Goal: Task Accomplishment & Management: Manage account settings

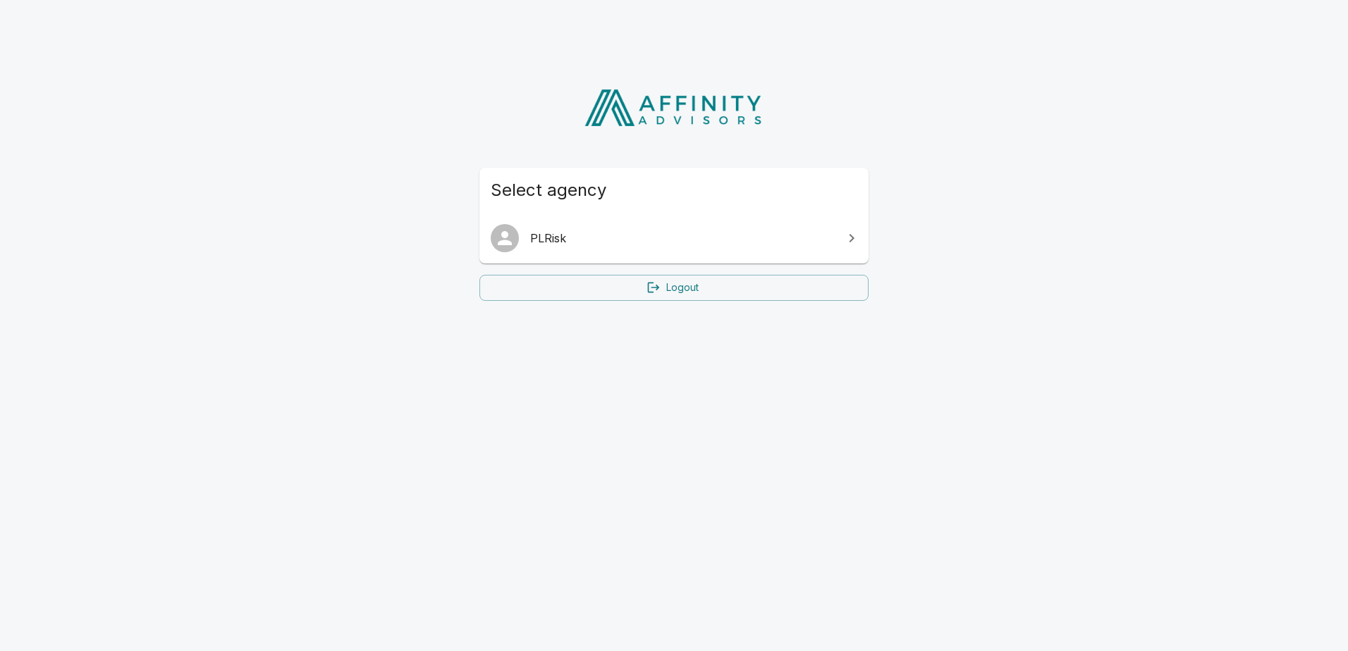
click at [855, 234] on icon at bounding box center [851, 238] width 17 height 17
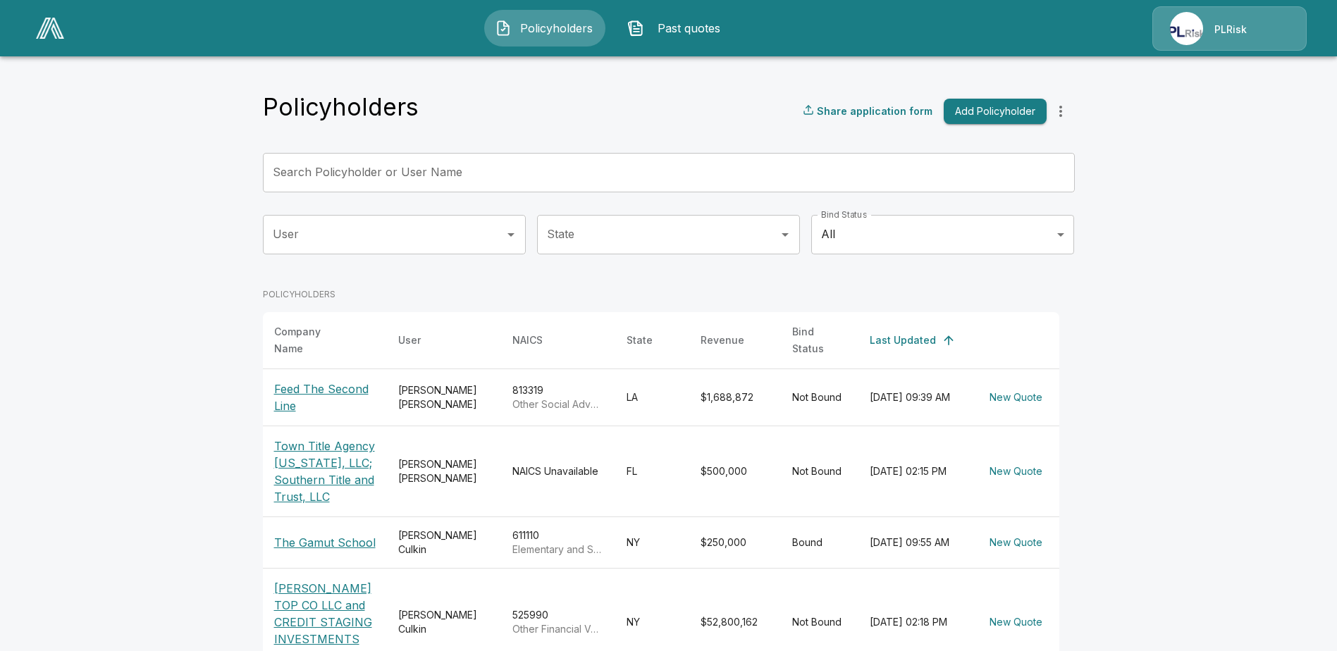
click at [1196, 17] on img at bounding box center [1186, 28] width 33 height 33
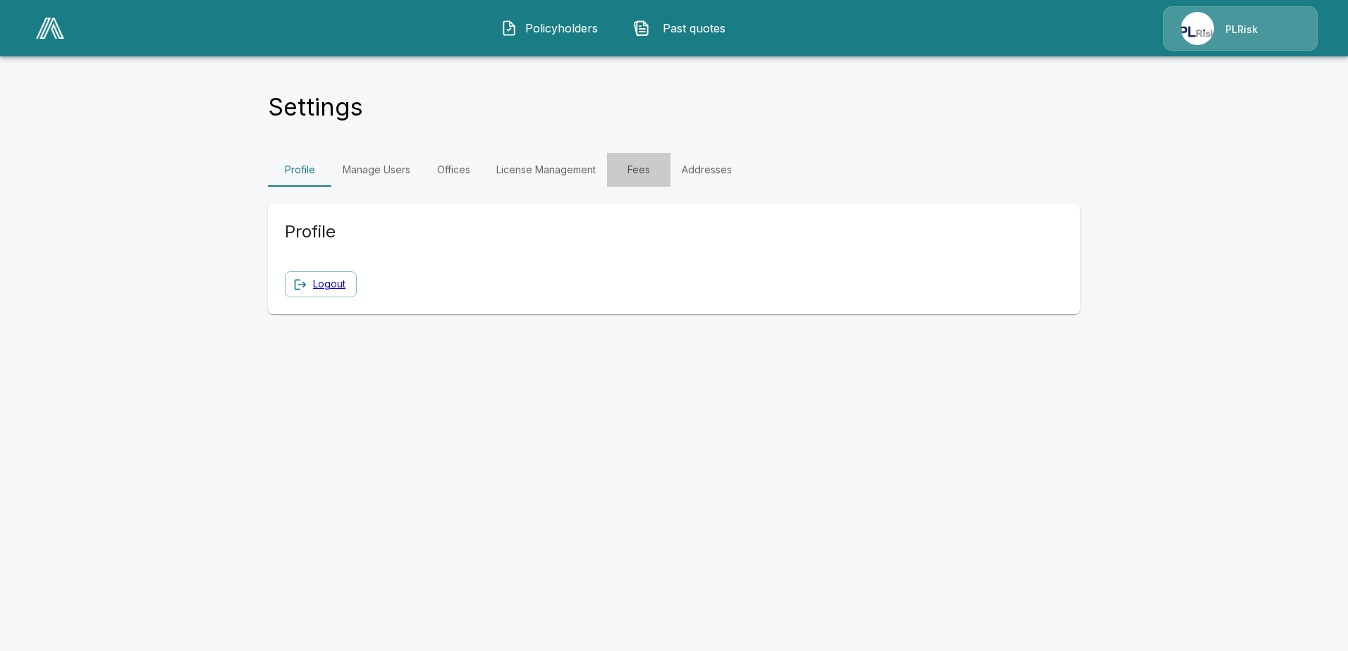
click at [638, 171] on link "Fees" at bounding box center [638, 170] width 63 height 34
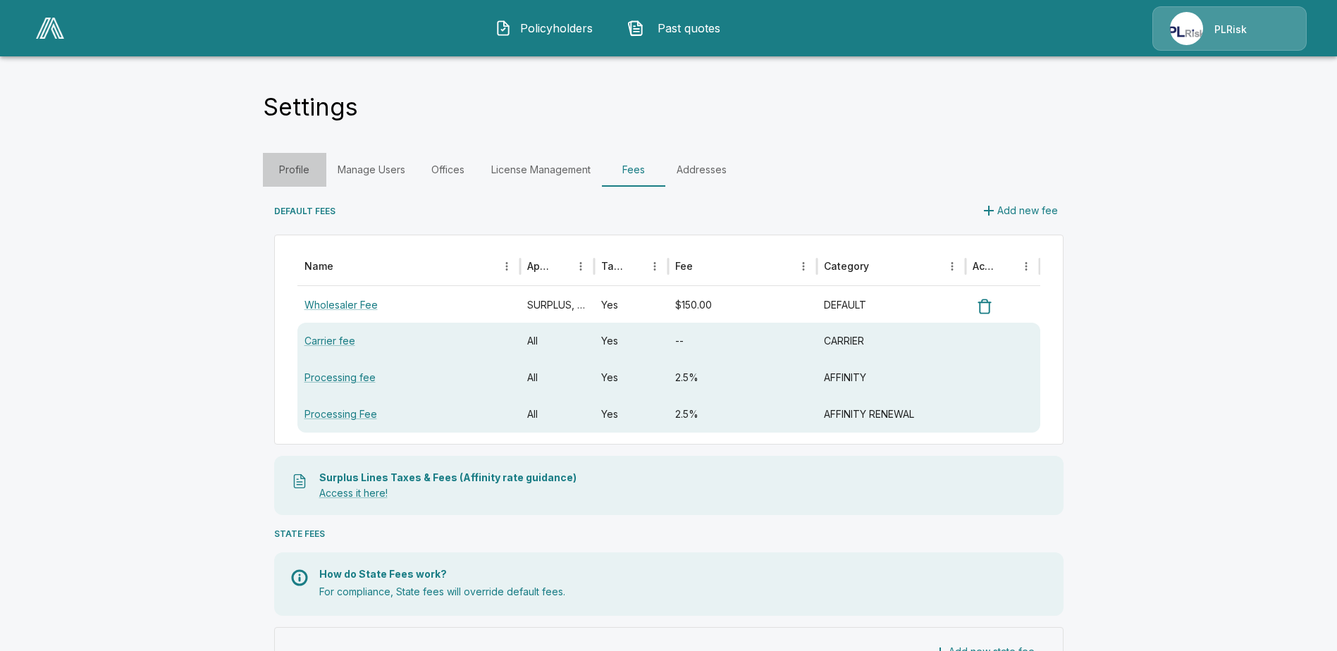
click at [302, 168] on link "Profile" at bounding box center [294, 170] width 63 height 34
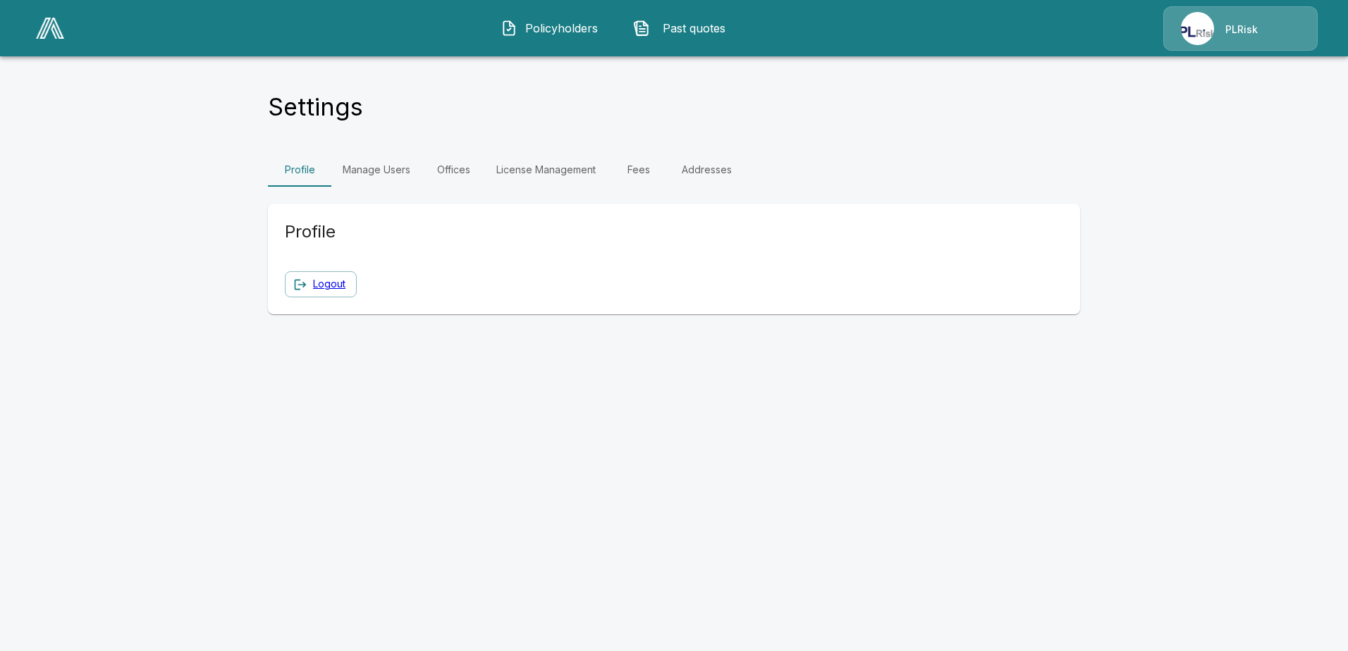
click at [381, 166] on link "Manage Users" at bounding box center [376, 170] width 90 height 34
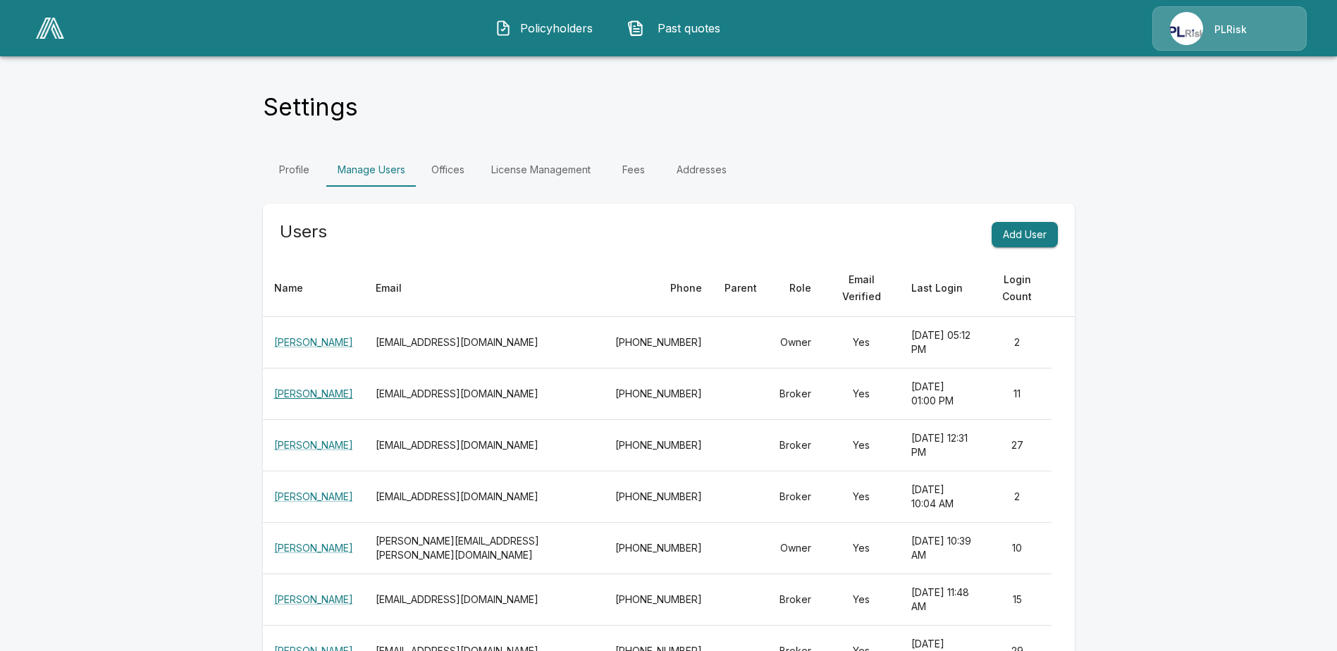
click at [336, 388] on link "[PERSON_NAME]" at bounding box center [313, 394] width 79 height 12
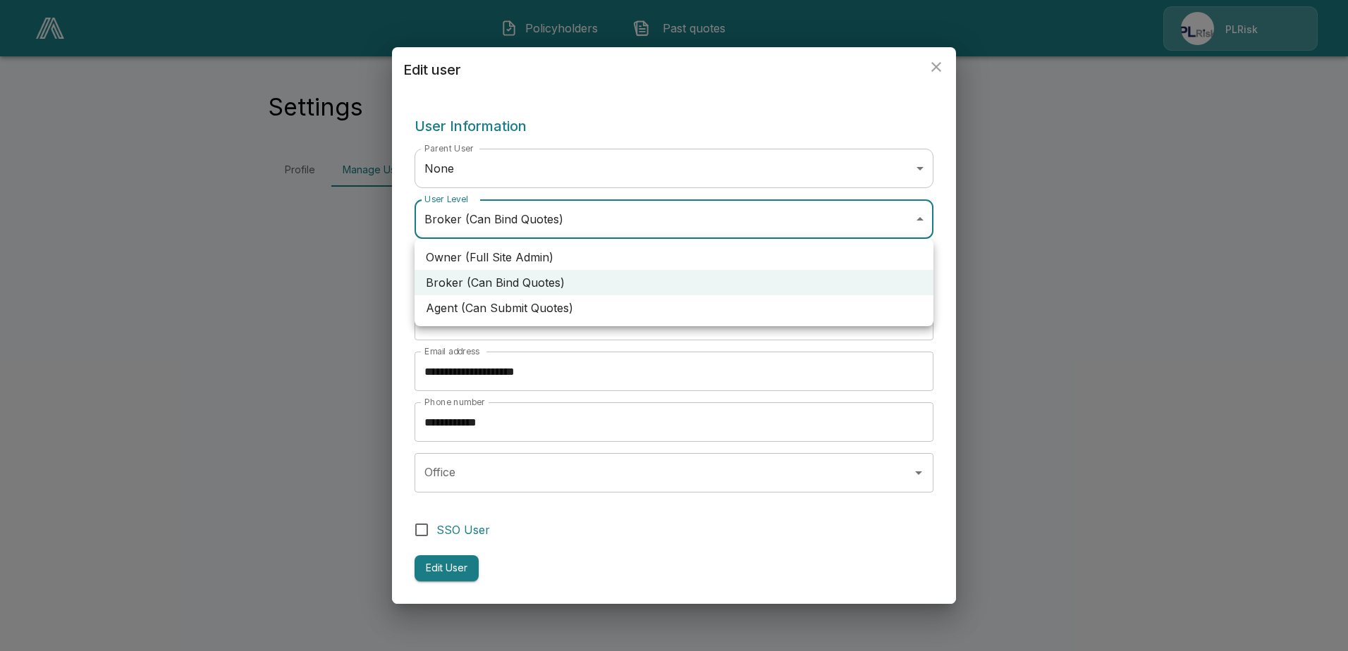
click at [917, 204] on body "**********" at bounding box center [674, 102] width 1348 height 204
click at [565, 264] on li "Owner (Full Site Admin)" at bounding box center [673, 257] width 519 height 25
type input "*****"
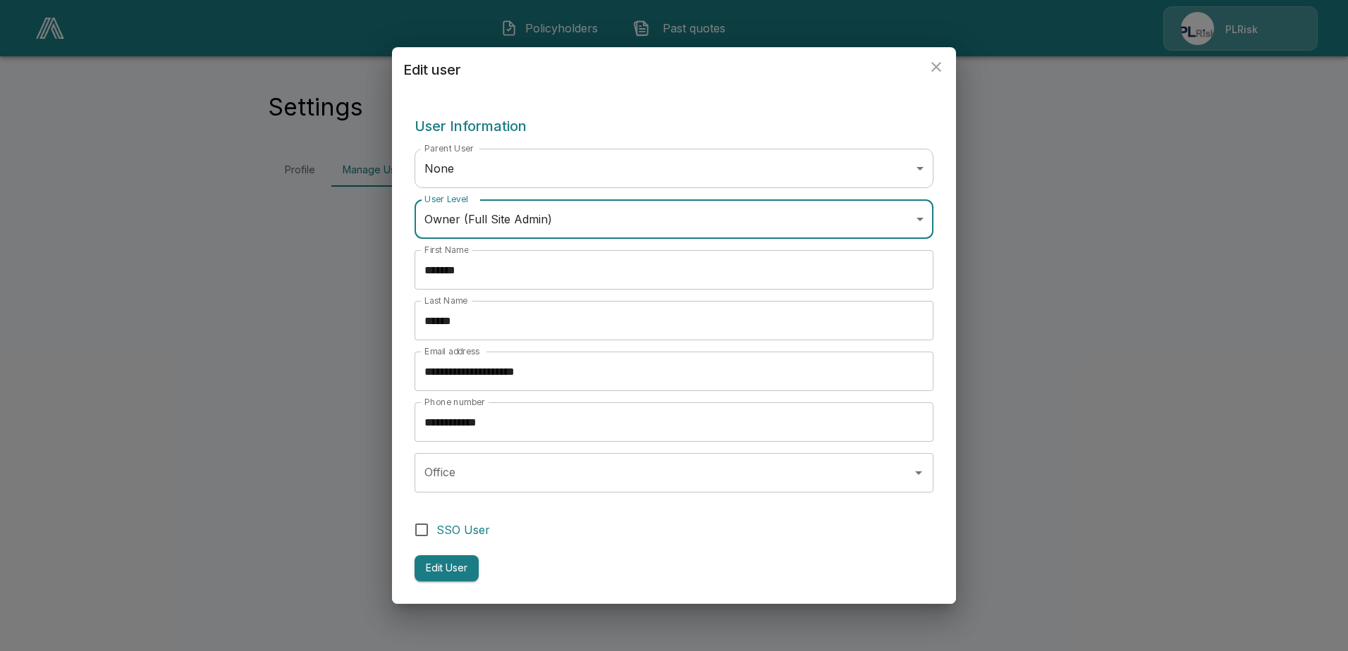
click at [460, 564] on button "Edit User" at bounding box center [446, 568] width 64 height 26
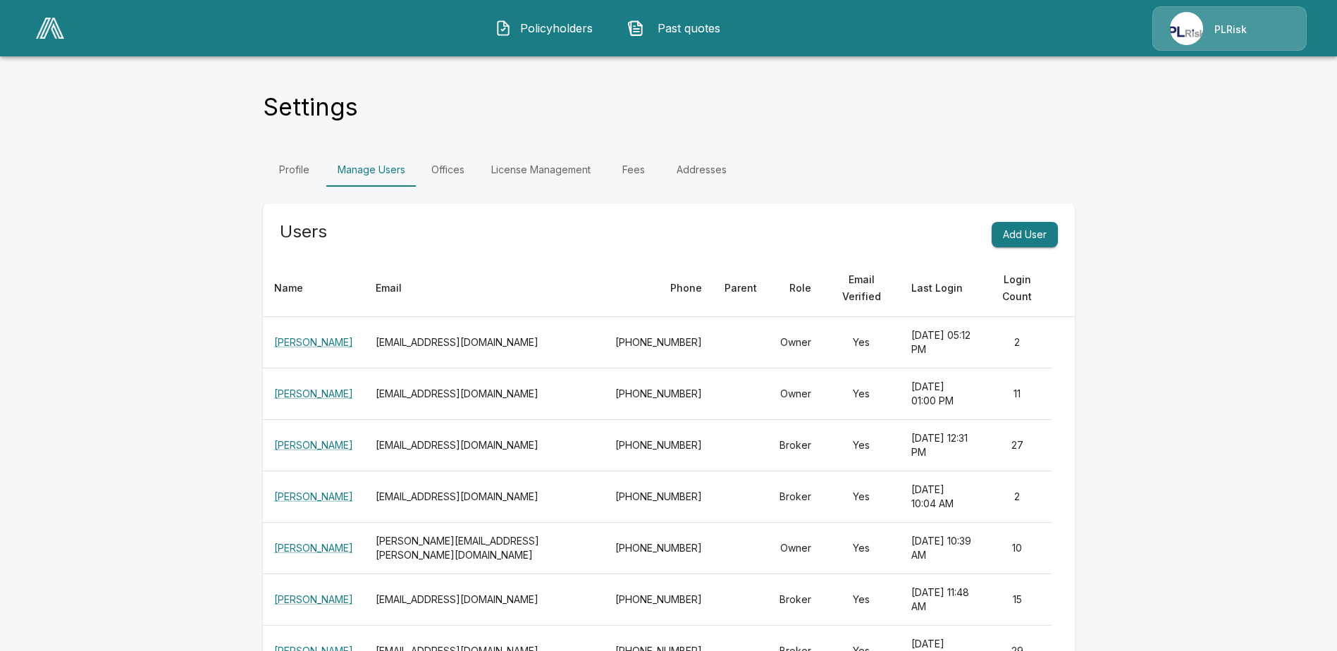
click at [644, 172] on link "Fees" at bounding box center [633, 170] width 63 height 34
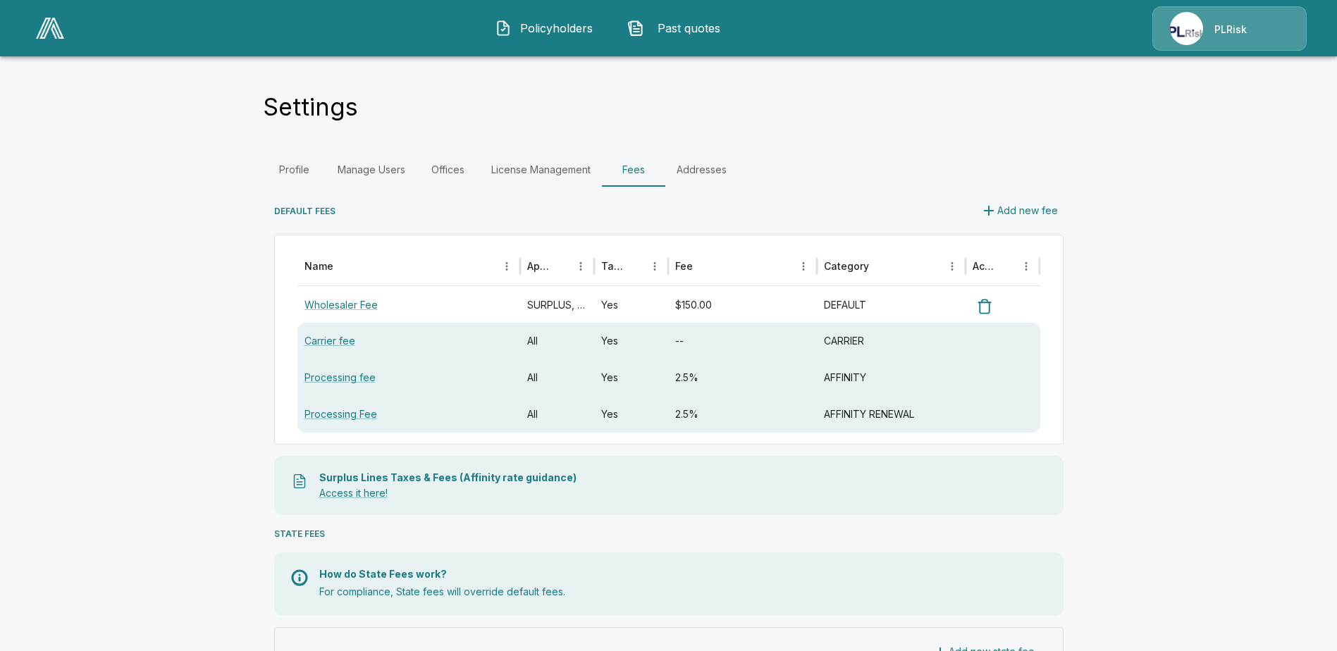
click at [547, 24] on span "Policyholders" at bounding box center [556, 28] width 78 height 17
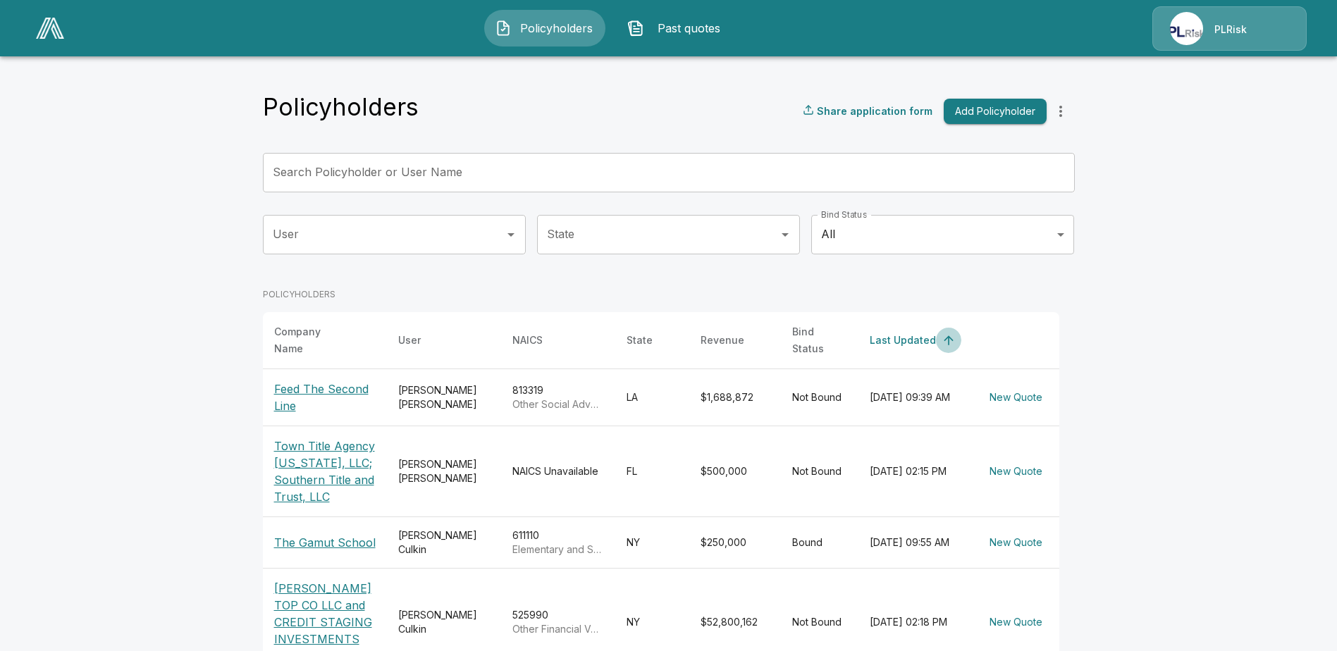
click at [942, 333] on icon "simple table" at bounding box center [949, 340] width 14 height 14
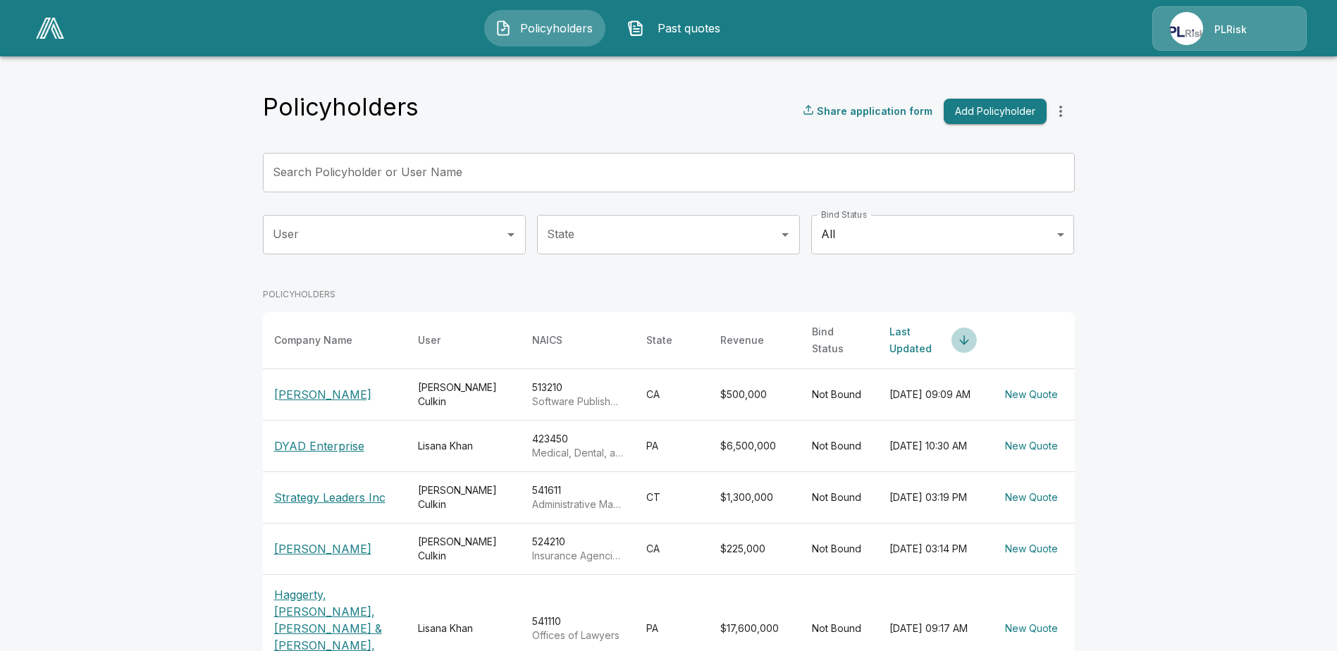
click at [957, 333] on icon "simple table" at bounding box center [964, 340] width 14 height 14
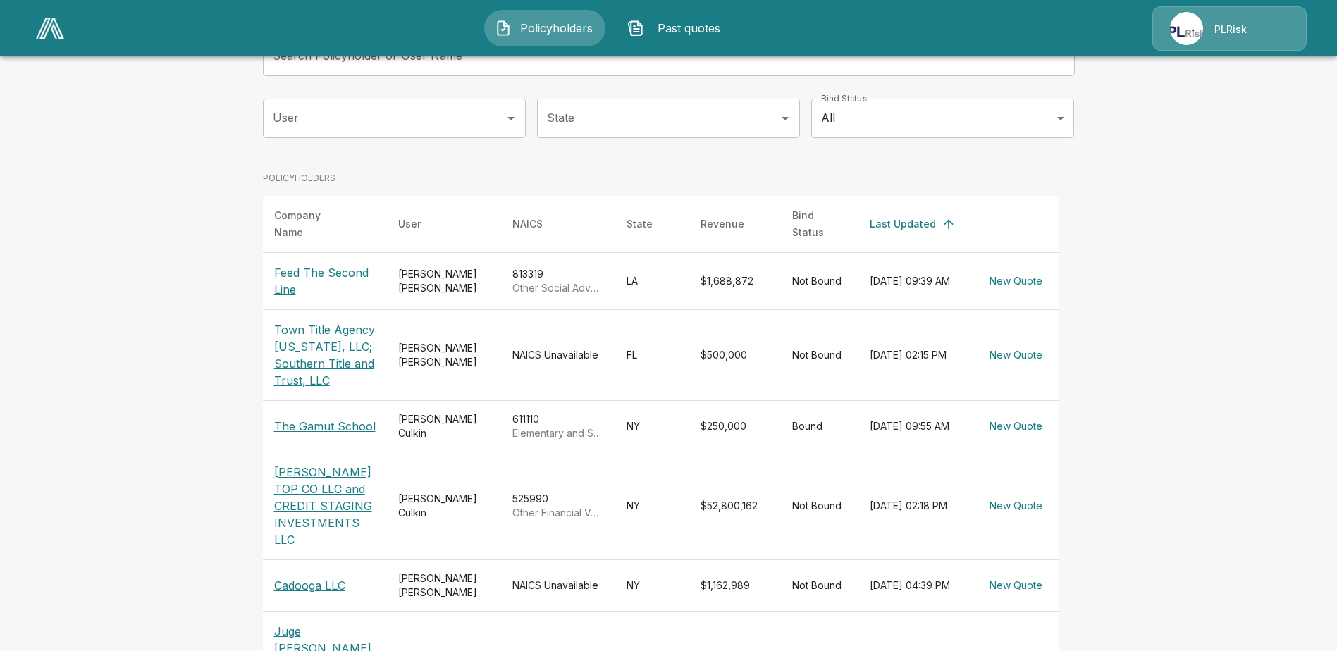
scroll to position [141, 0]
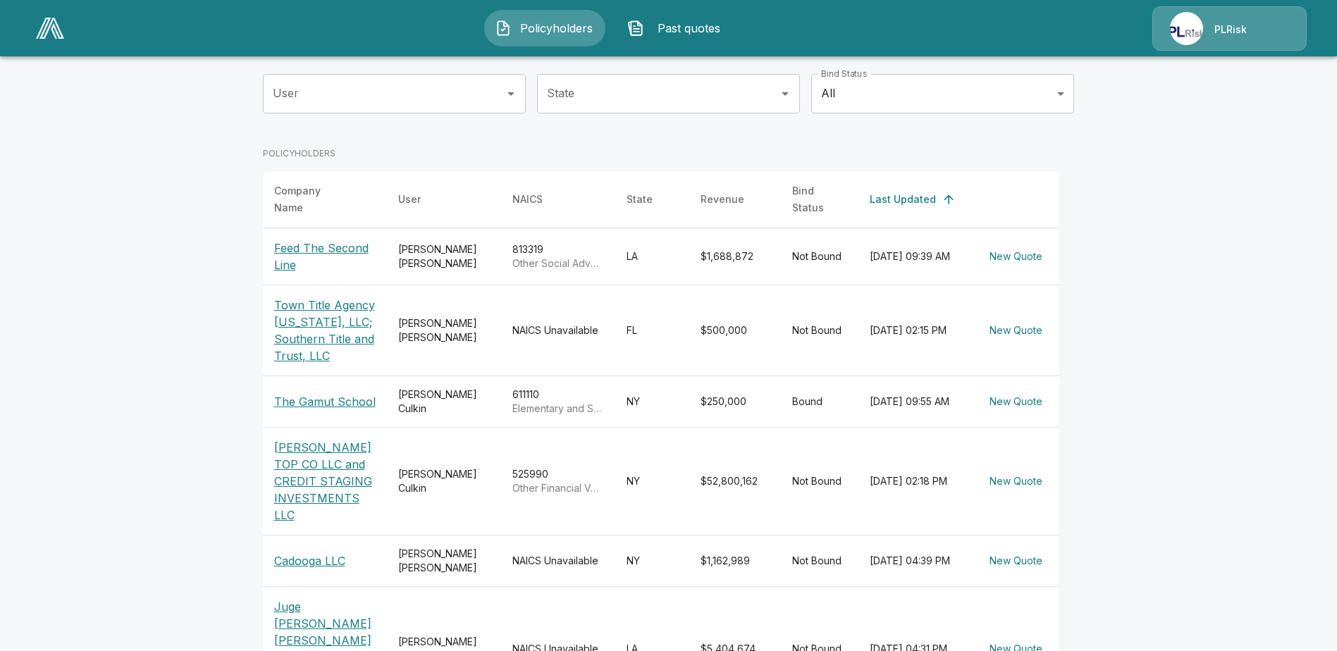
click at [356, 397] on p "The Gamut School" at bounding box center [325, 401] width 102 height 17
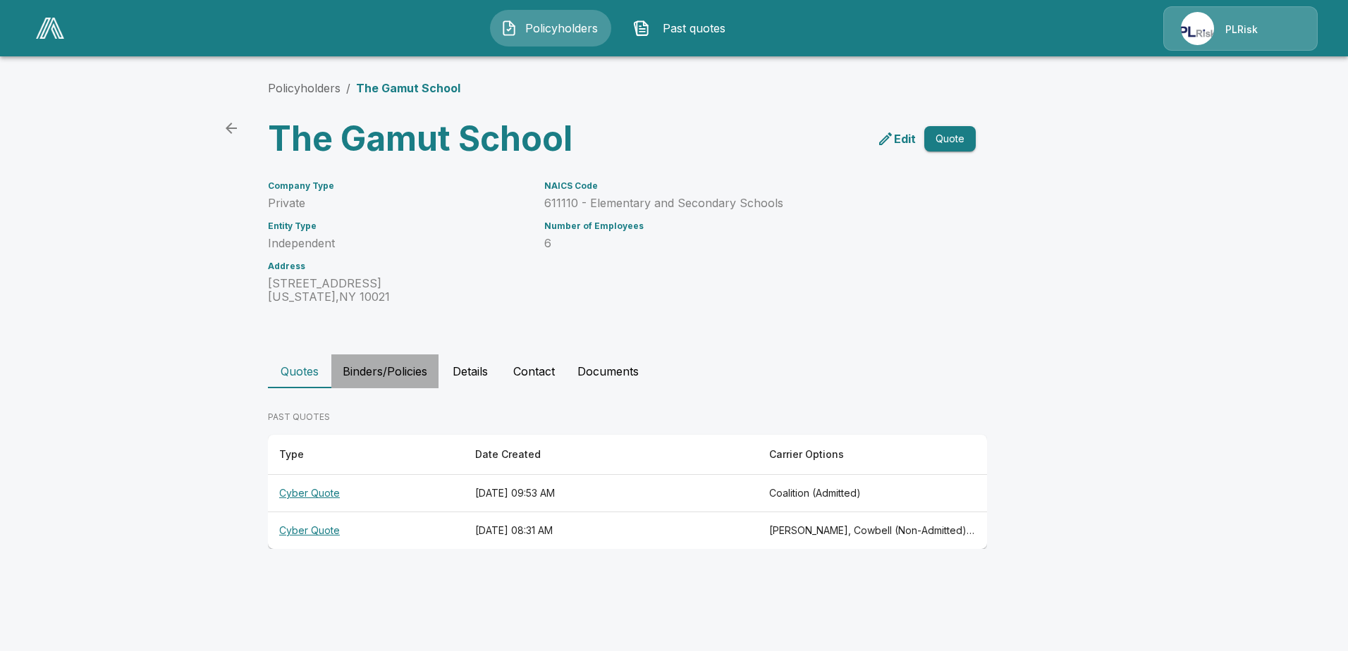
click at [400, 374] on button "Binders/Policies" at bounding box center [384, 372] width 107 height 34
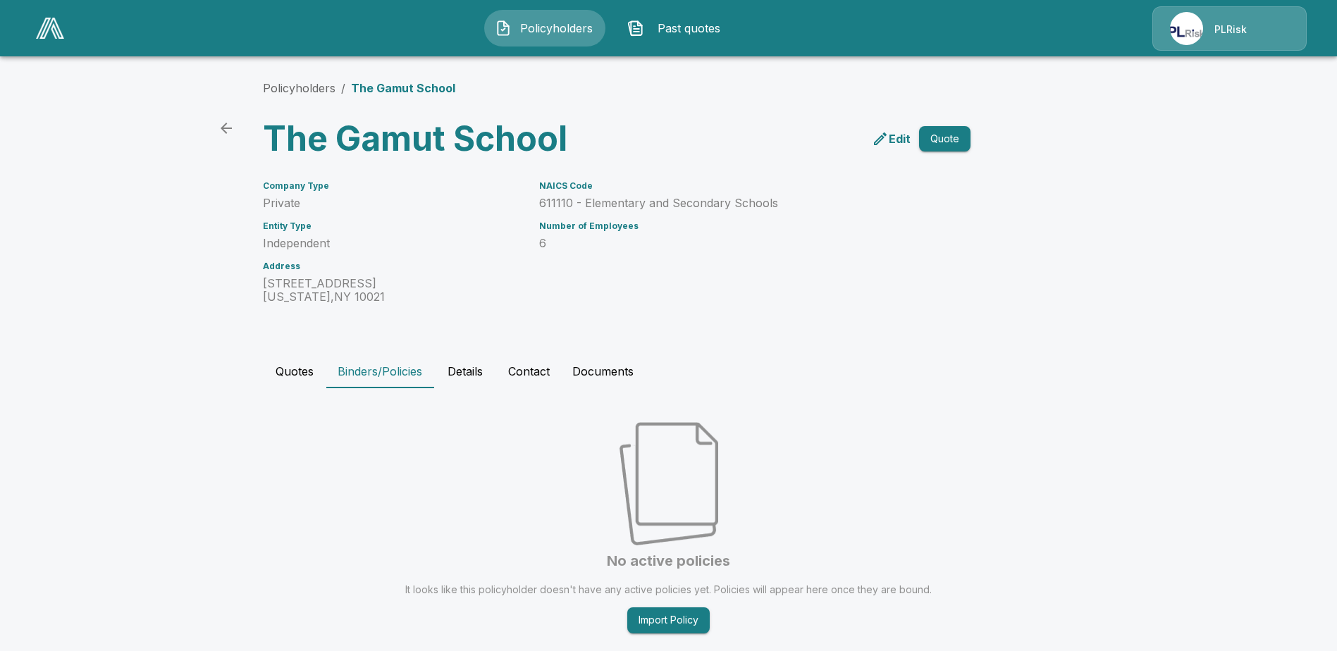
click at [403, 371] on button "Binders/Policies" at bounding box center [379, 372] width 107 height 34
click at [465, 371] on button "Details" at bounding box center [464, 372] width 63 height 34
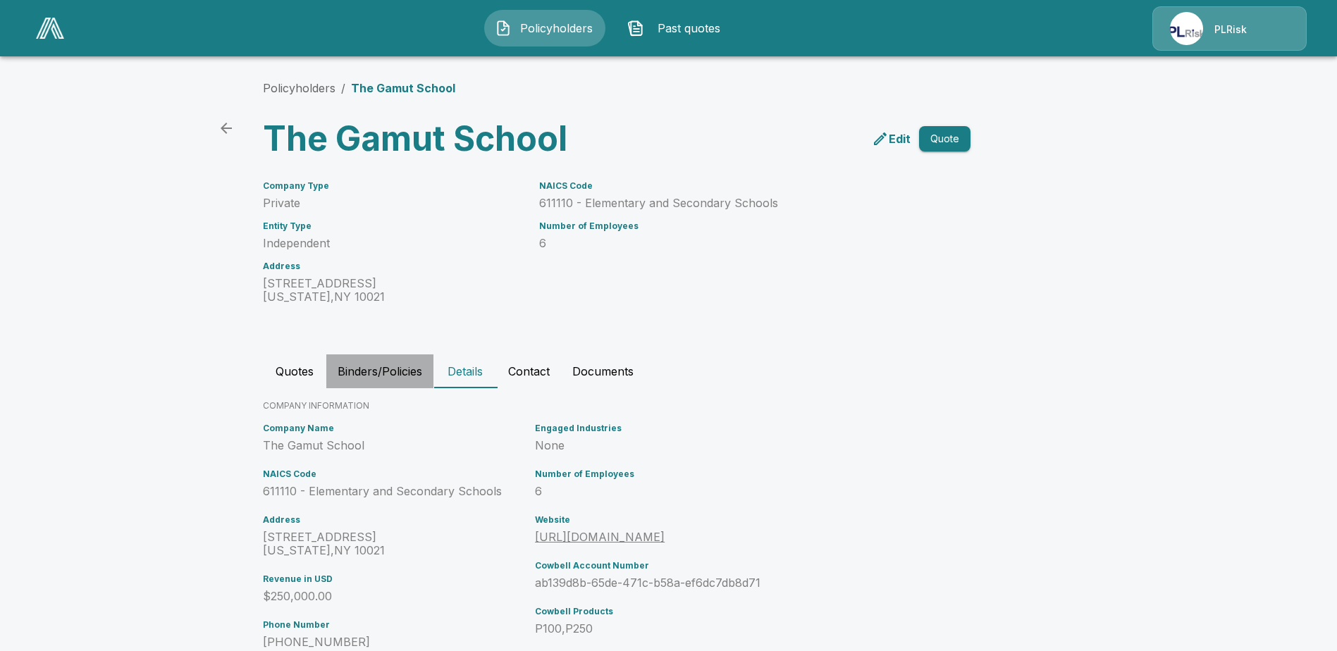
click at [355, 372] on button "Binders/Policies" at bounding box center [379, 372] width 107 height 34
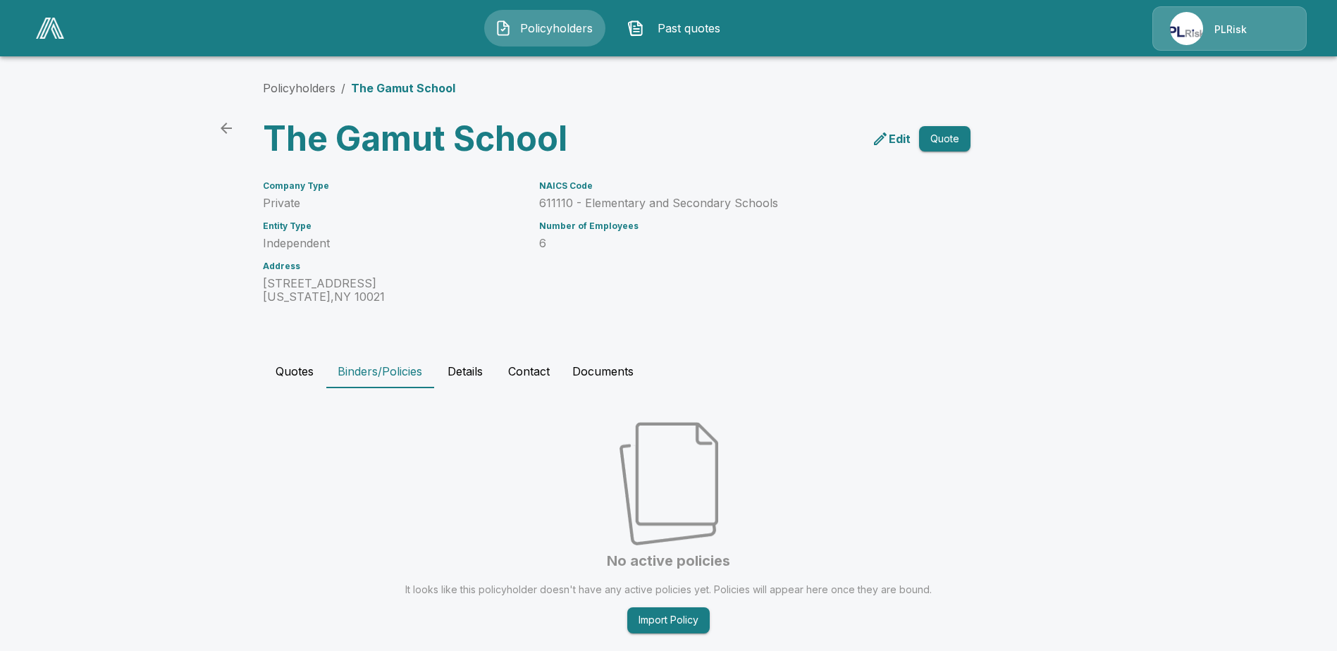
click at [301, 374] on button "Quotes" at bounding box center [294, 372] width 63 height 34
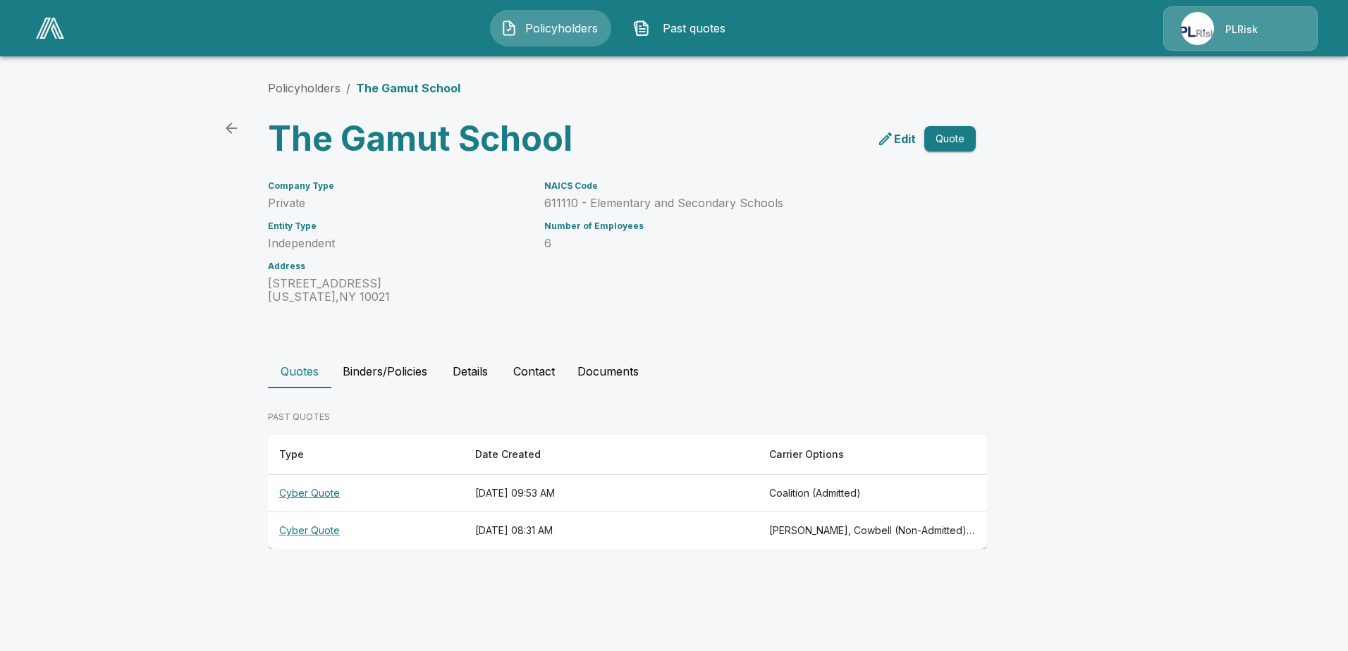
click at [618, 369] on button "Documents" at bounding box center [608, 372] width 84 height 34
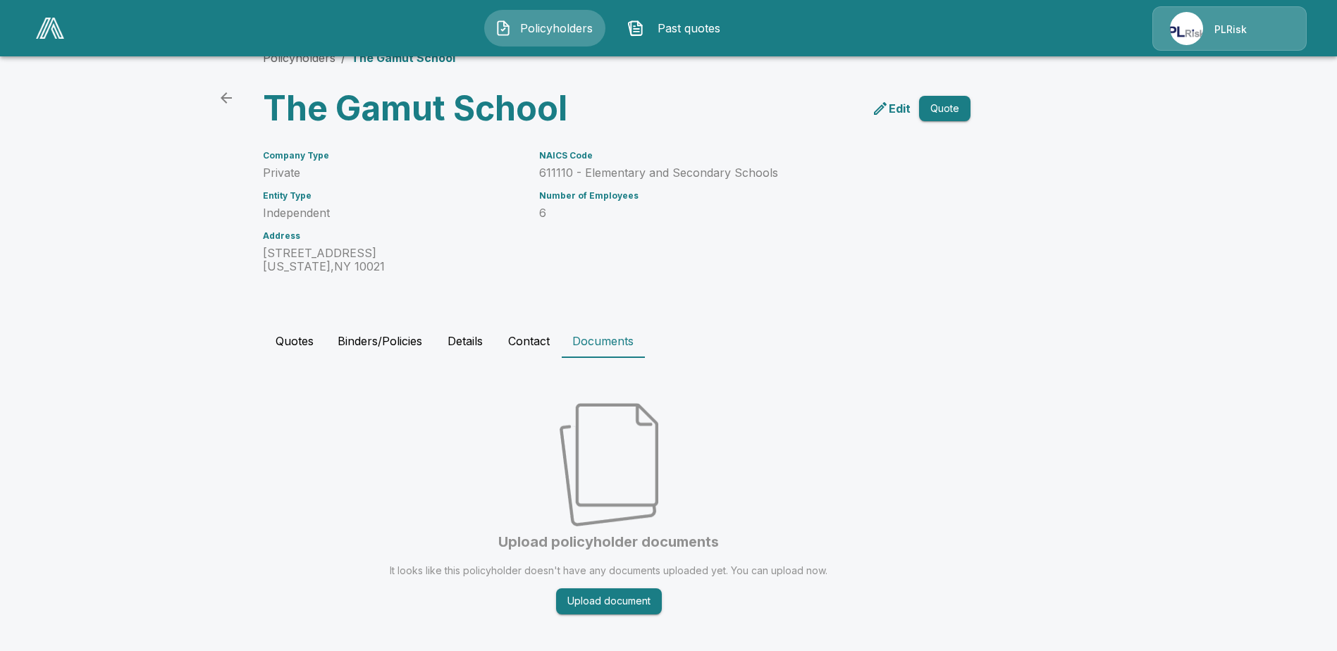
scroll to position [43, 0]
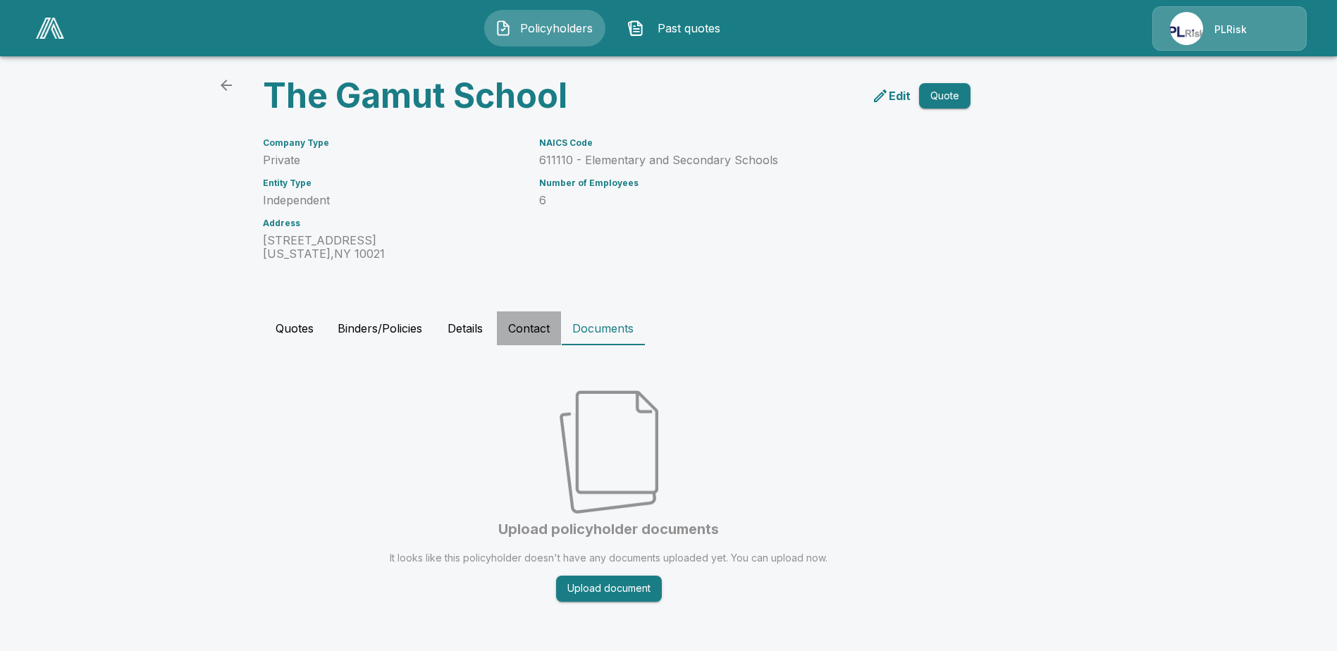
click at [538, 328] on button "Contact" at bounding box center [529, 329] width 64 height 34
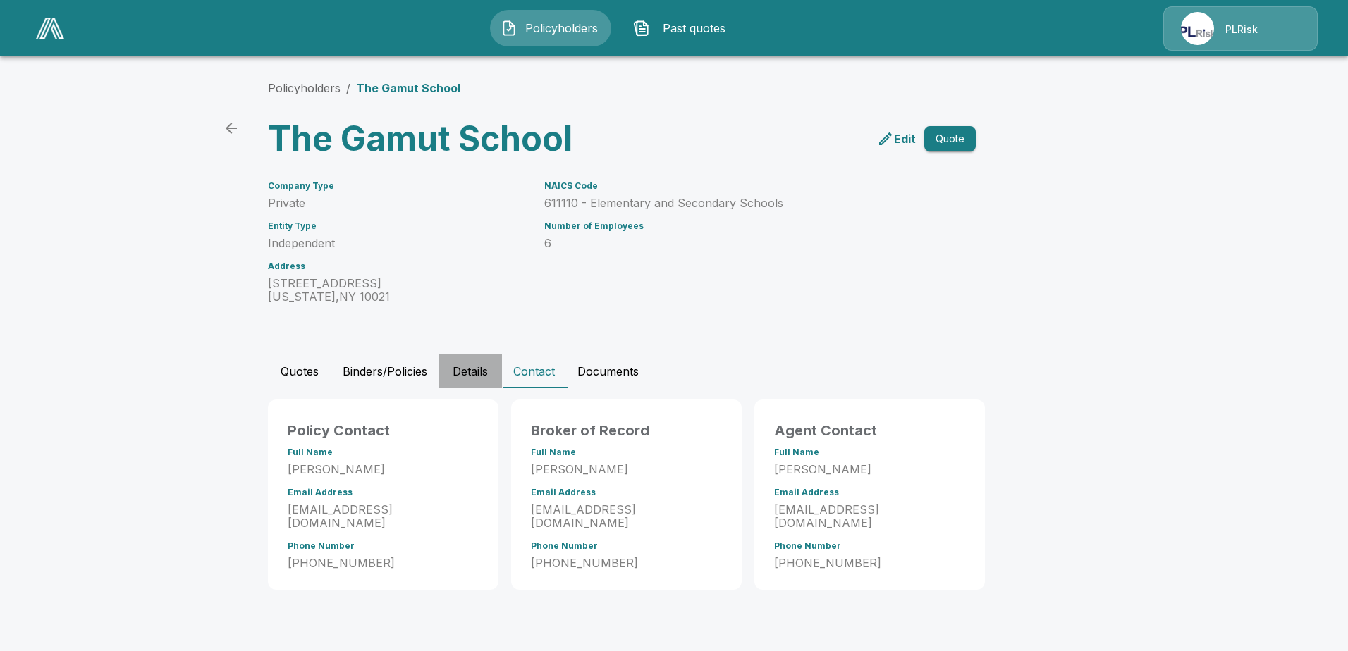
click at [467, 367] on button "Details" at bounding box center [469, 372] width 63 height 34
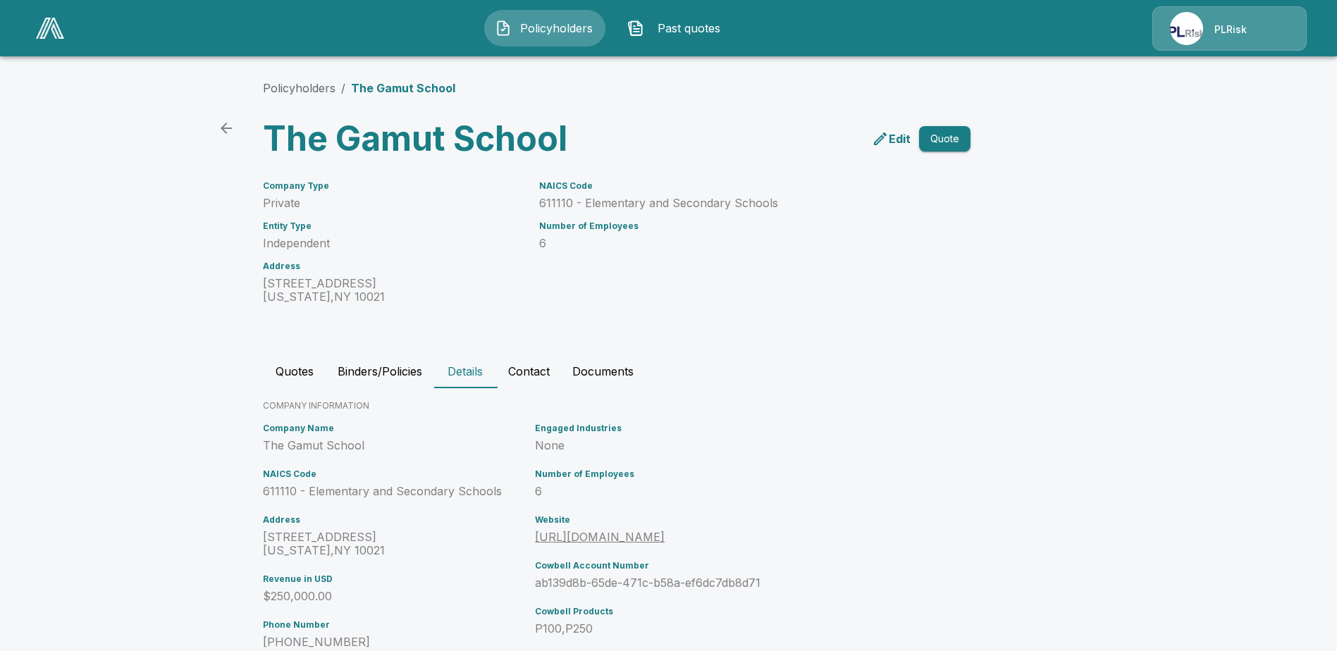
click at [395, 367] on button "Binders/Policies" at bounding box center [379, 372] width 107 height 34
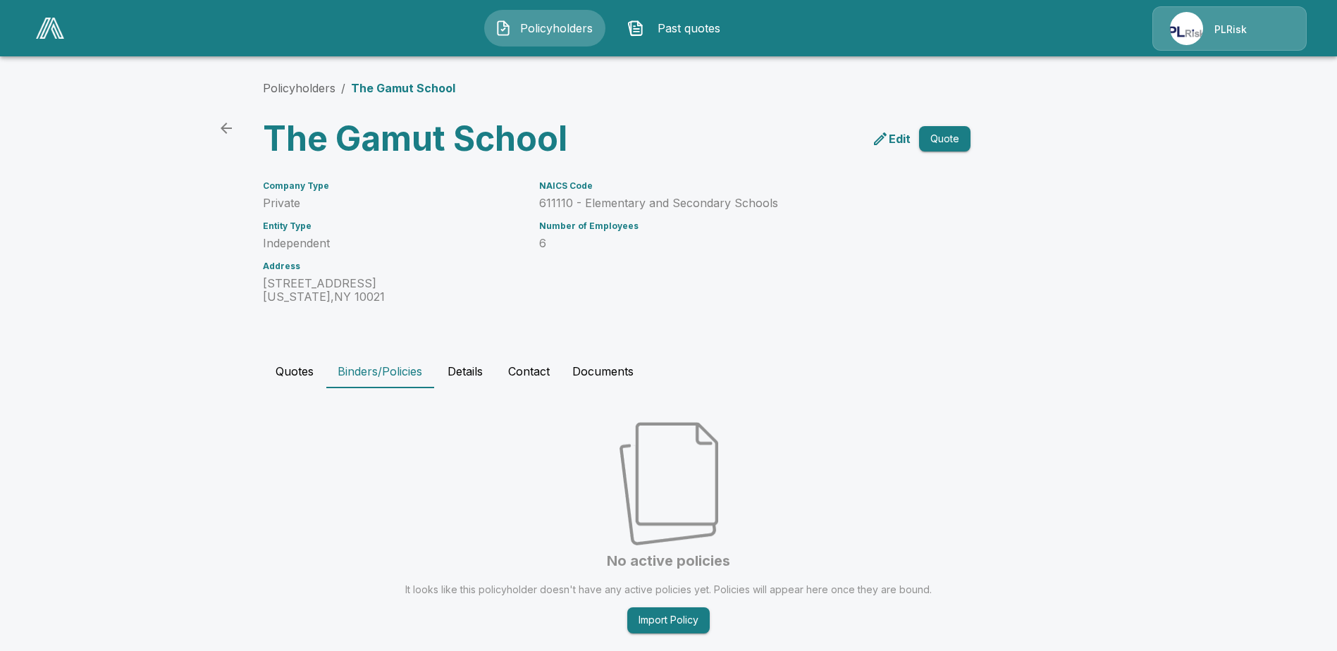
click at [308, 369] on button "Quotes" at bounding box center [294, 372] width 63 height 34
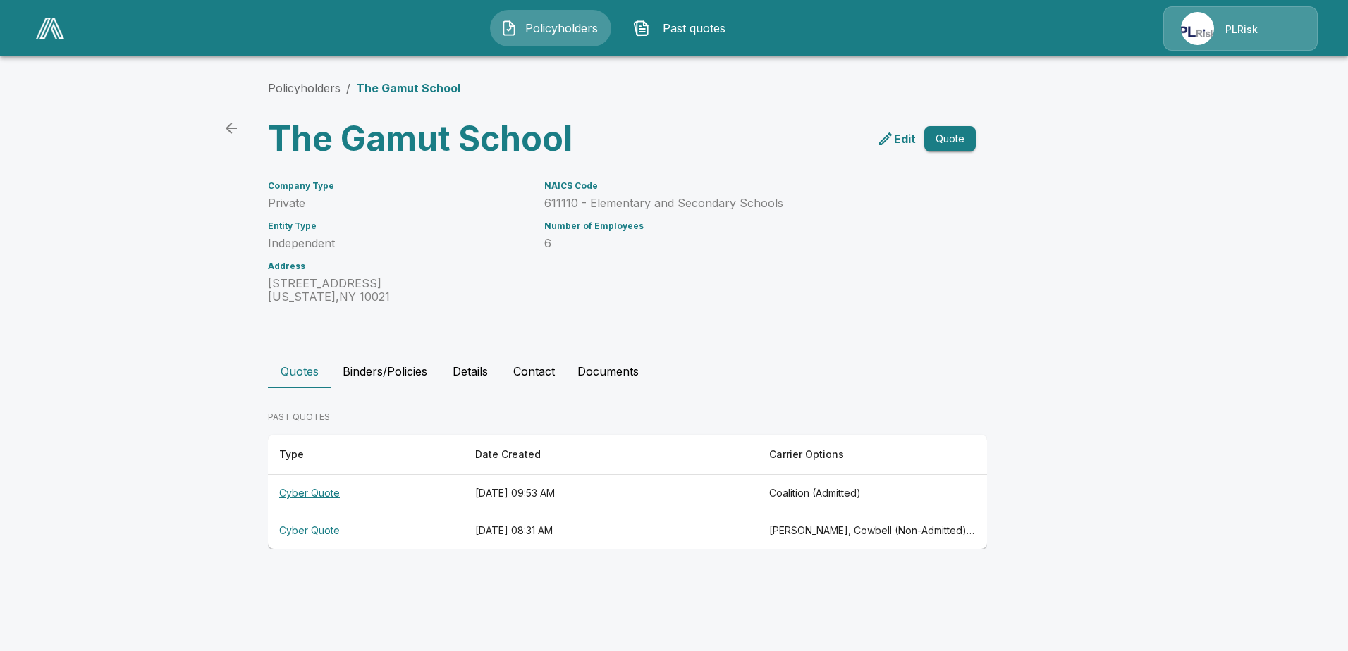
click at [1262, 16] on div "PLRisk" at bounding box center [1240, 28] width 154 height 44
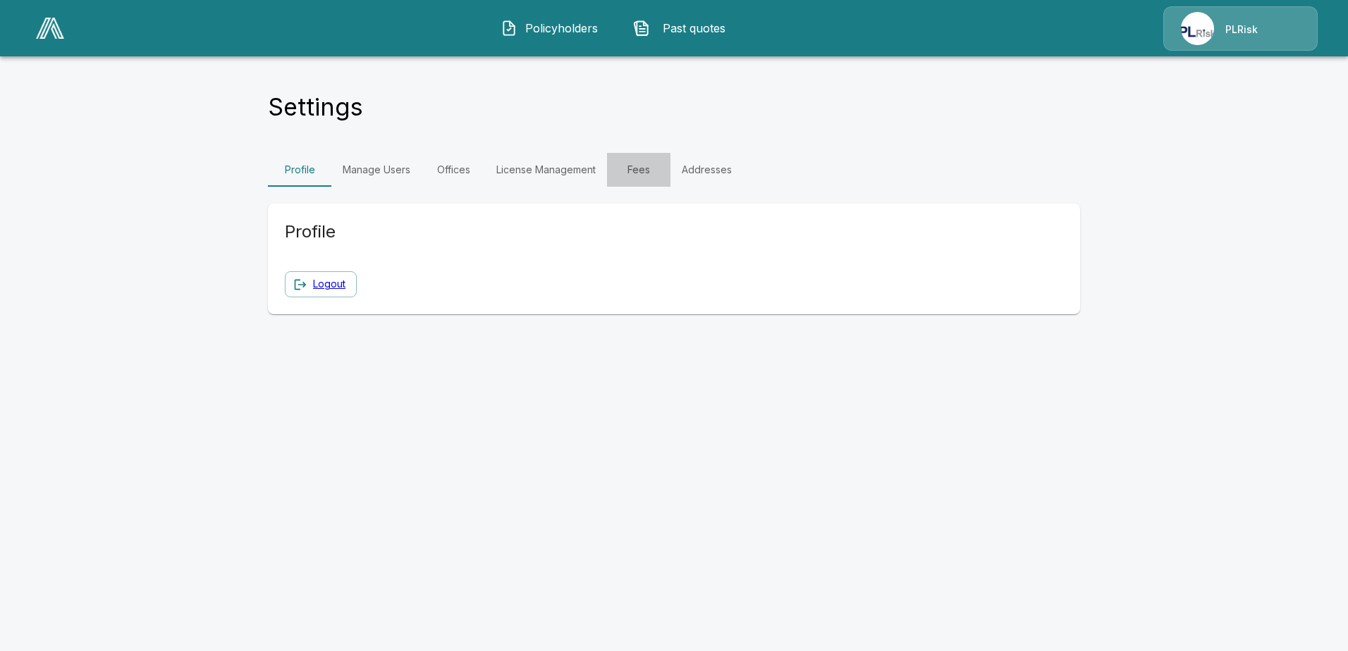
click at [640, 169] on link "Fees" at bounding box center [638, 170] width 63 height 34
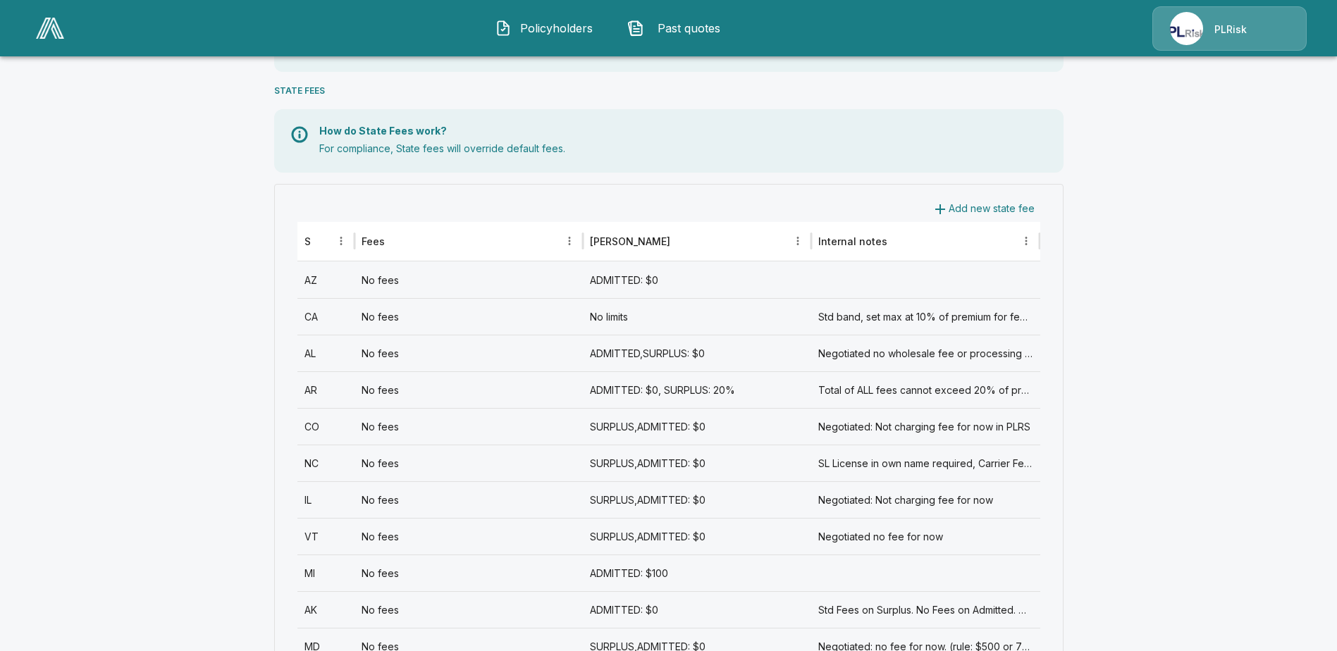
scroll to position [423, 0]
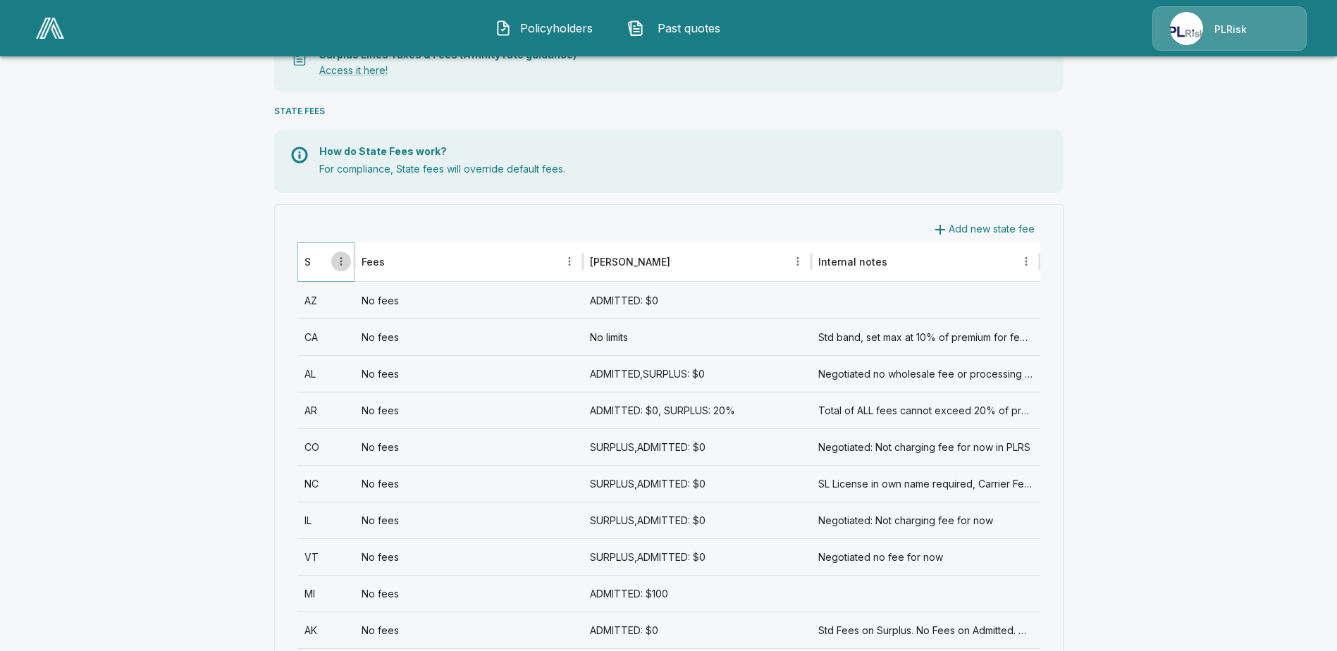
click at [341, 259] on icon "State column menu" at bounding box center [341, 261] width 13 height 13
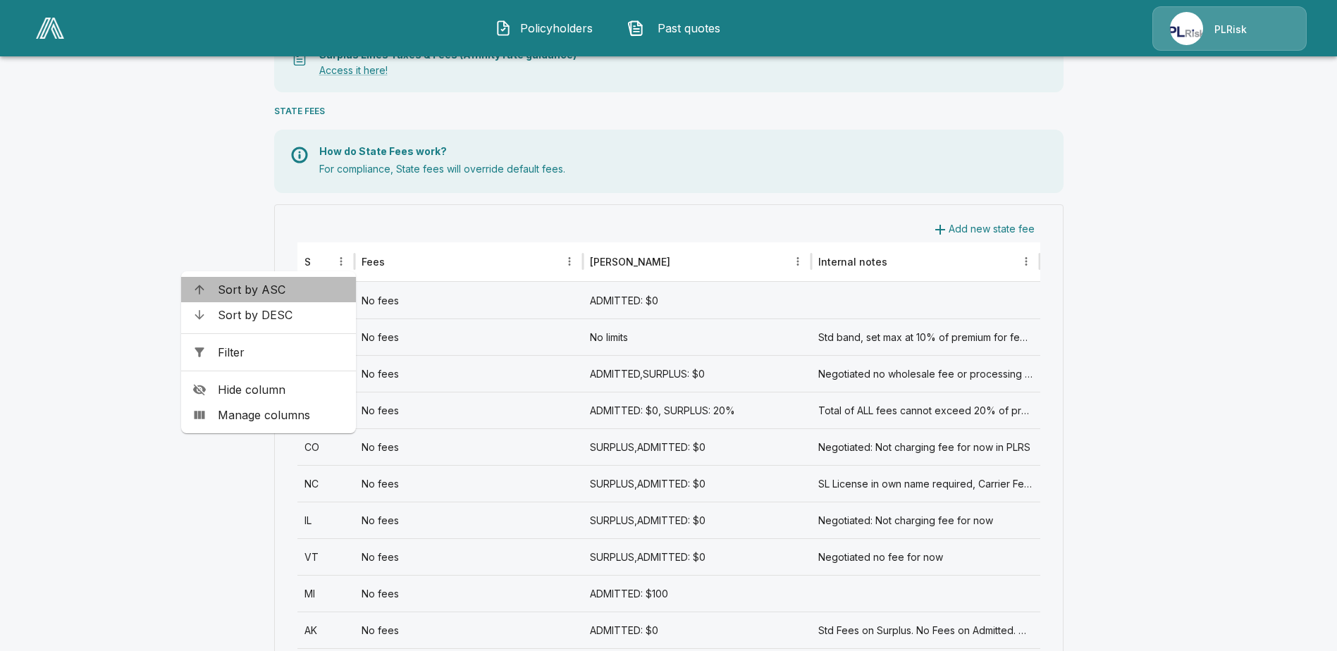
click at [287, 284] on span "Sort by ASC" at bounding box center [281, 289] width 127 height 17
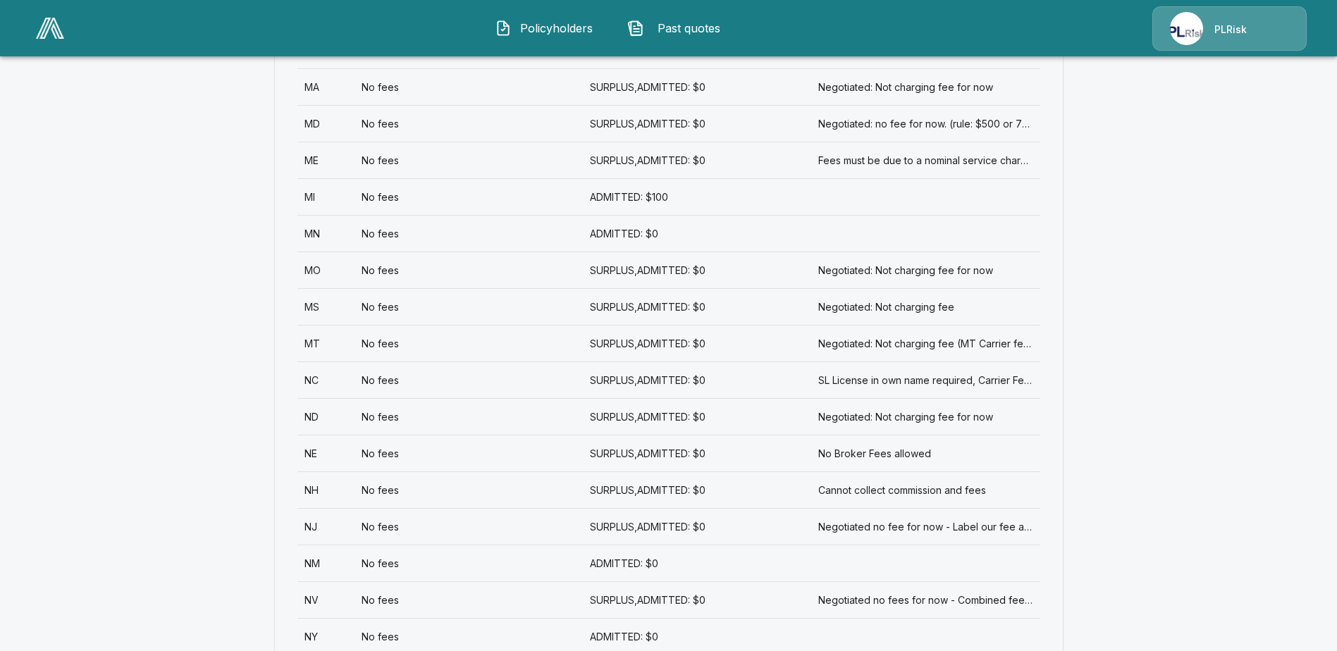
scroll to position [1339, 0]
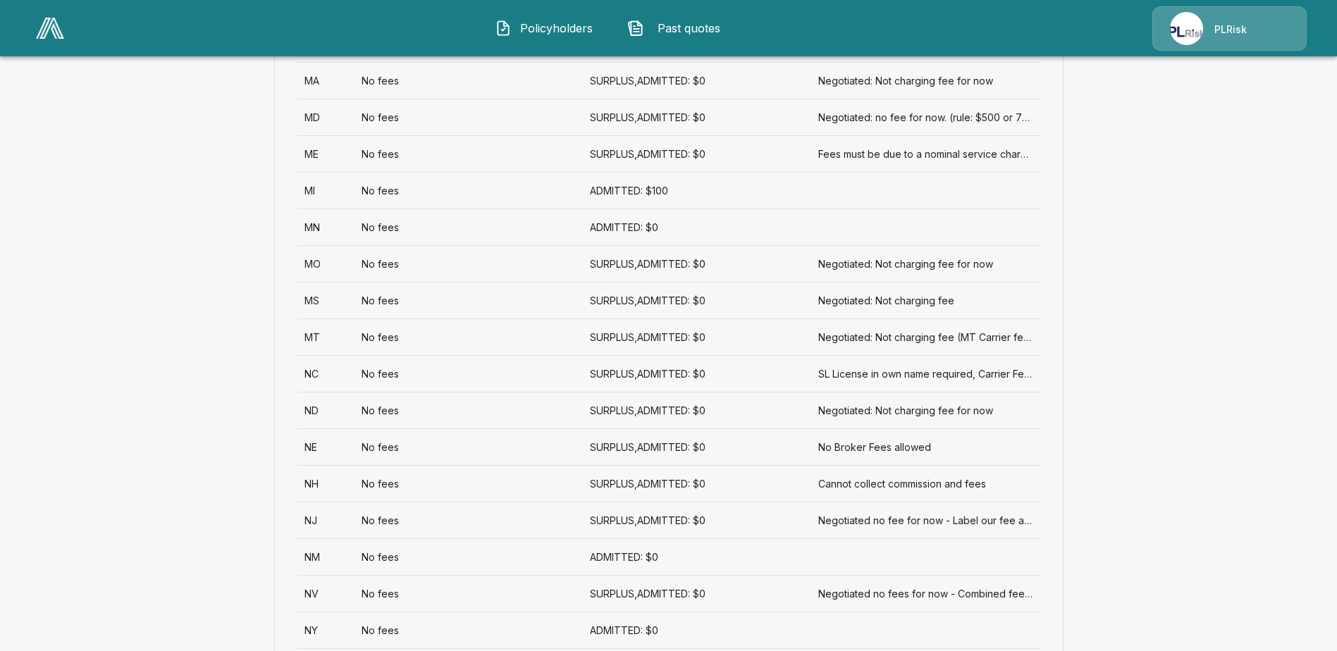
click at [1237, 26] on p "PLRisk" at bounding box center [1230, 30] width 32 height 14
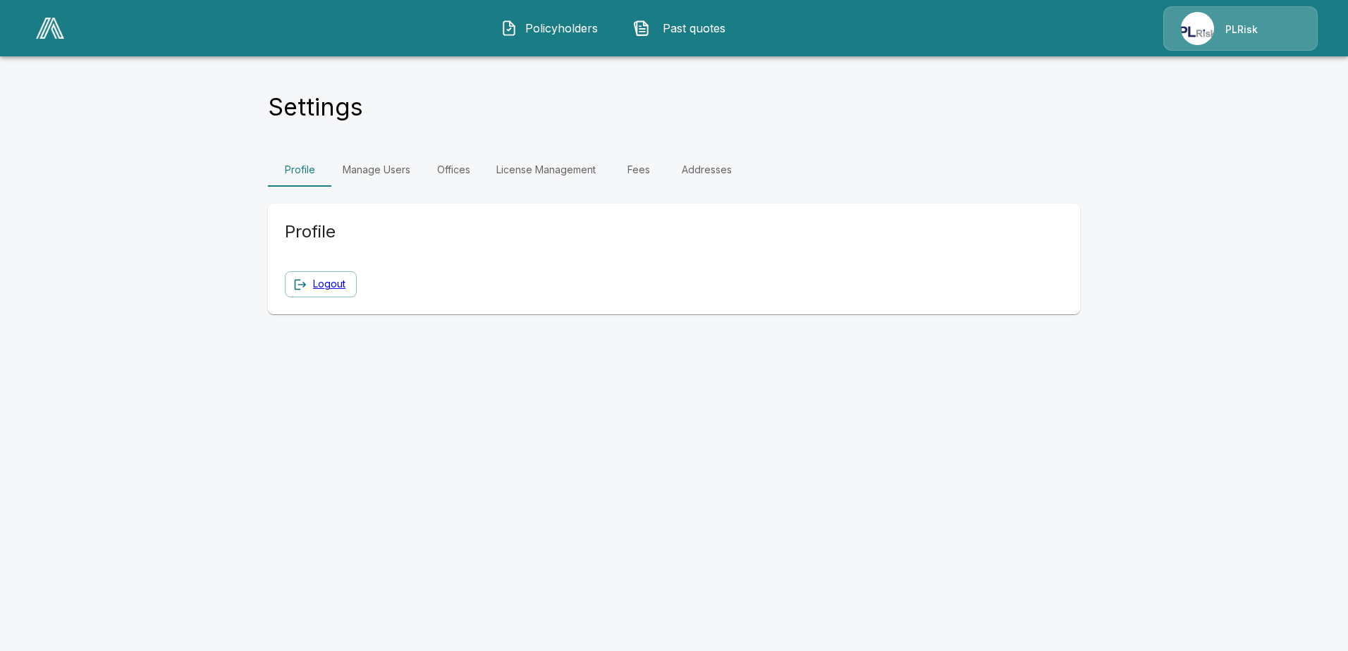
click at [373, 166] on link "Manage Users" at bounding box center [376, 170] width 90 height 34
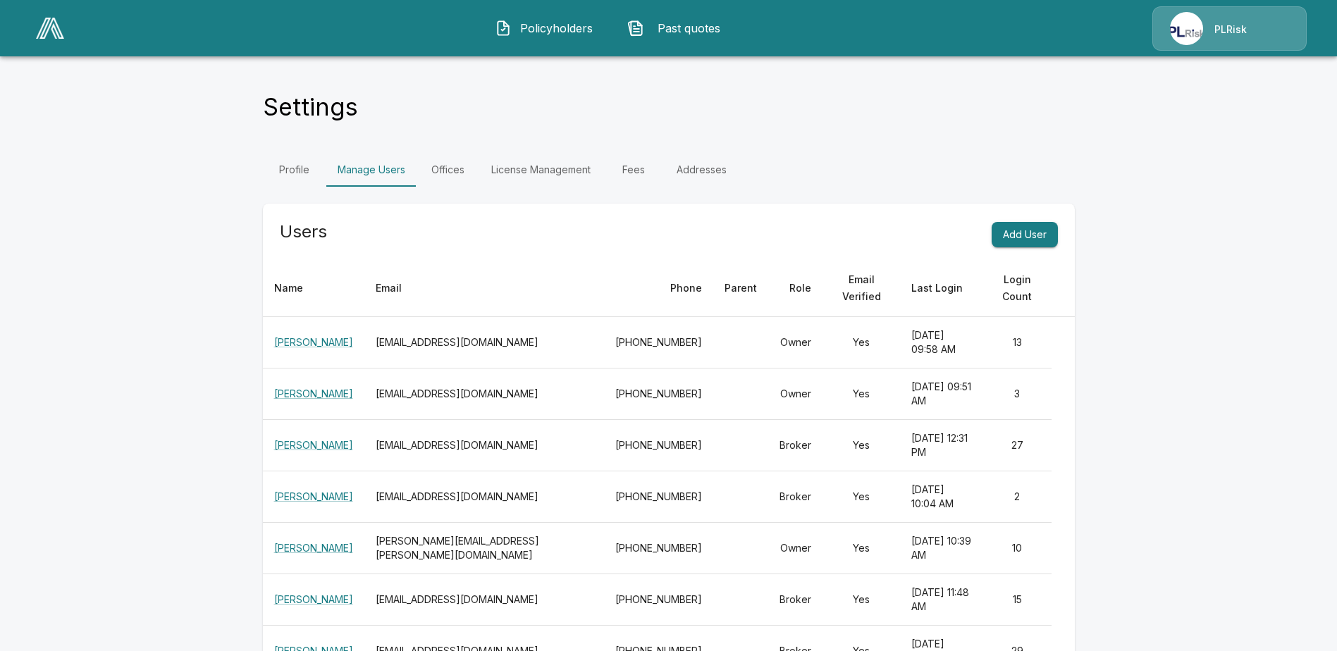
click at [559, 23] on span "Policyholders" at bounding box center [556, 28] width 78 height 17
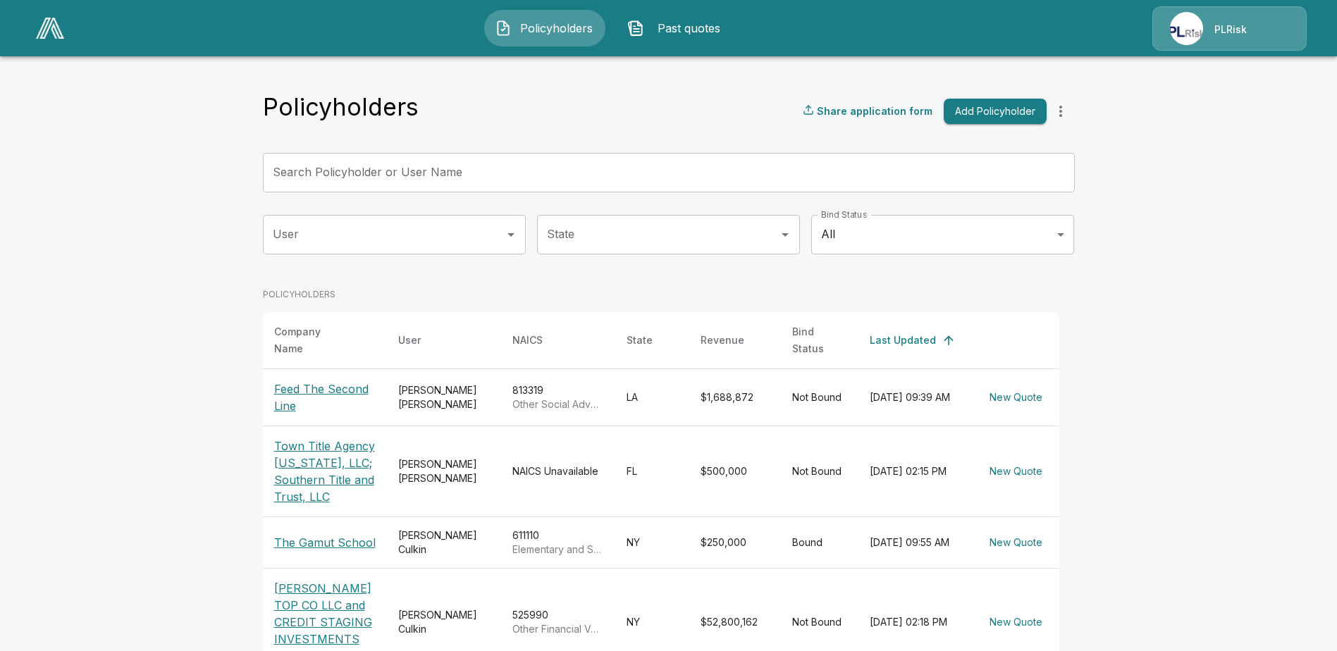
click at [1223, 23] on p "PLRisk" at bounding box center [1230, 30] width 32 height 14
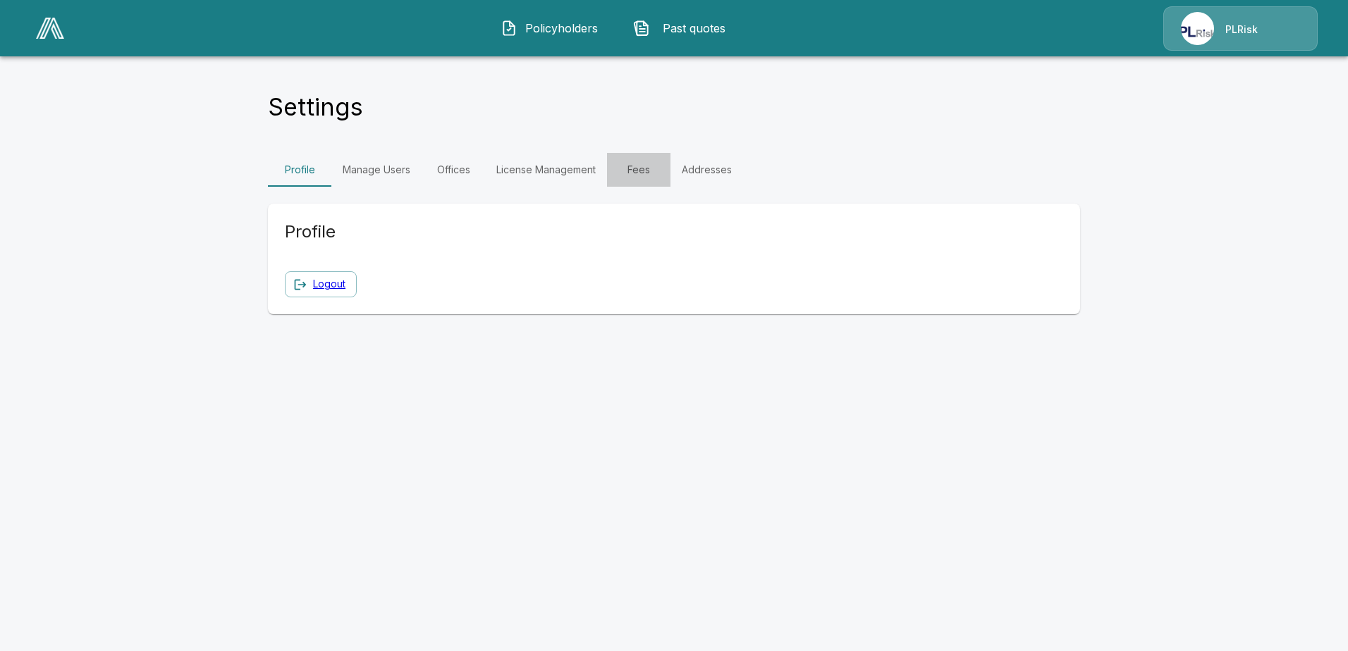
click at [639, 170] on link "Fees" at bounding box center [638, 170] width 63 height 34
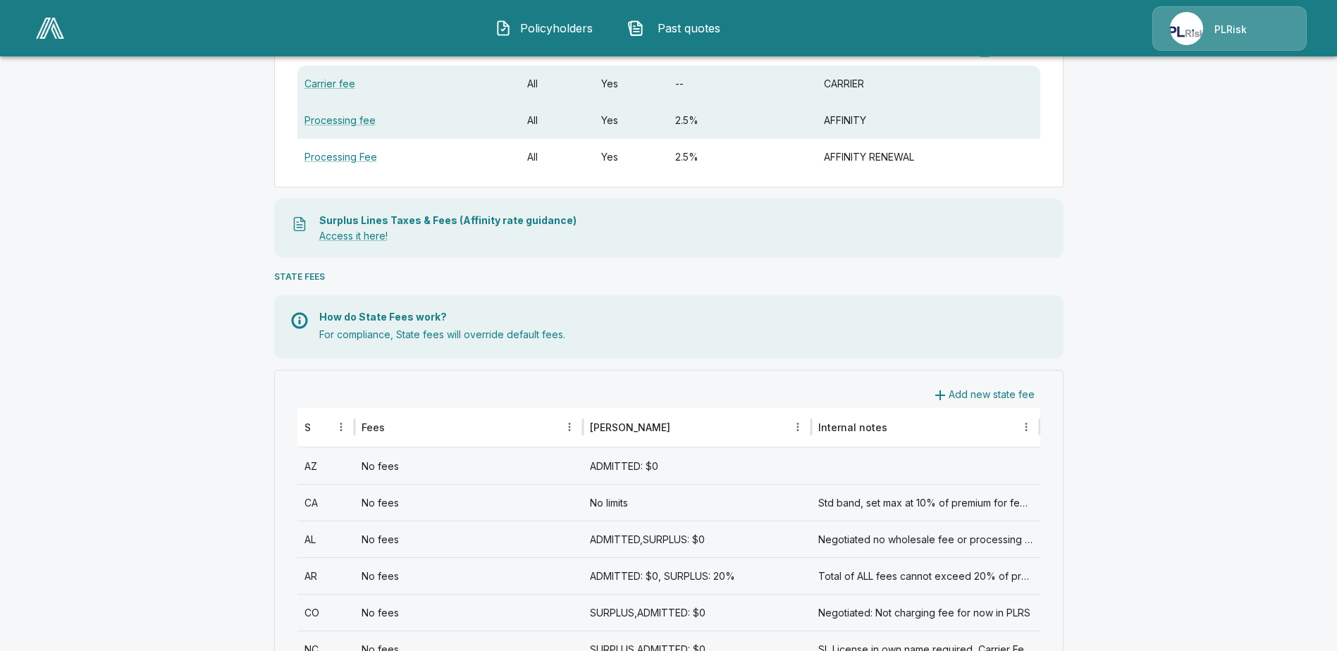
scroll to position [282, 0]
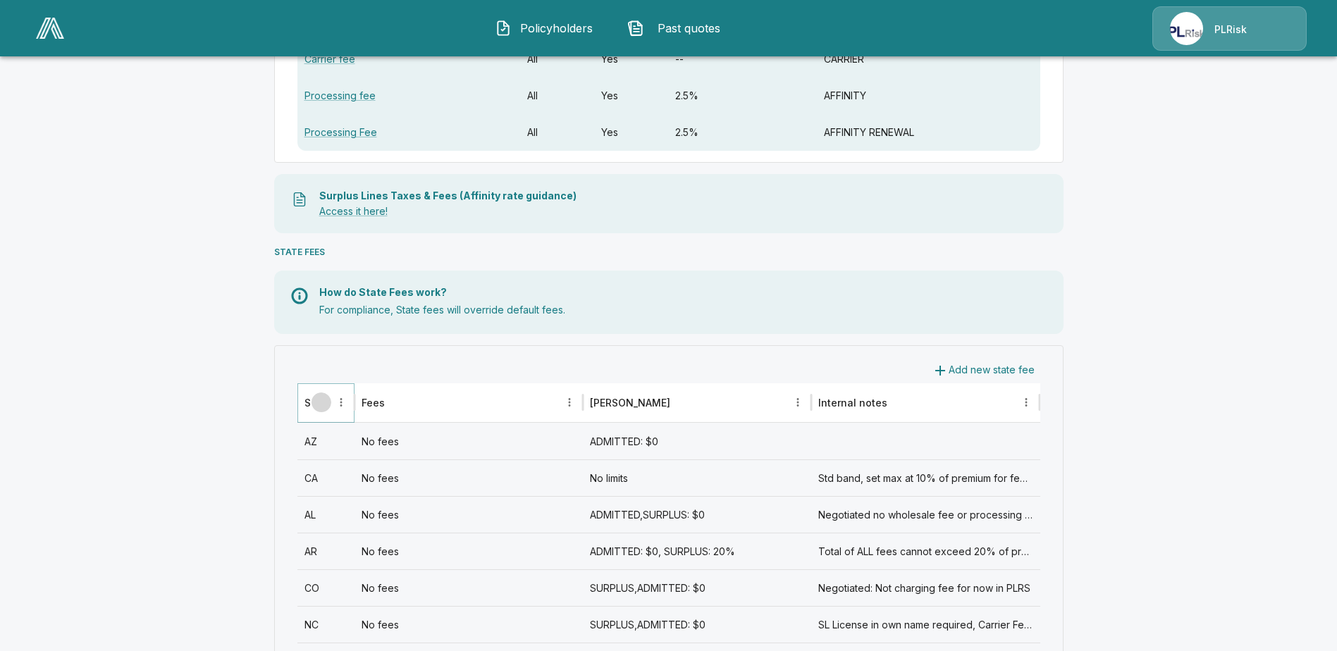
click at [327, 403] on icon "Sort" at bounding box center [321, 402] width 13 height 13
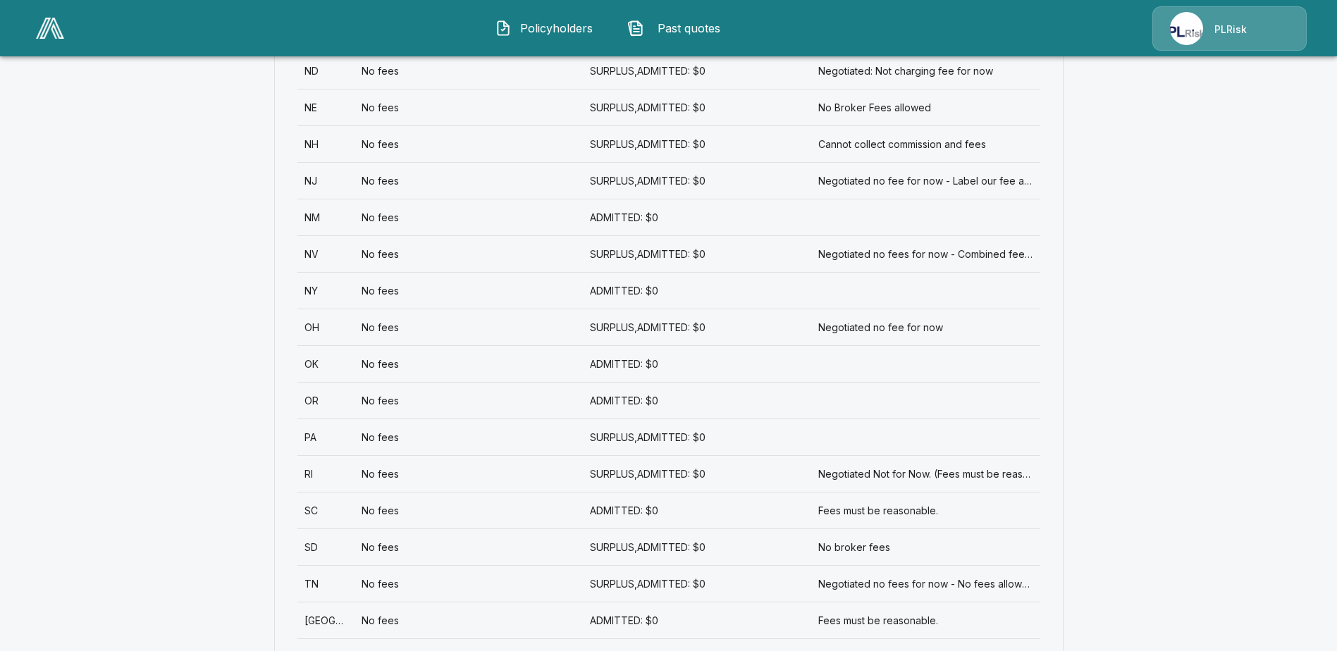
scroll to position [1692, 0]
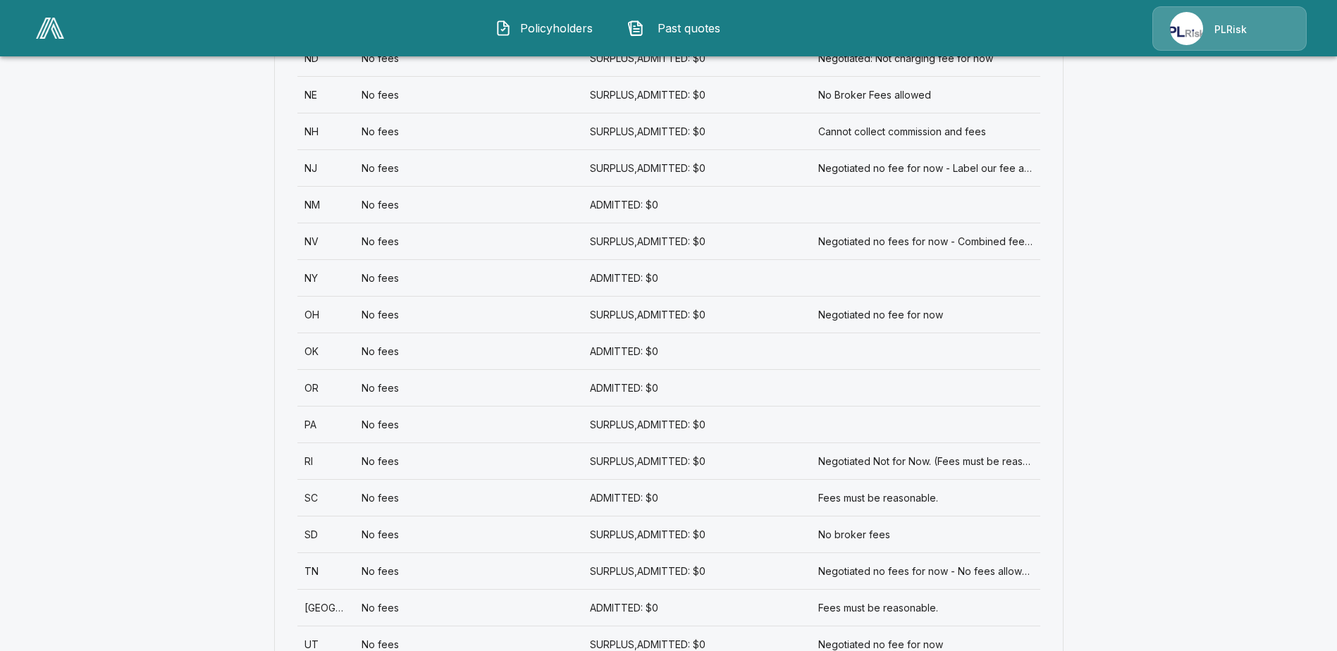
click at [316, 276] on div "NY" at bounding box center [325, 277] width 57 height 37
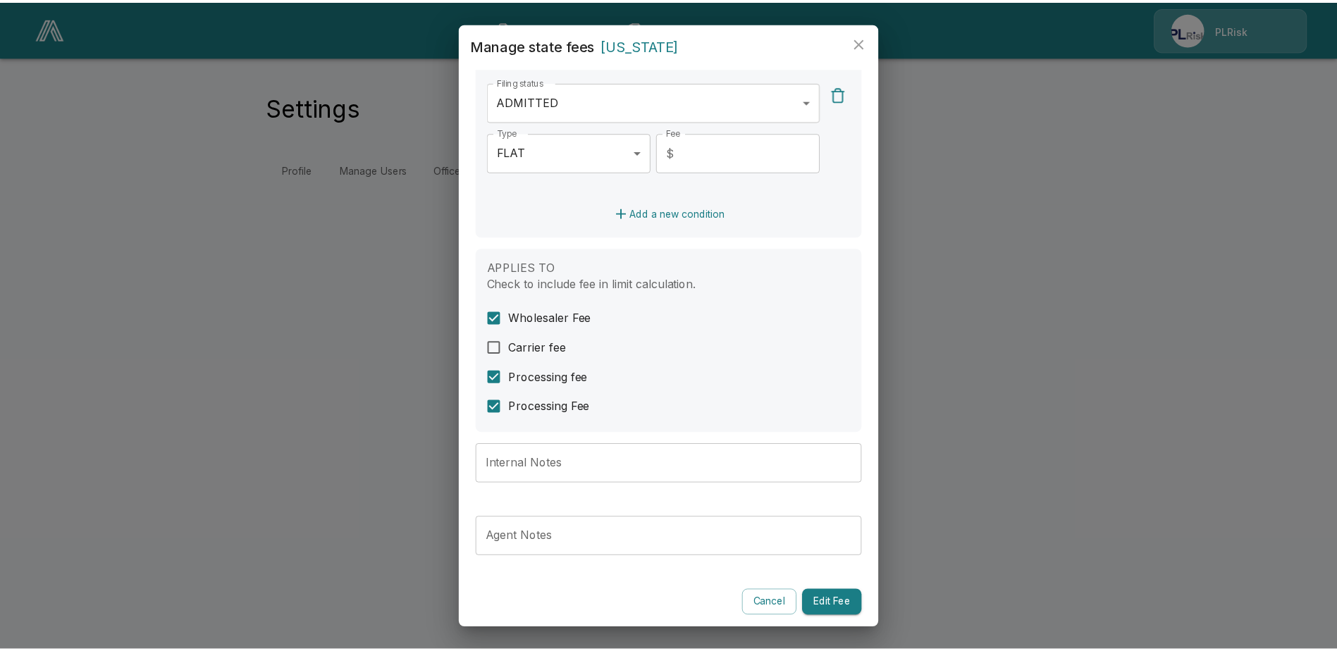
scroll to position [362, 0]
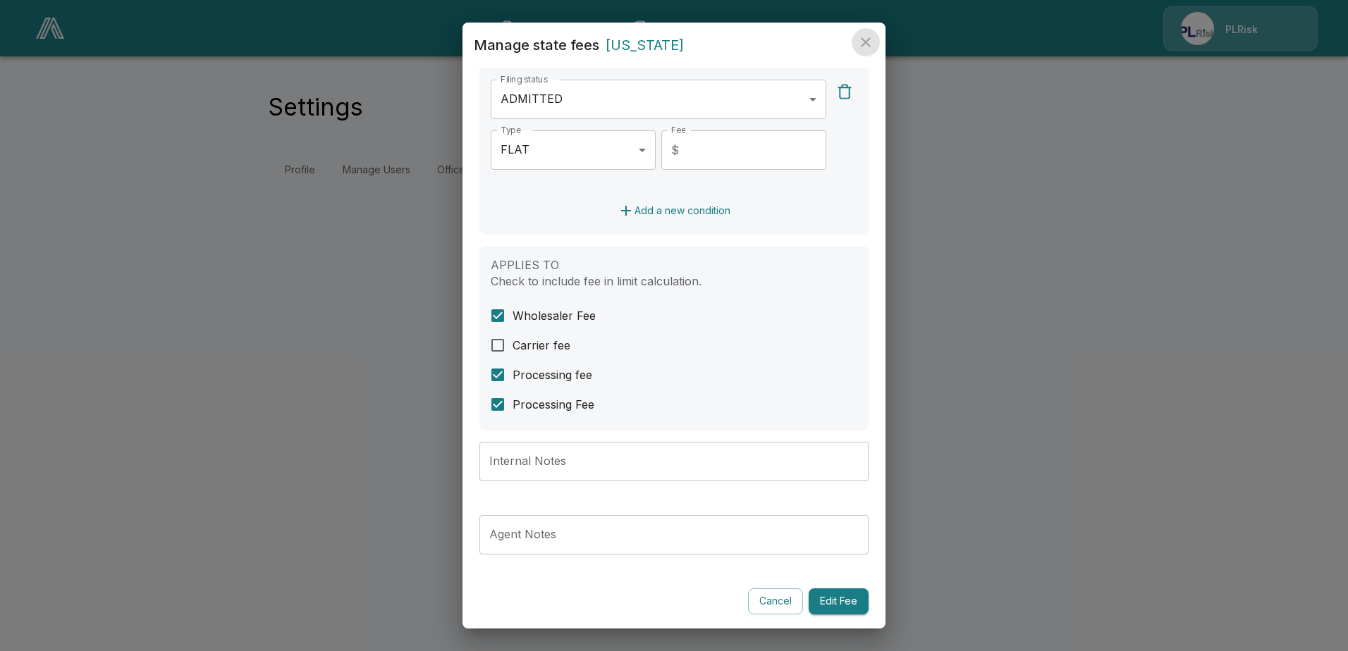
click at [866, 37] on icon "close" at bounding box center [865, 42] width 17 height 17
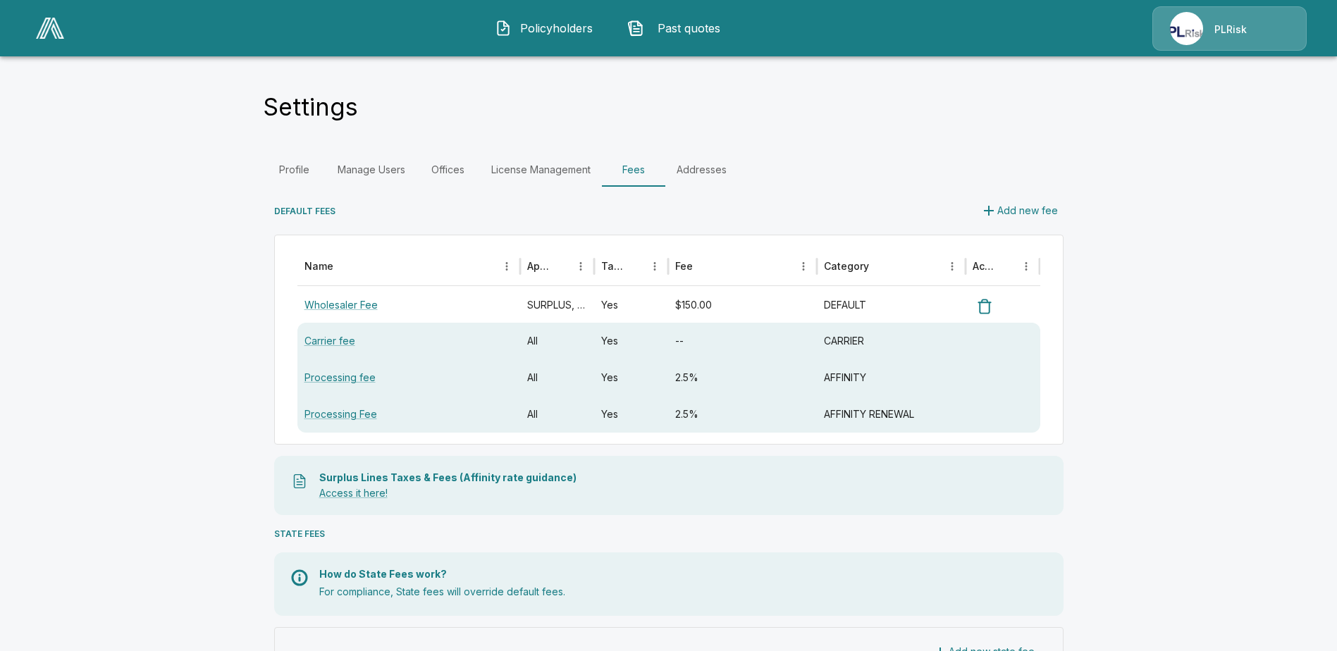
click at [570, 27] on span "Policyholders" at bounding box center [556, 28] width 78 height 17
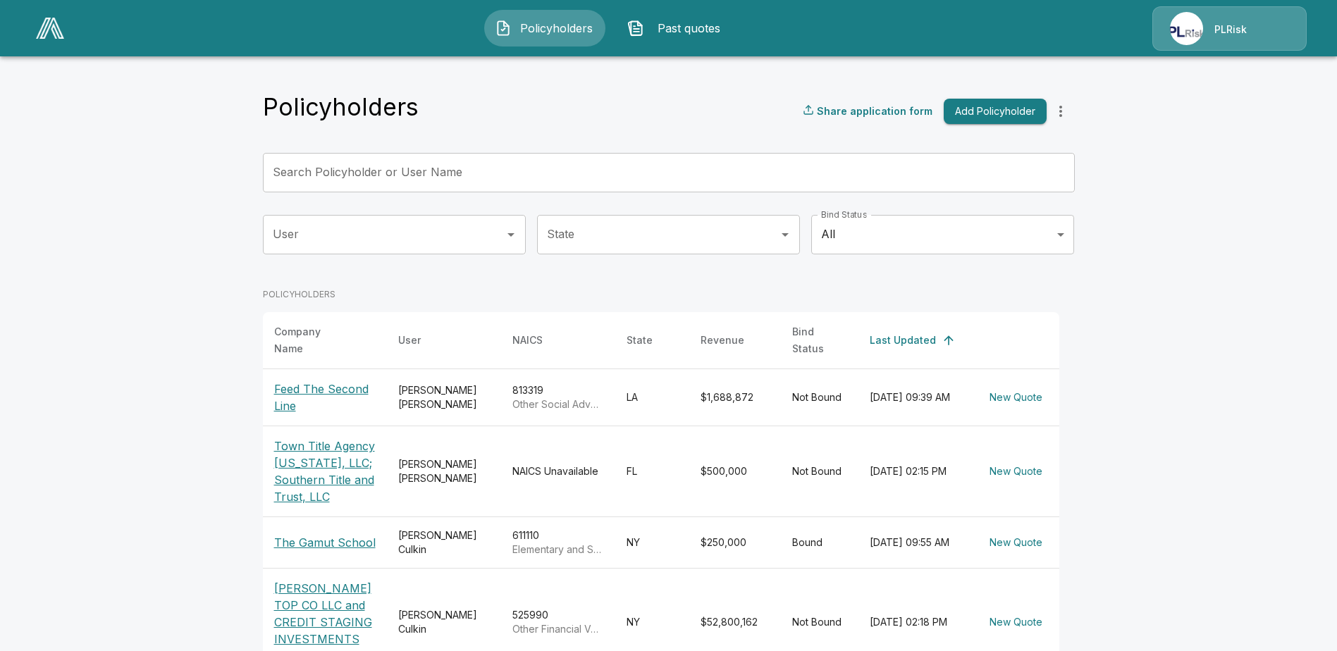
click at [347, 534] on p "The Gamut School" at bounding box center [325, 542] width 102 height 17
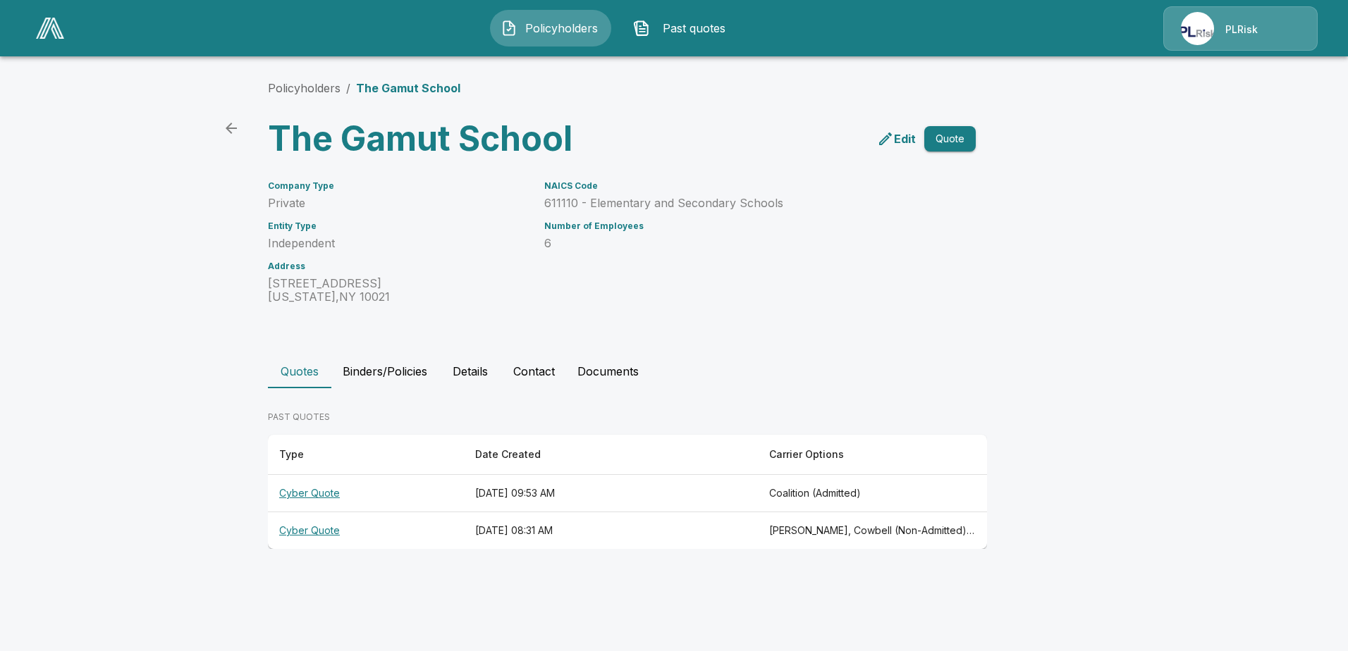
click at [309, 494] on th "Cyber Quote" at bounding box center [366, 493] width 196 height 37
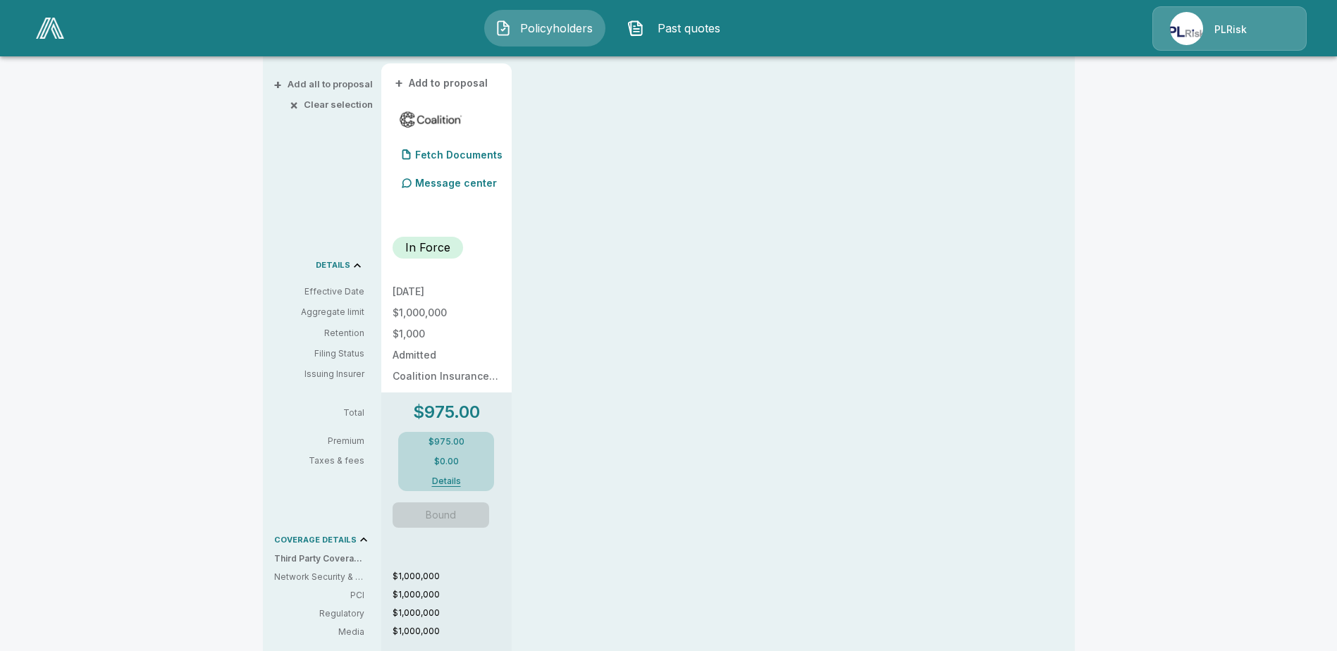
scroll to position [352, 0]
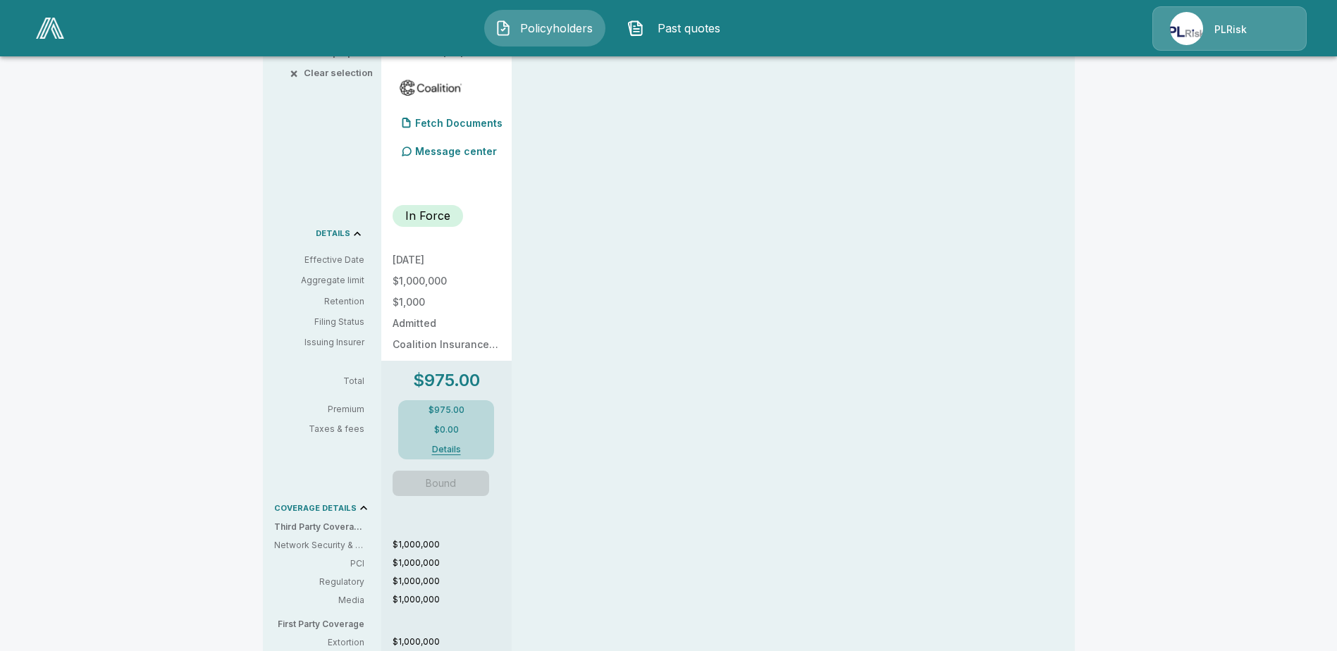
click at [450, 449] on button "Details" at bounding box center [446, 449] width 56 height 8
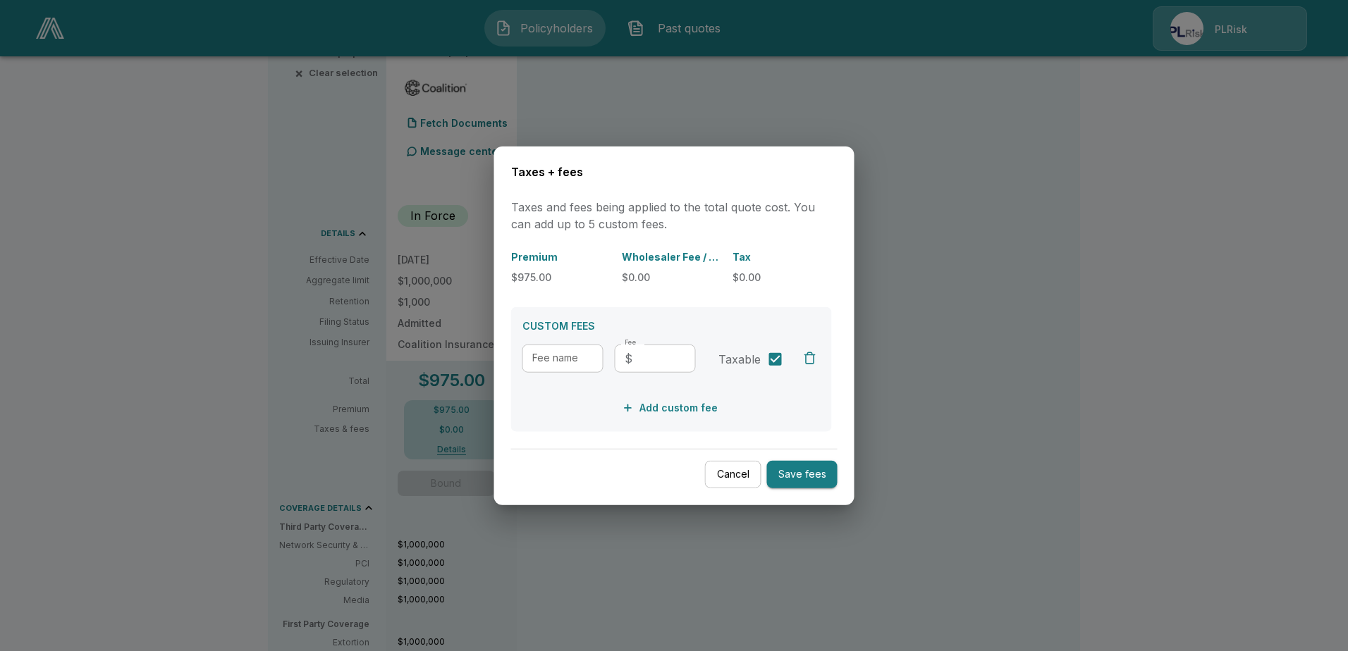
click at [737, 474] on button "Cancel" at bounding box center [733, 474] width 56 height 27
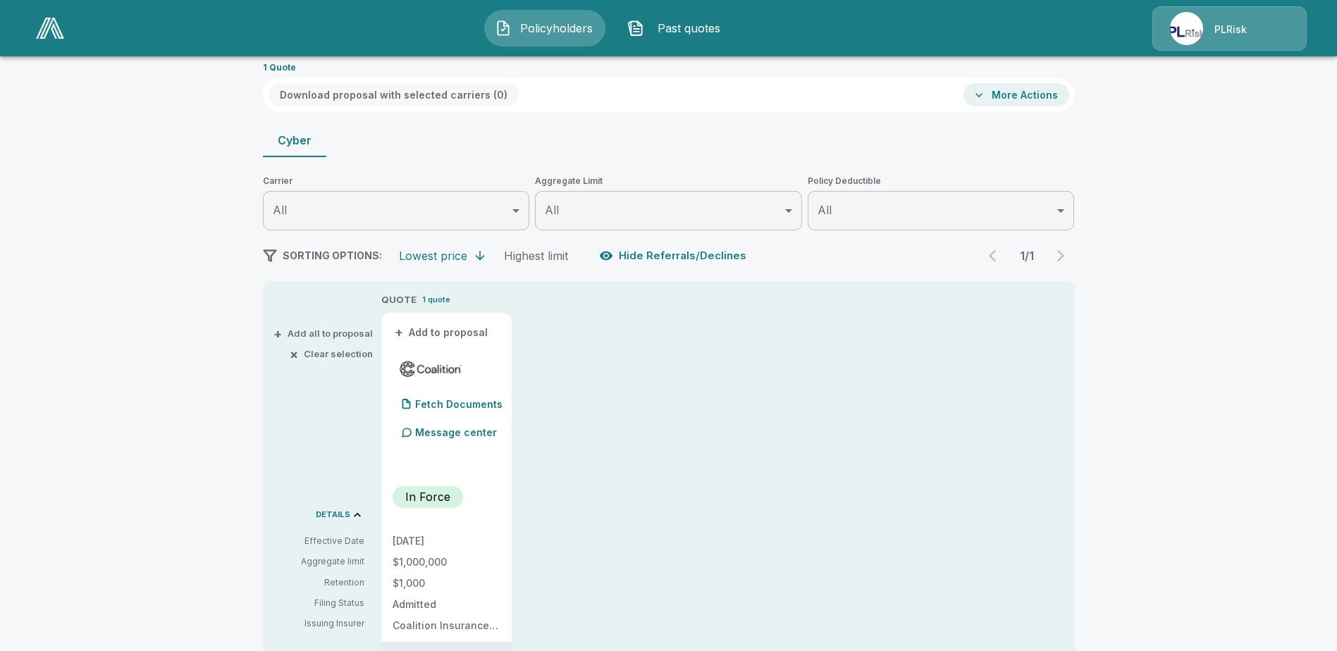
scroll to position [70, 0]
click at [1252, 25] on div "PLRisk" at bounding box center [1229, 28] width 154 height 44
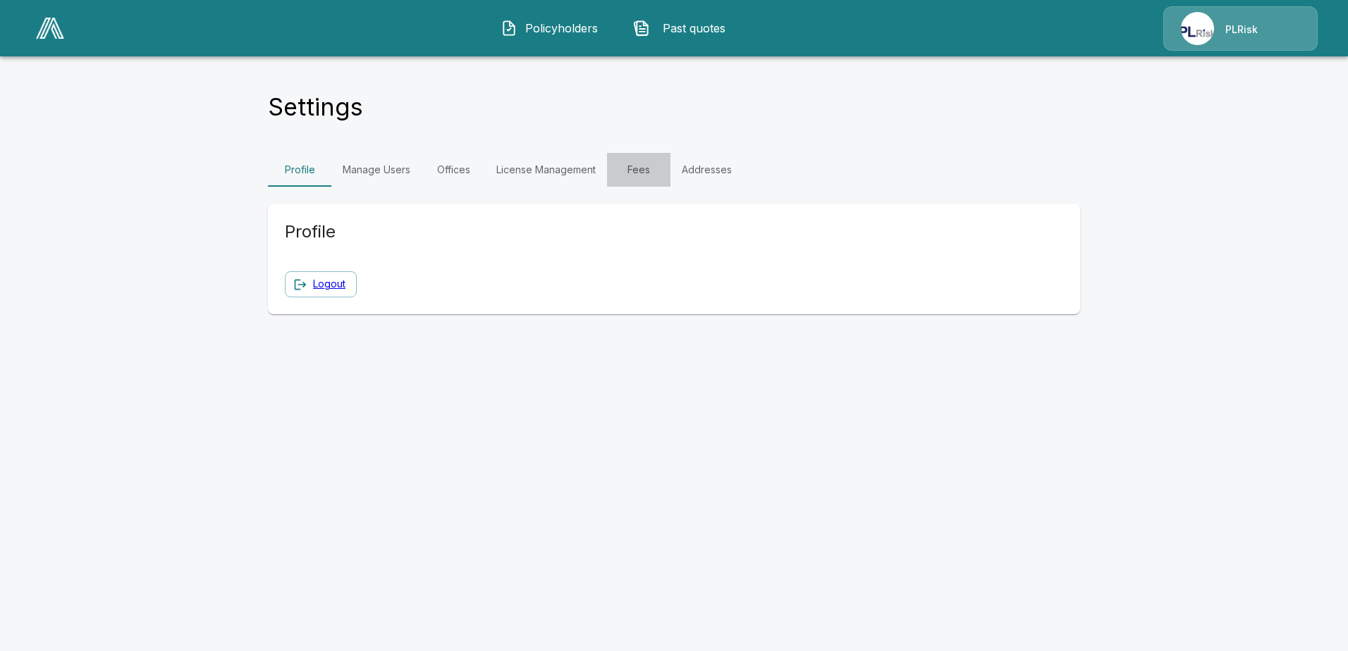
click at [632, 172] on link "Fees" at bounding box center [638, 170] width 63 height 34
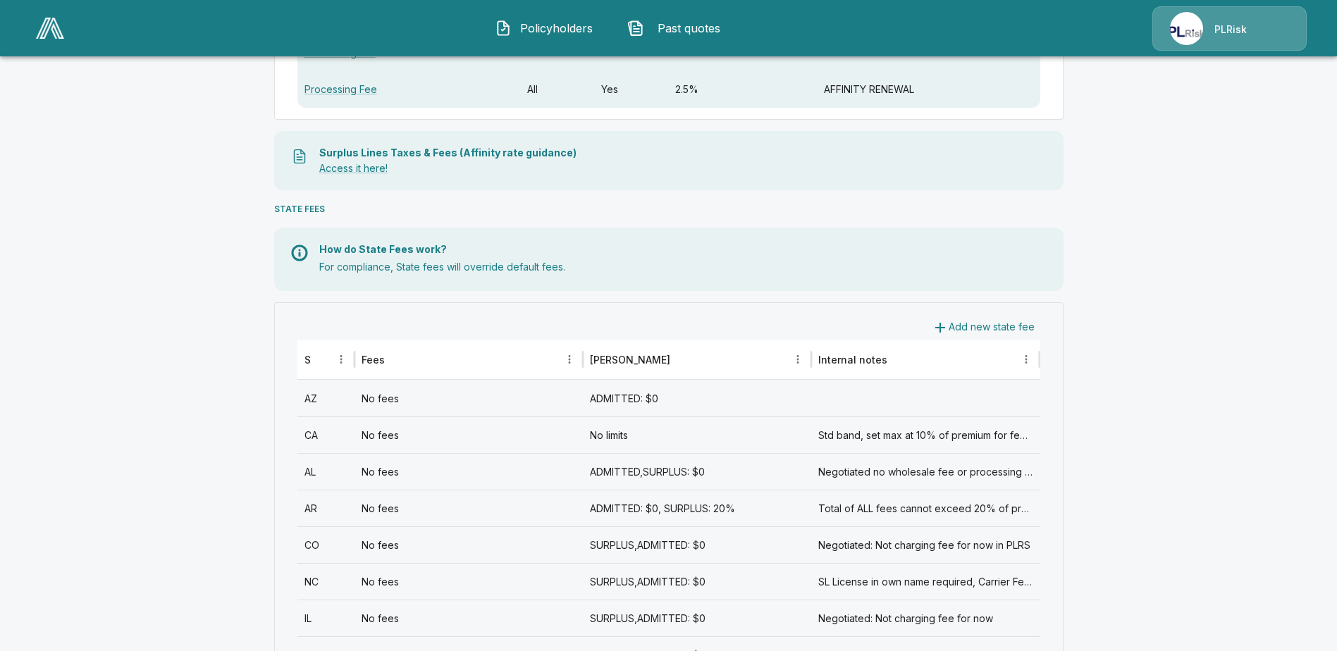
scroll to position [352, 0]
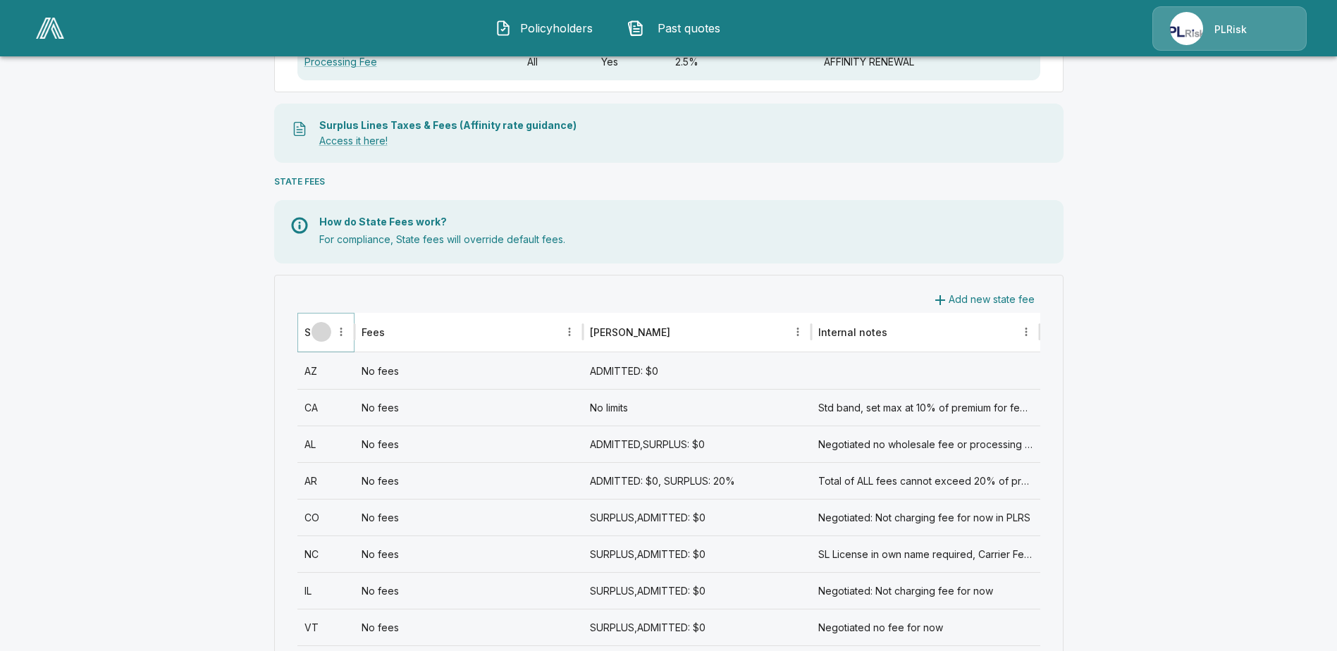
click at [328, 331] on icon "Sort" at bounding box center [321, 332] width 13 height 13
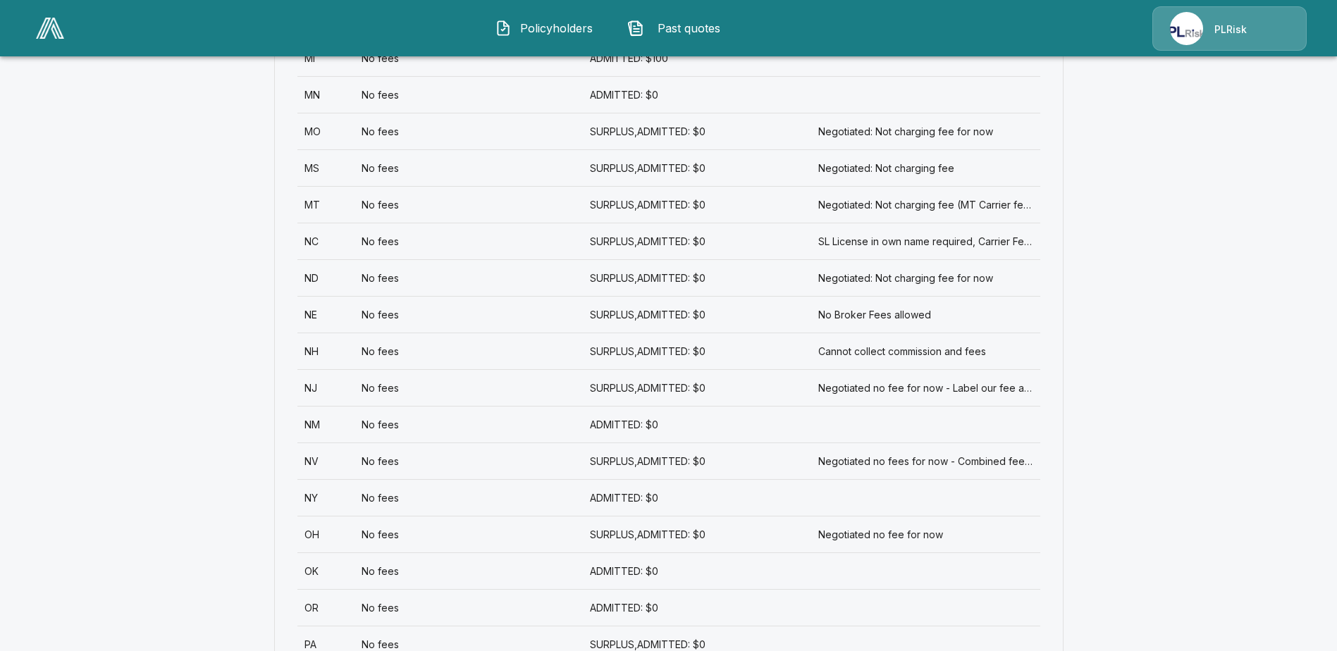
scroll to position [1480, 0]
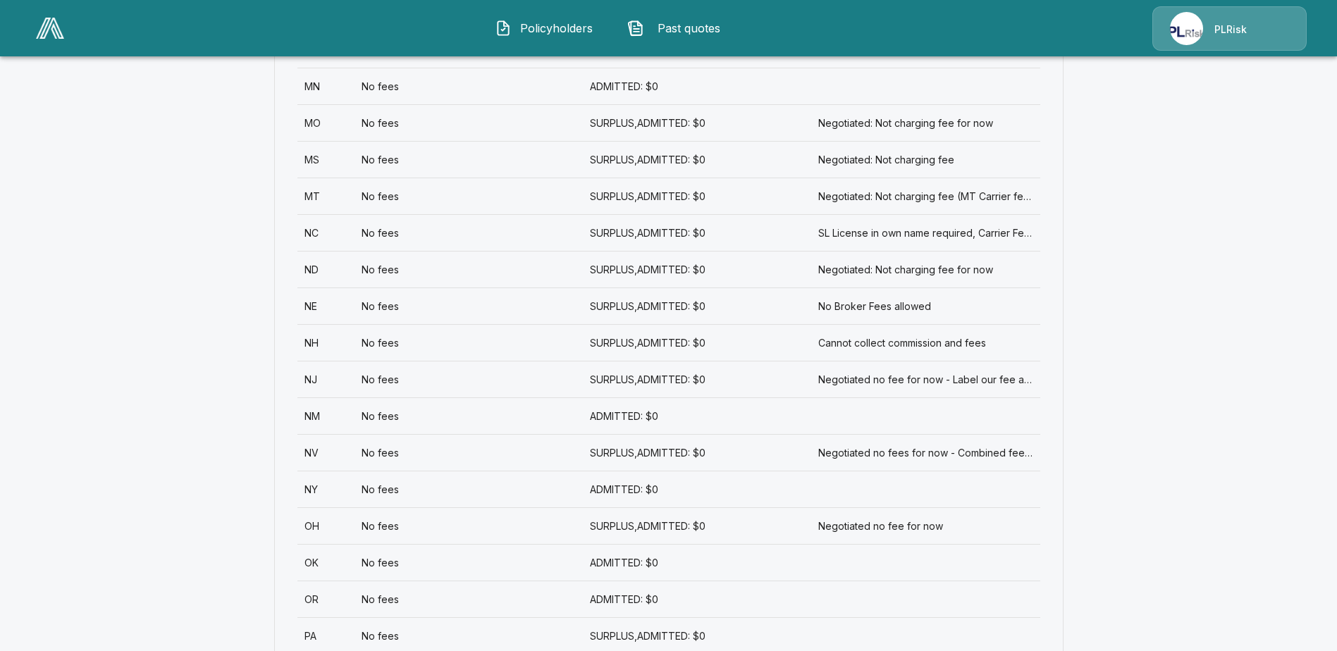
click at [319, 495] on div "NY" at bounding box center [325, 489] width 57 height 37
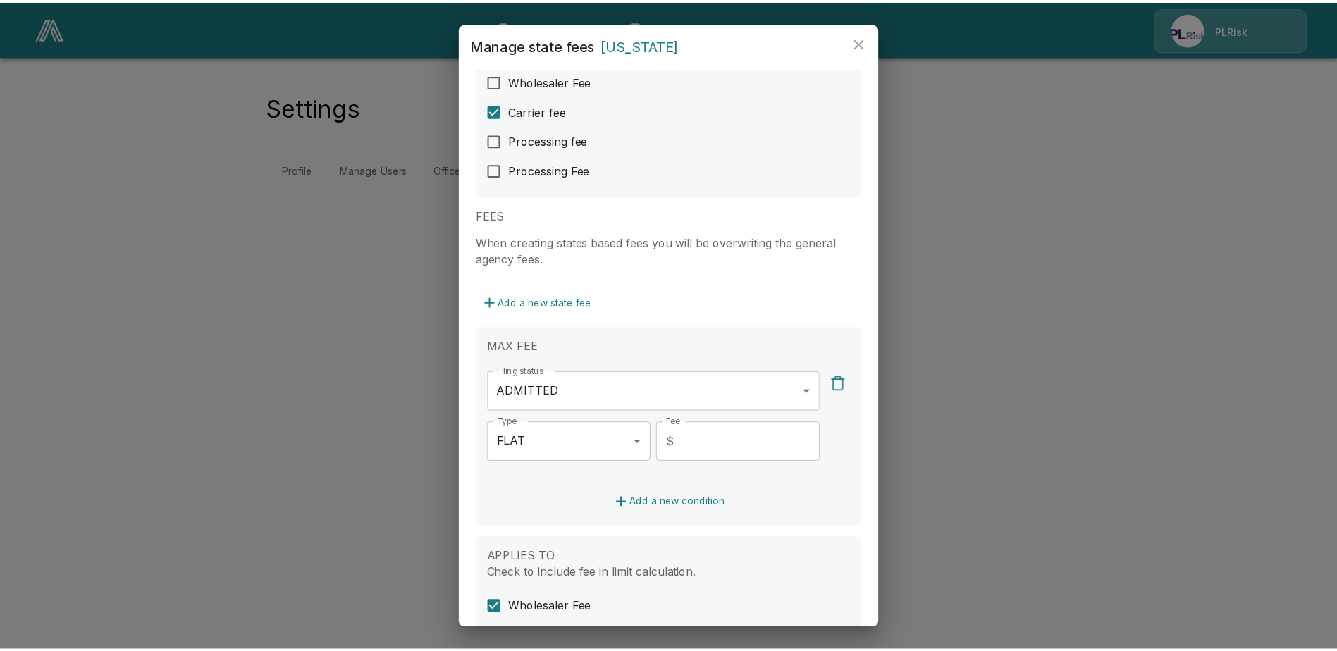
scroll to position [141, 0]
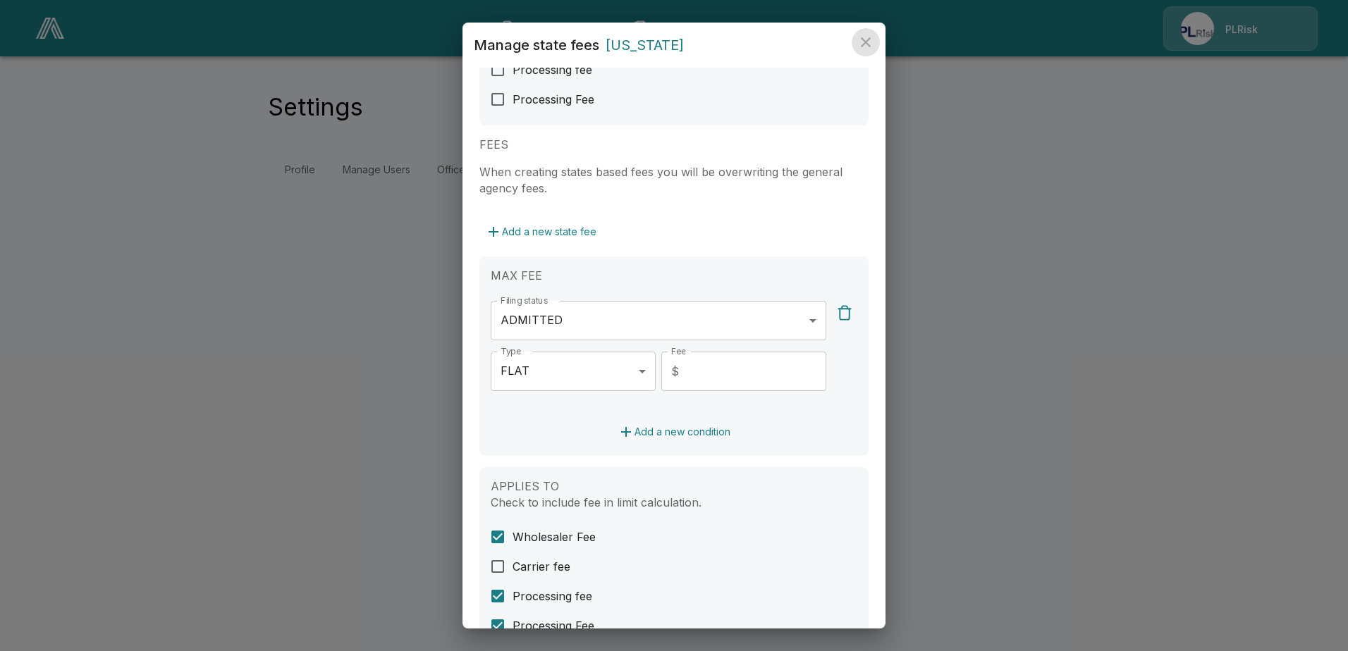
click at [866, 37] on icon "close" at bounding box center [865, 42] width 17 height 17
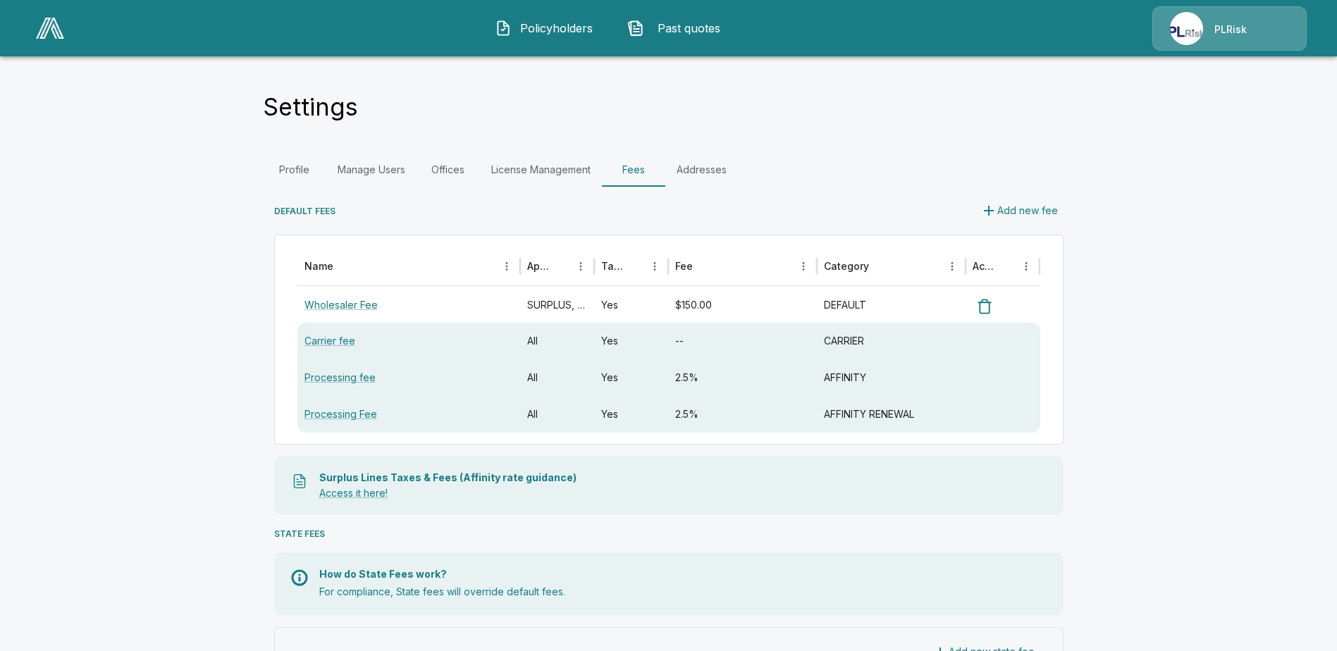
scroll to position [211, 0]
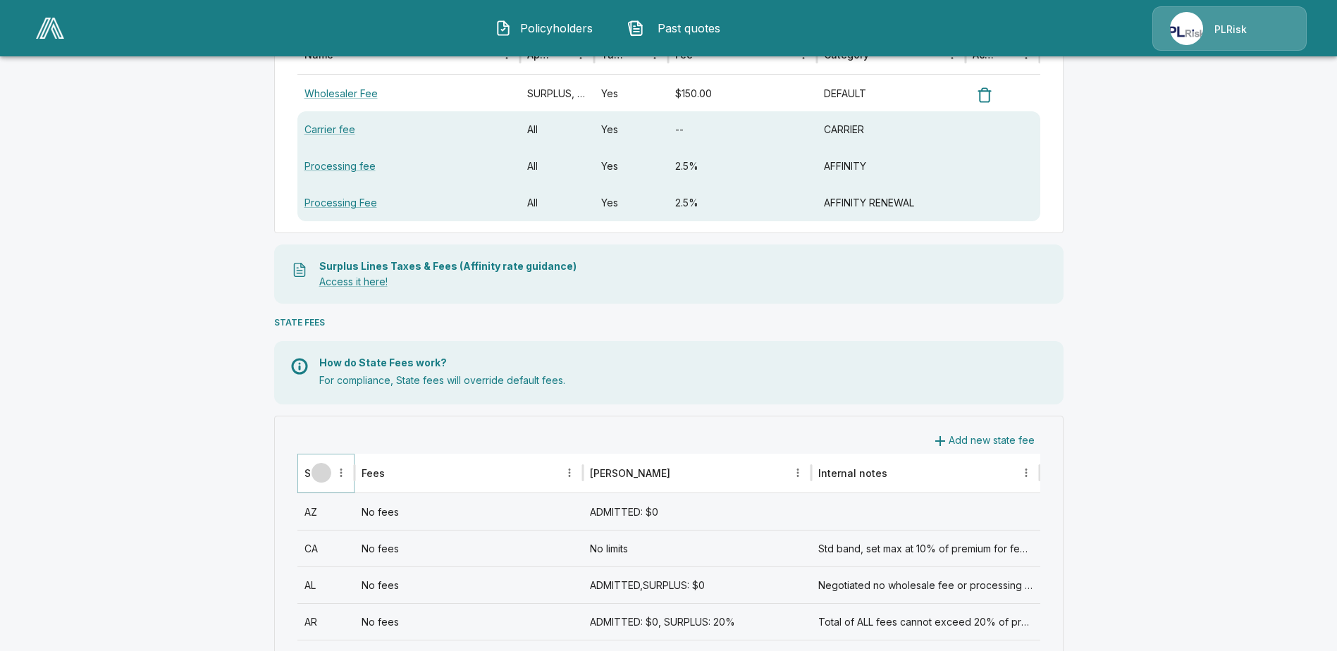
click at [328, 469] on icon "Sort" at bounding box center [321, 473] width 13 height 13
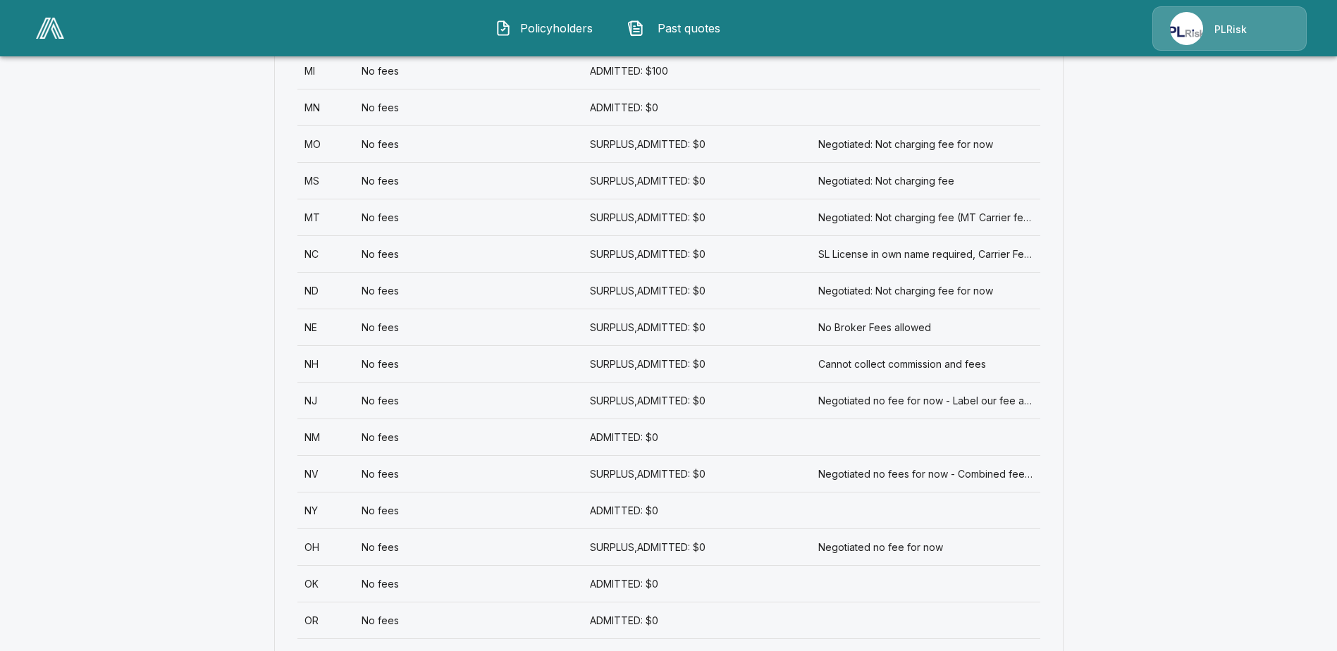
scroll to position [1480, 0]
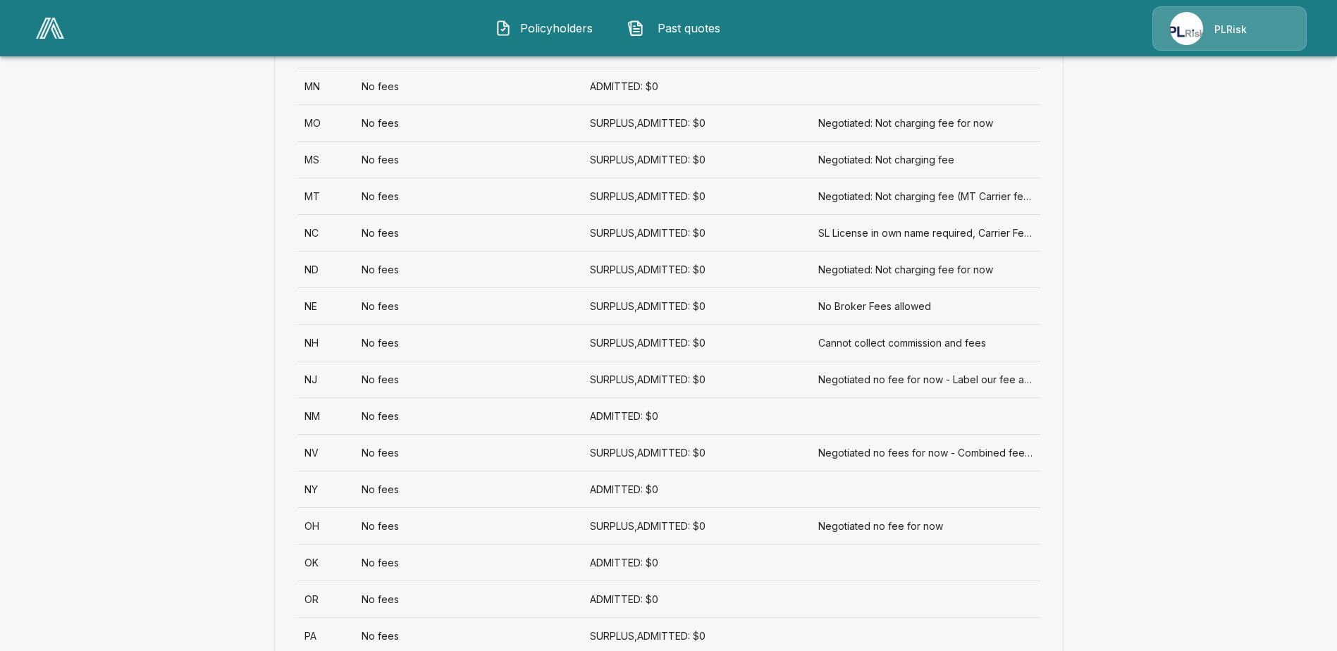
click at [319, 491] on div "NY" at bounding box center [325, 489] width 57 height 37
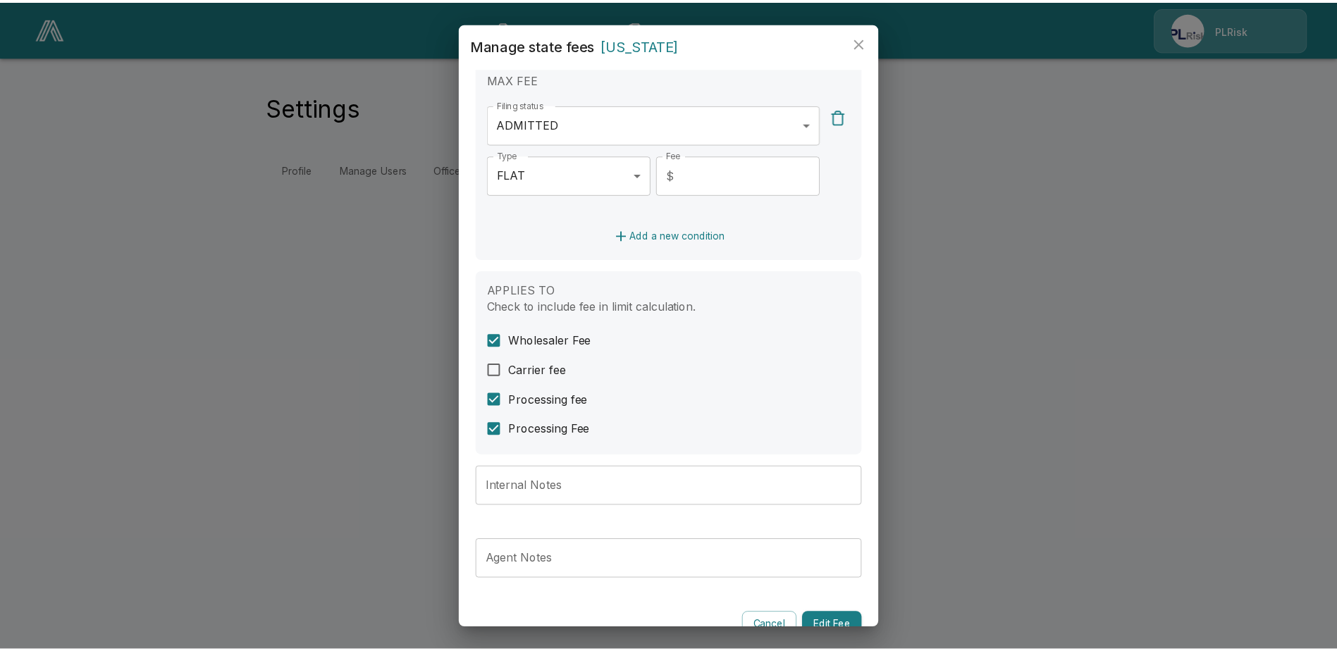
scroll to position [362, 0]
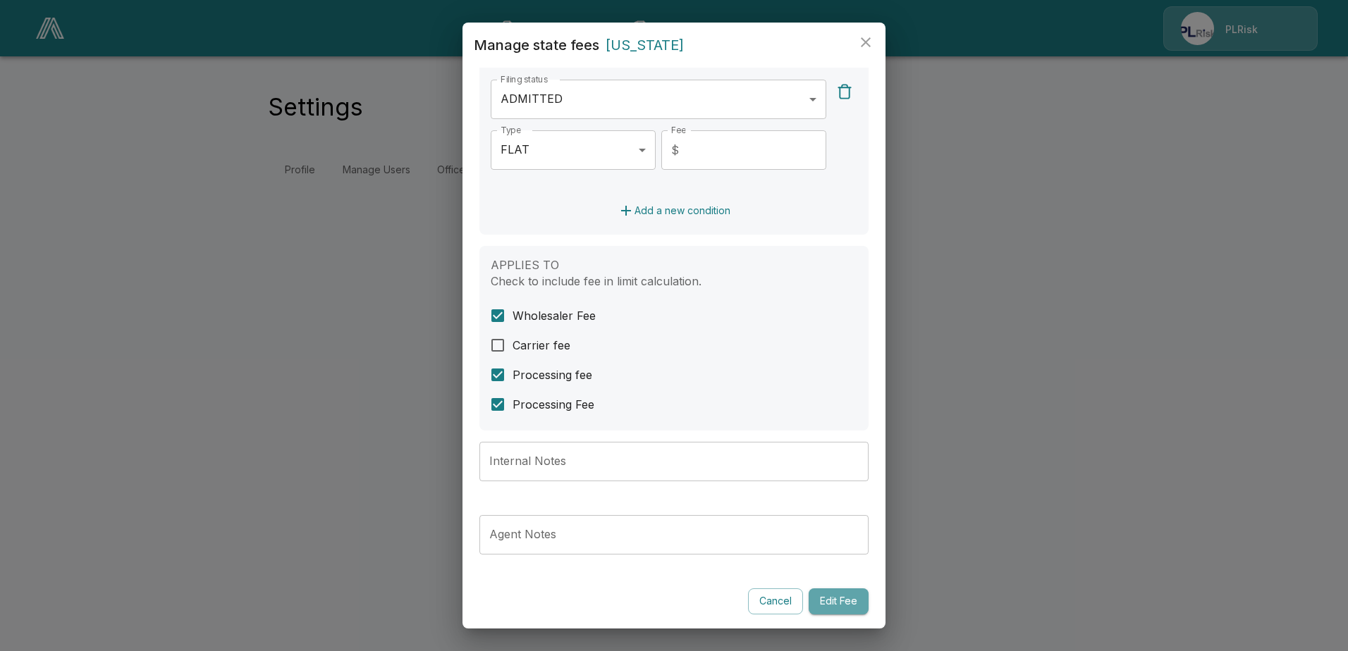
click at [817, 605] on button "Edit Fee" at bounding box center [838, 602] width 60 height 26
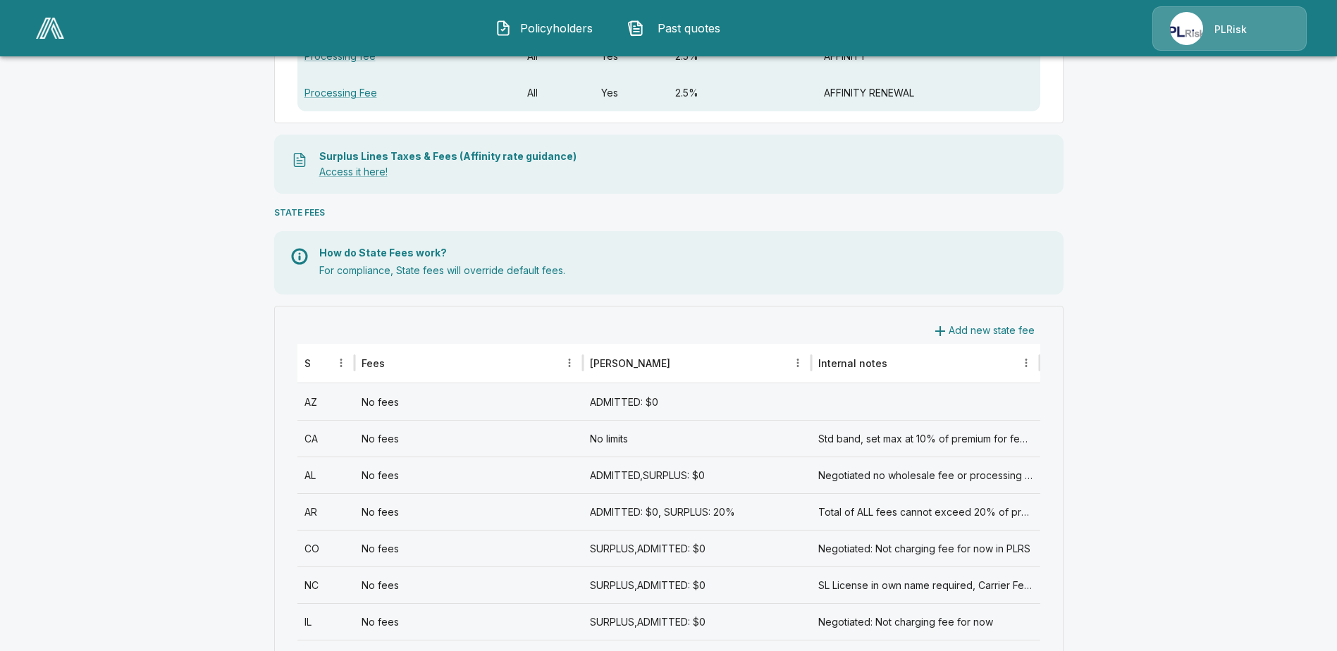
scroll to position [352, 0]
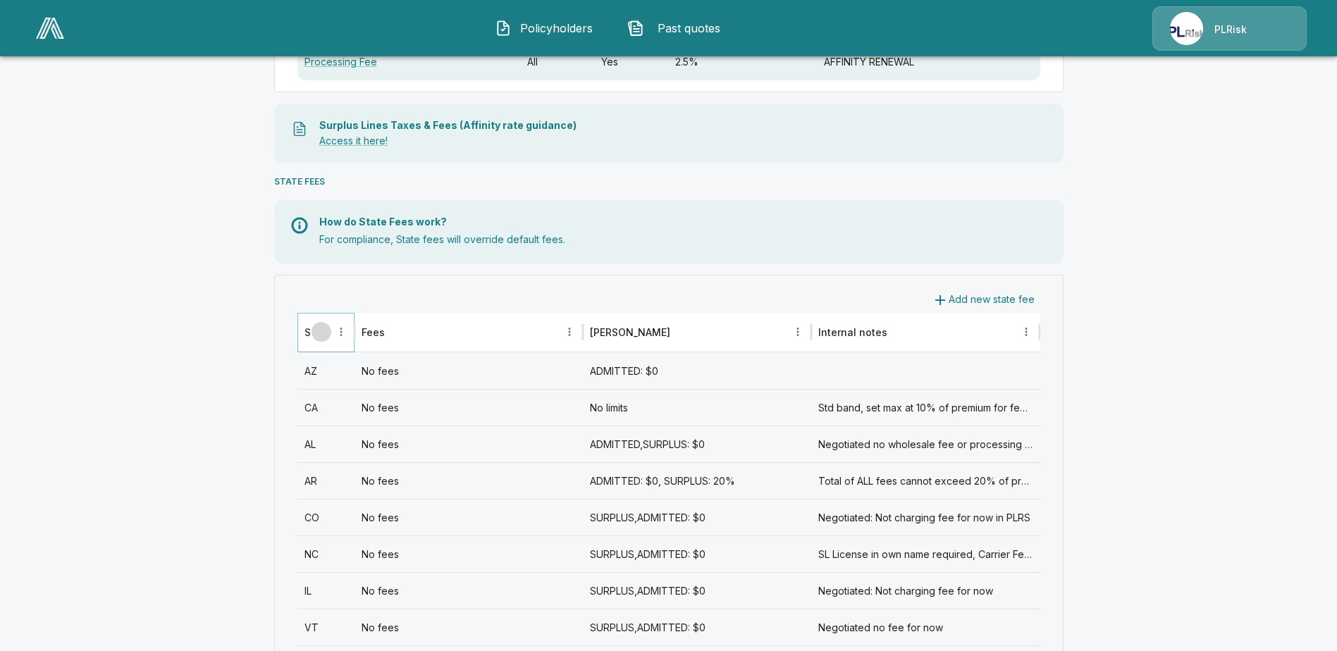
click at [321, 337] on icon "Sort" at bounding box center [321, 332] width 13 height 13
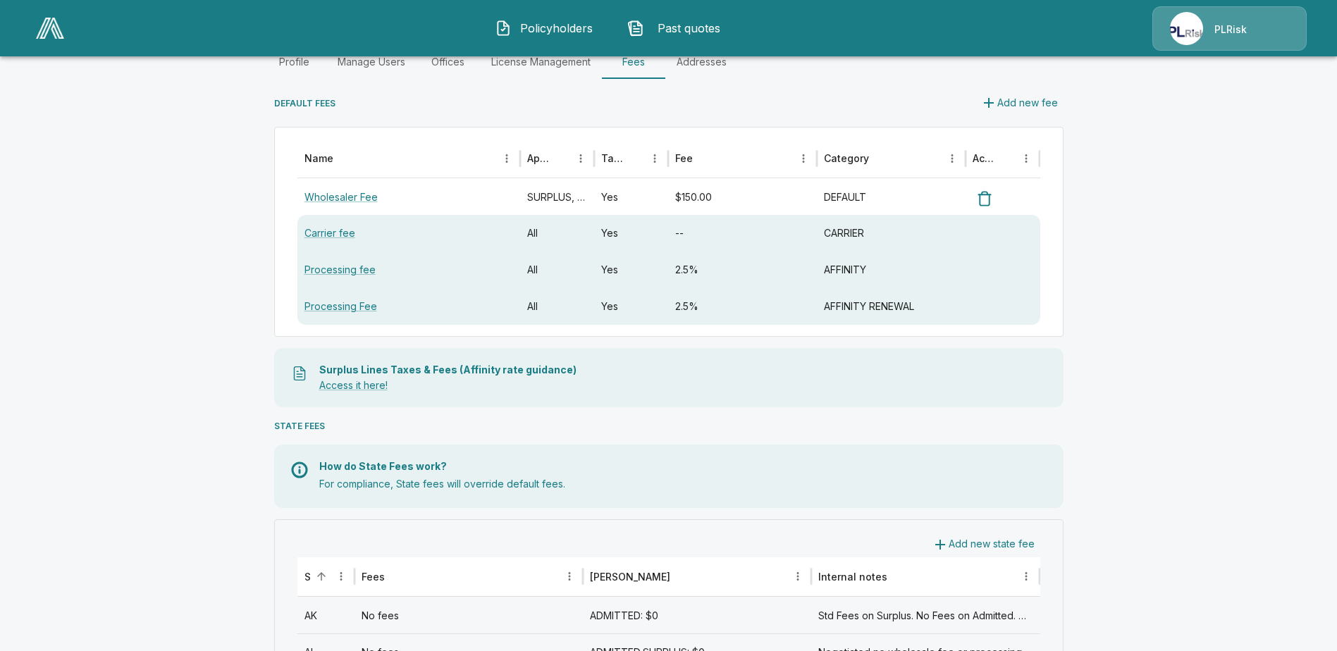
scroll to position [0, 0]
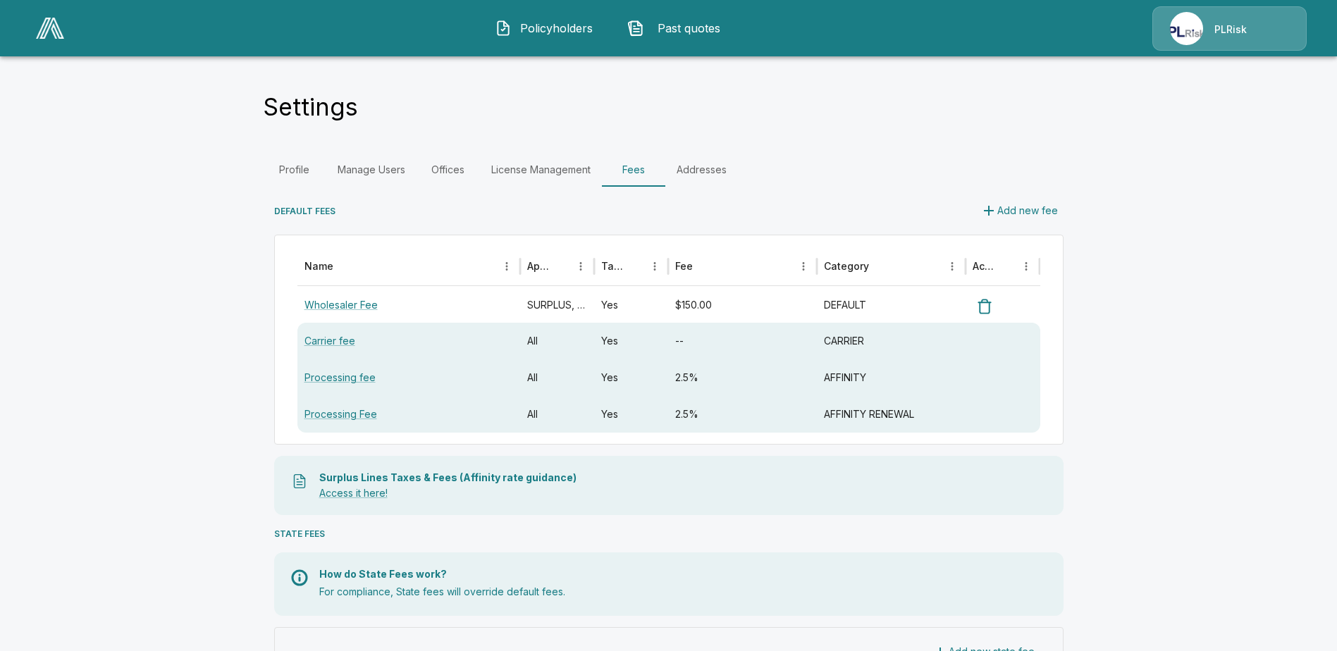
click at [540, 31] on span "Policyholders" at bounding box center [556, 28] width 78 height 17
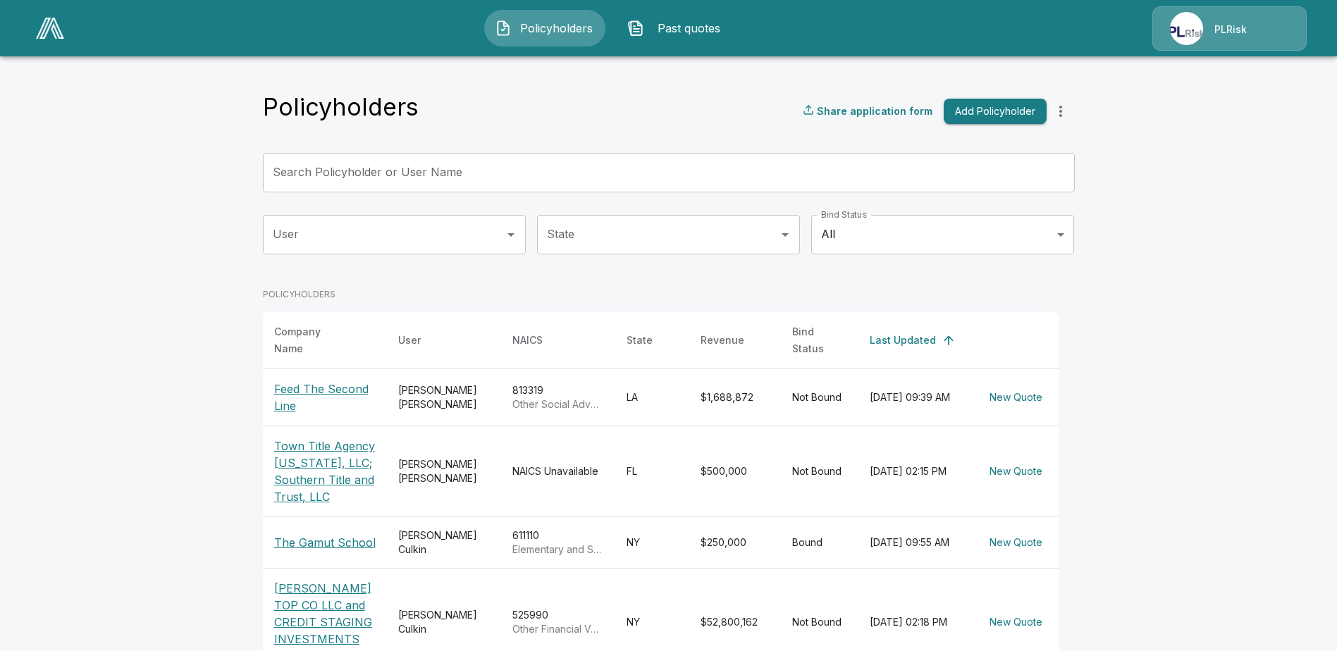
scroll to position [70, 0]
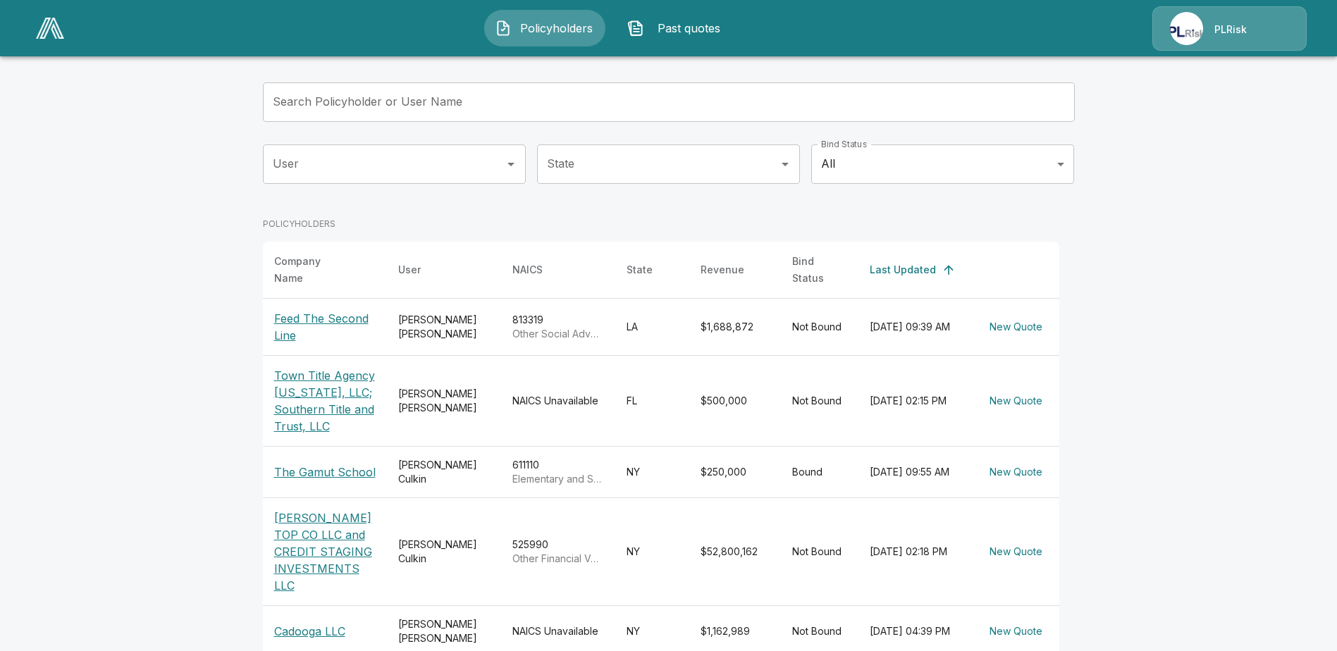
click at [324, 466] on p "The Gamut School" at bounding box center [325, 472] width 102 height 17
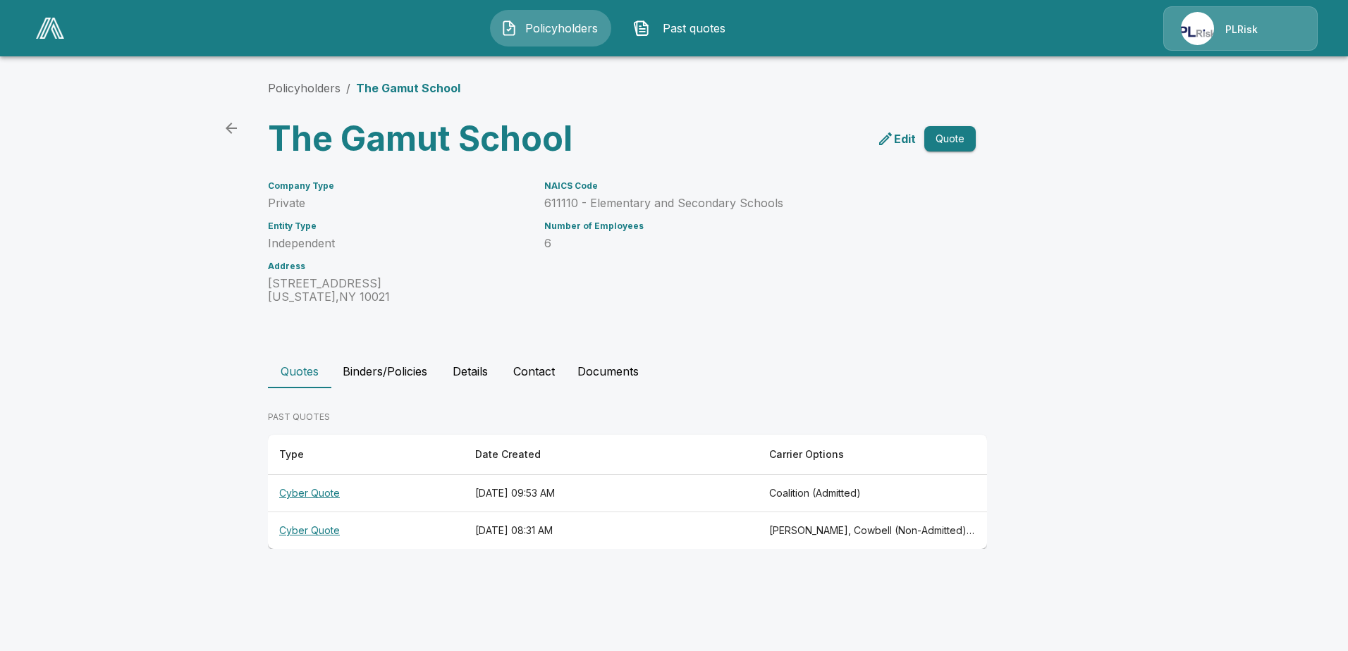
click at [300, 491] on th "Cyber Quote" at bounding box center [366, 493] width 196 height 37
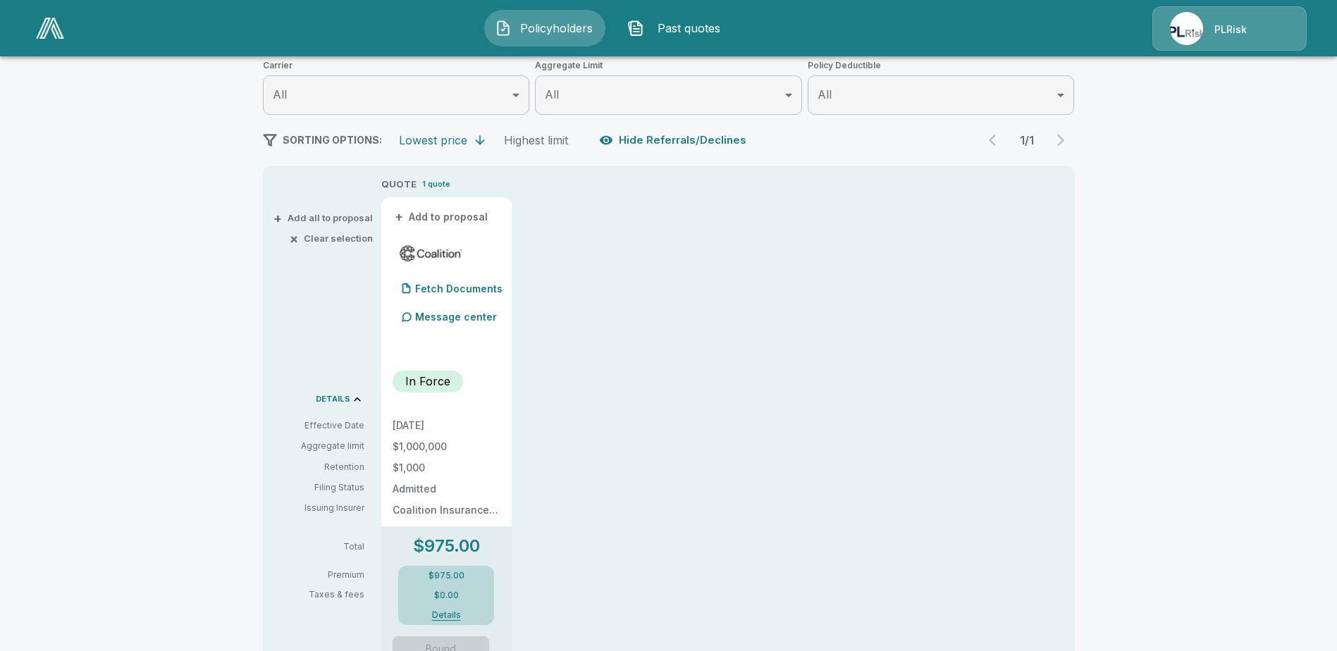
scroll to position [282, 0]
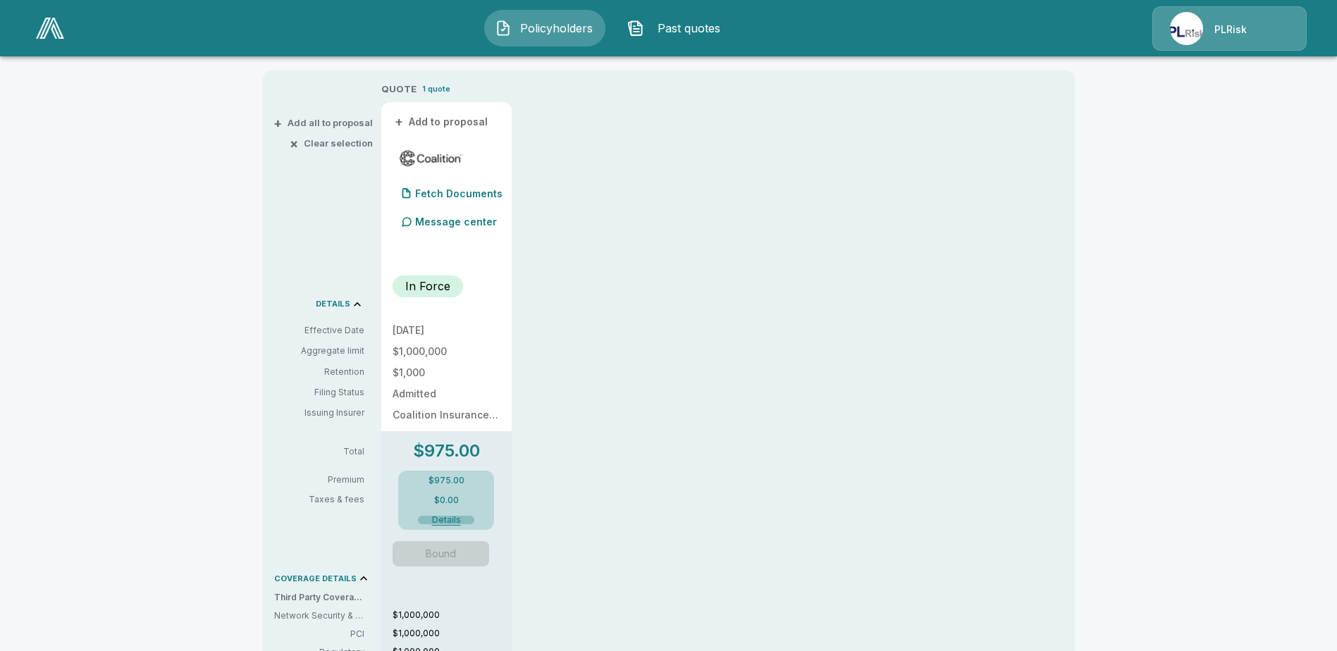
click at [448, 519] on button "Details" at bounding box center [446, 520] width 56 height 8
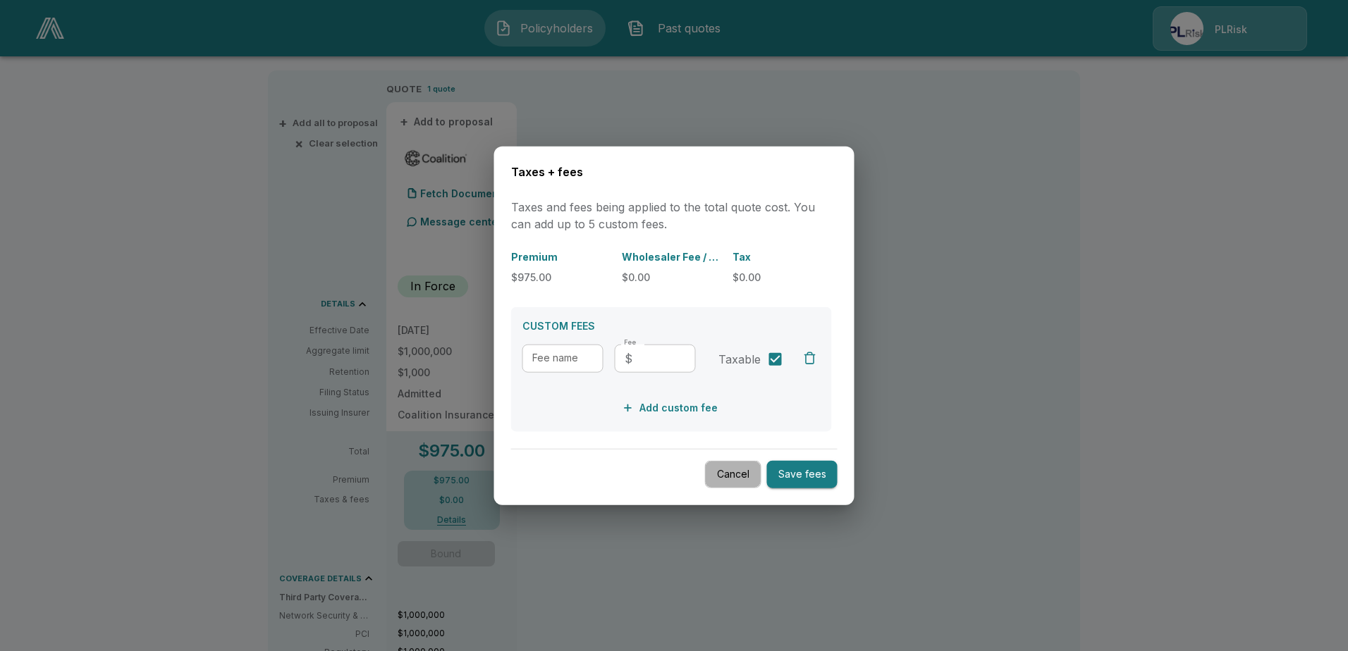
click at [742, 475] on button "Cancel" at bounding box center [733, 474] width 56 height 27
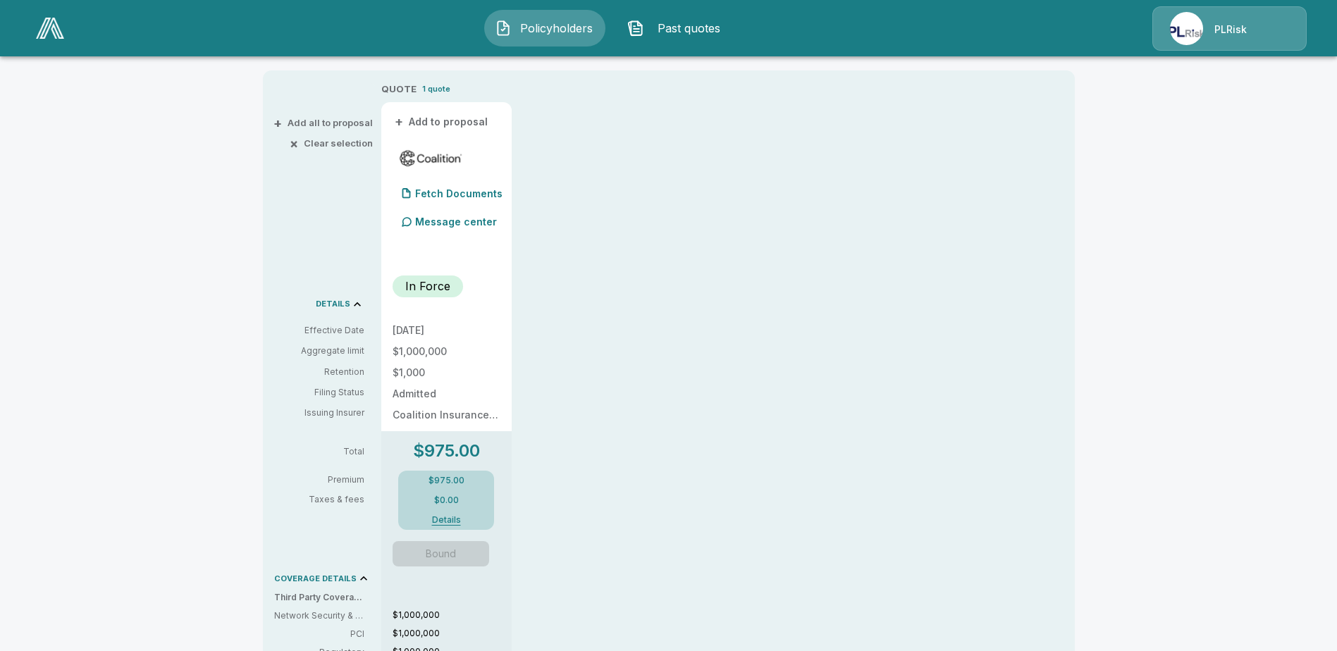
click at [1198, 31] on img at bounding box center [1186, 28] width 33 height 33
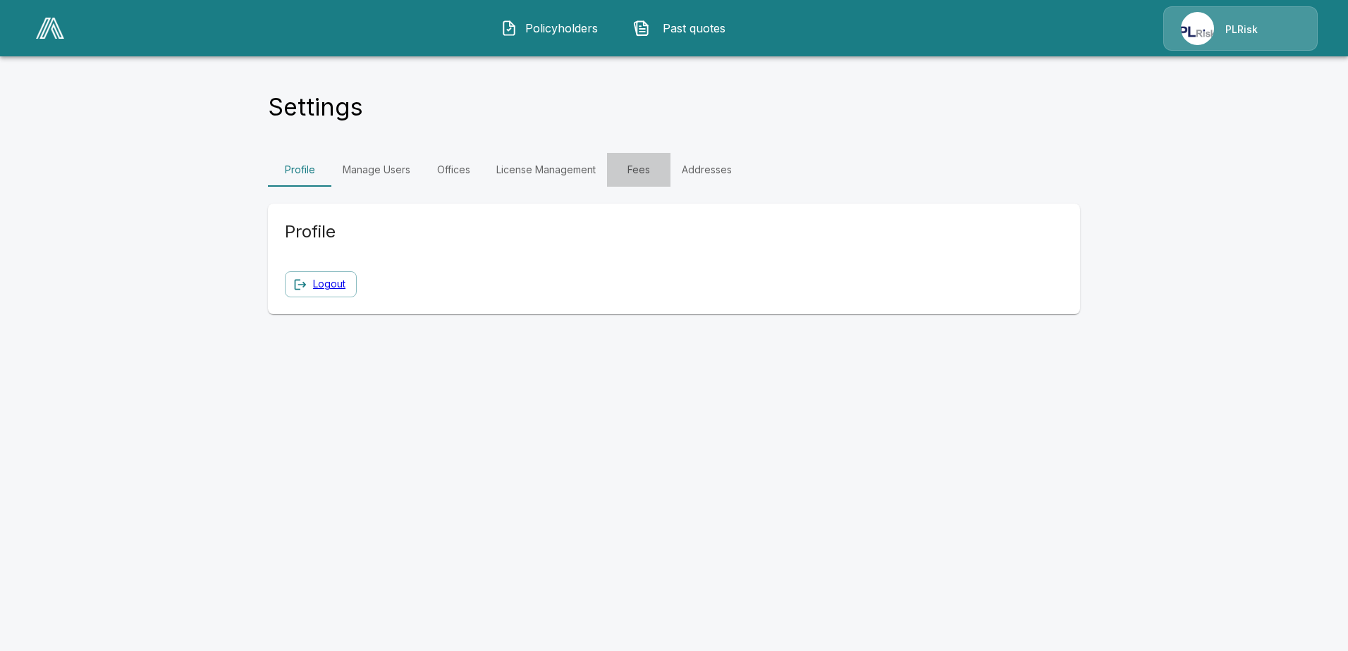
click at [647, 169] on link "Fees" at bounding box center [638, 170] width 63 height 34
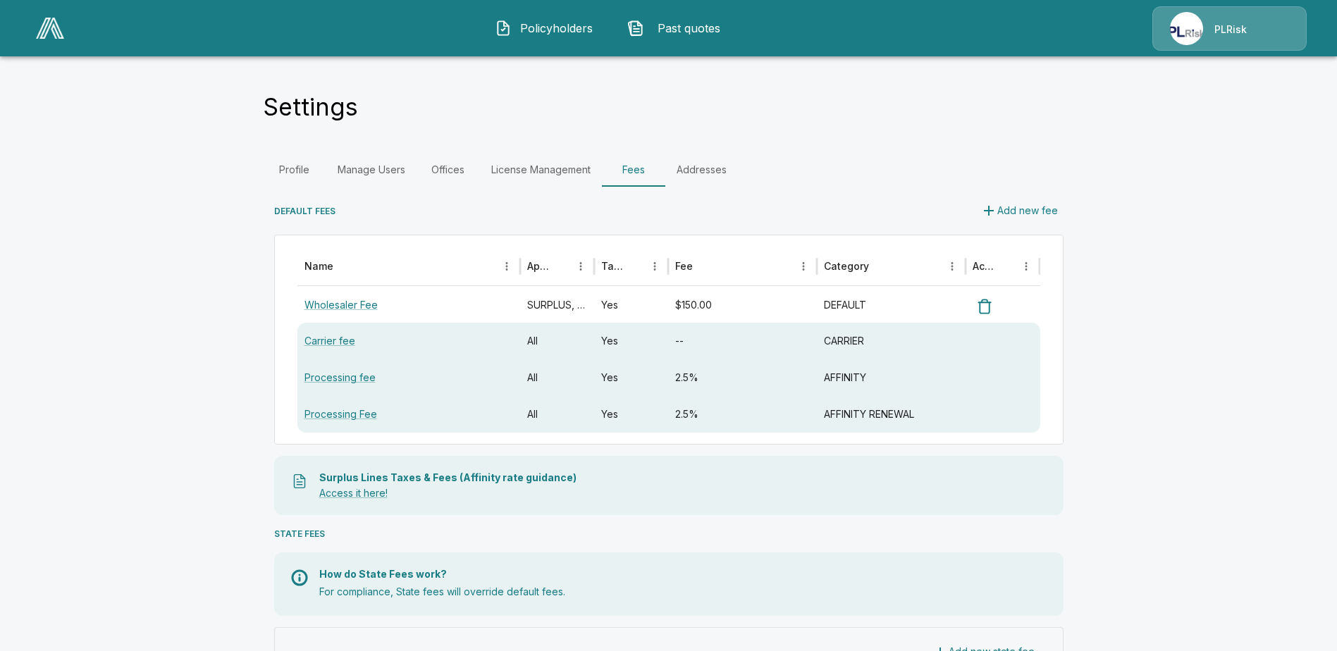
click at [544, 28] on span "Policyholders" at bounding box center [556, 28] width 78 height 17
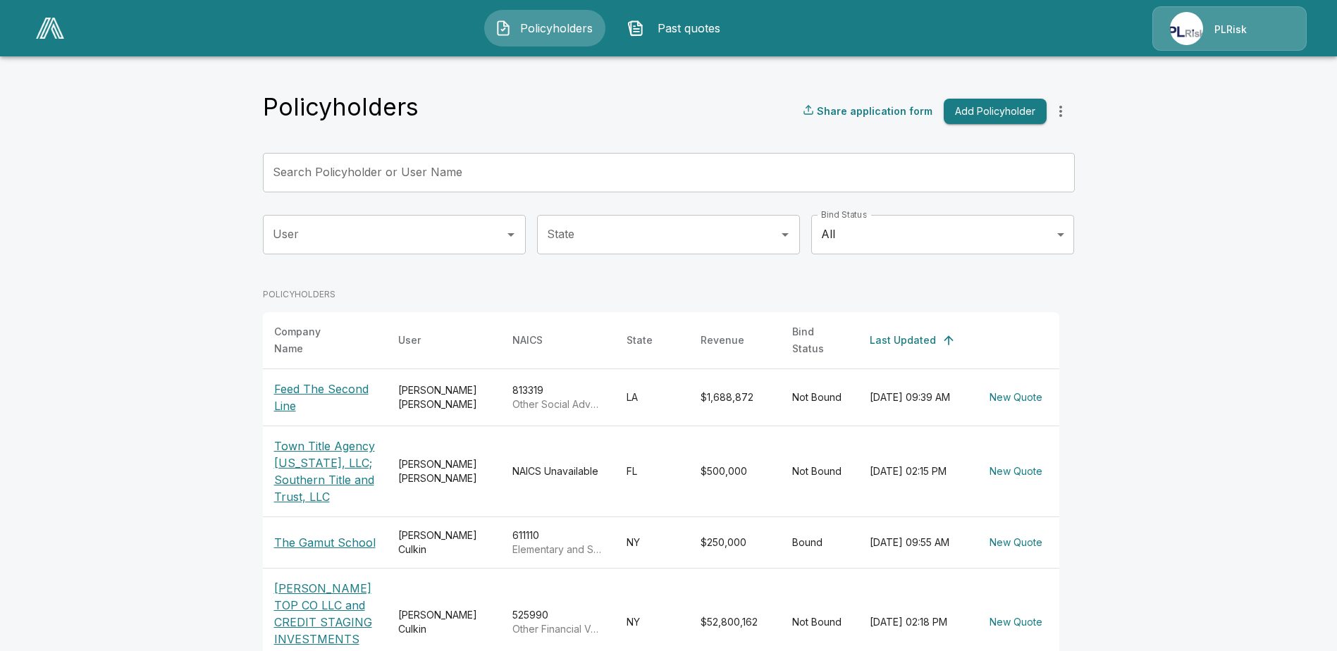
click at [827, 329] on th "Bind Status" at bounding box center [820, 340] width 78 height 57
click at [825, 334] on th "Bind Status" at bounding box center [820, 340] width 78 height 57
click at [1229, 24] on p "PLRisk" at bounding box center [1230, 30] width 32 height 14
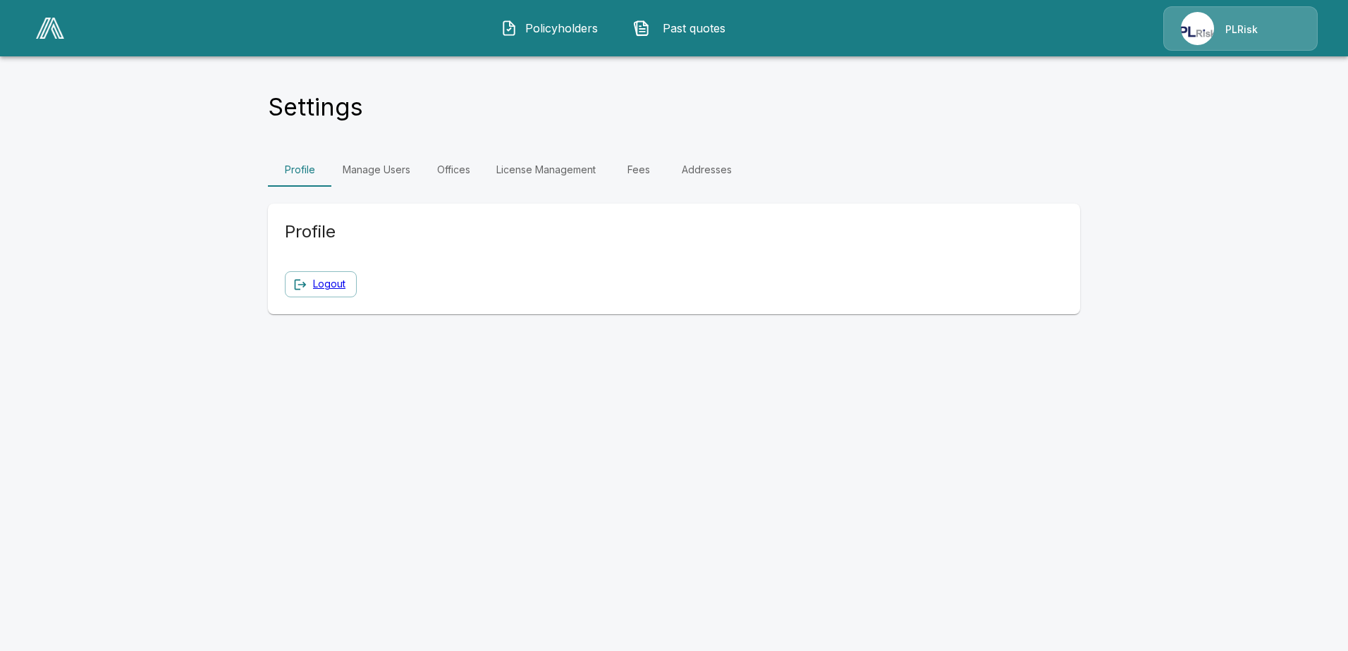
click at [587, 31] on span "Policyholders" at bounding box center [562, 28] width 78 height 17
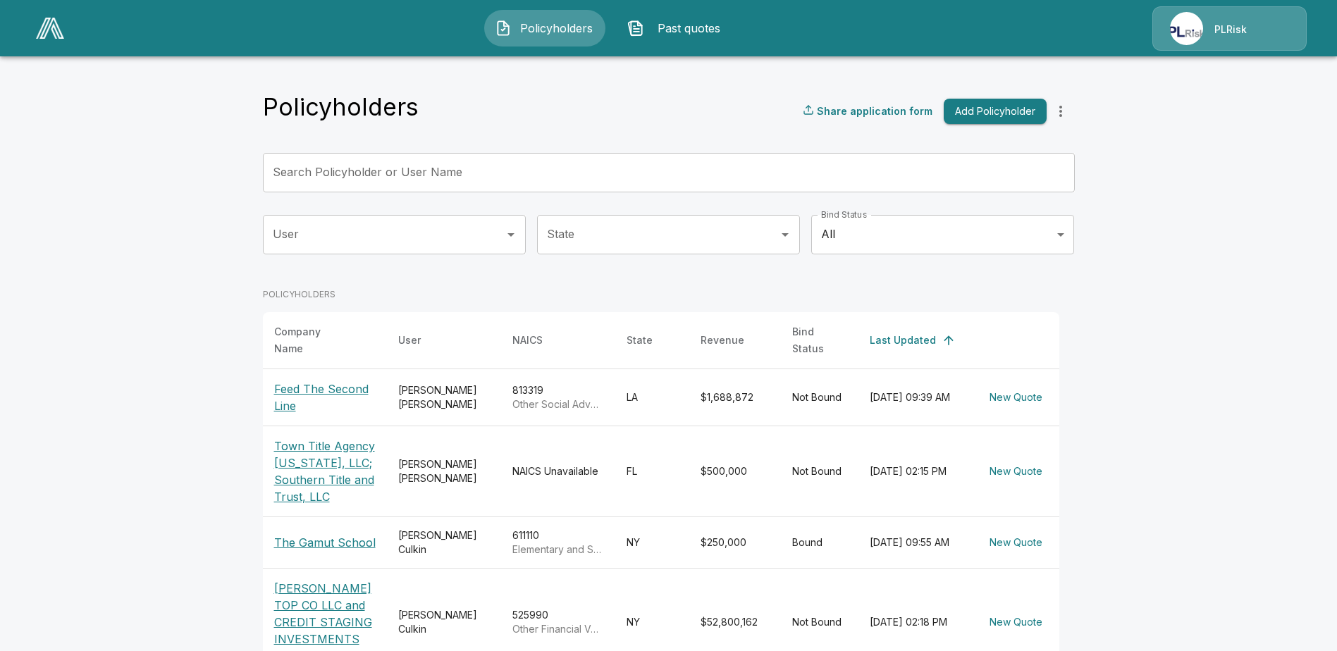
click at [1231, 30] on p "PLRisk" at bounding box center [1230, 30] width 32 height 14
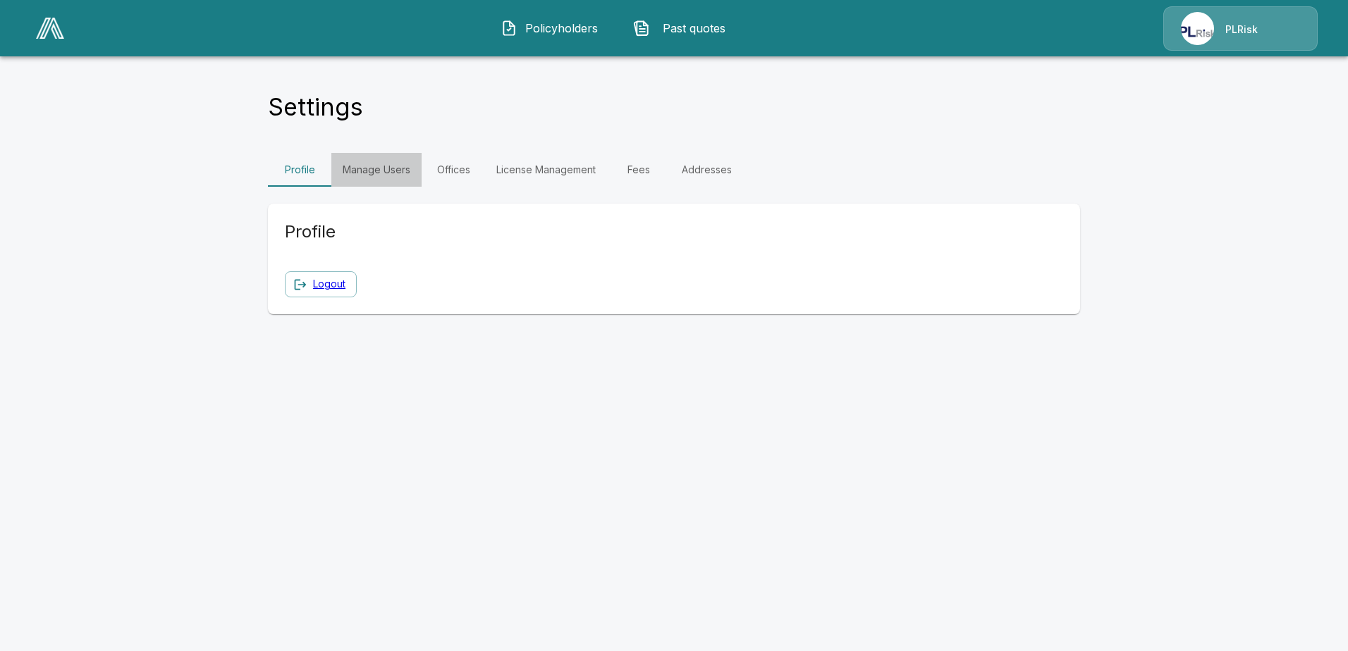
click at [402, 167] on link "Manage Users" at bounding box center [376, 170] width 90 height 34
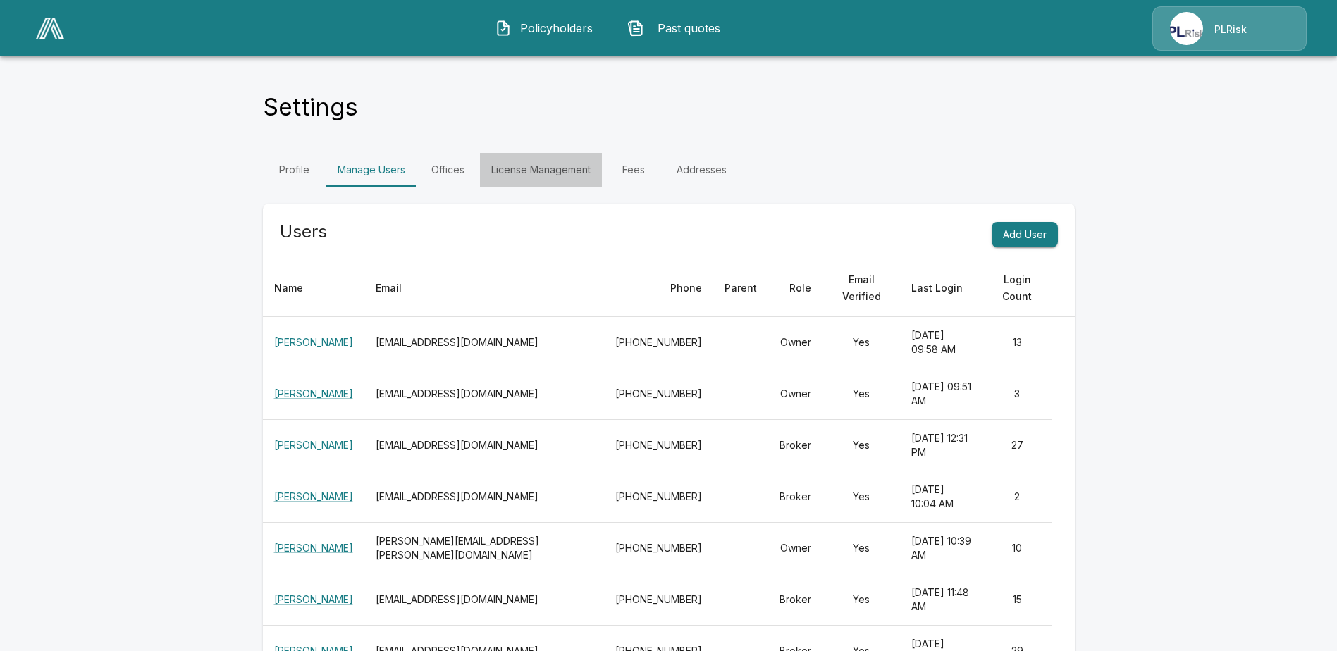
click at [520, 168] on link "License Management" at bounding box center [541, 170] width 122 height 34
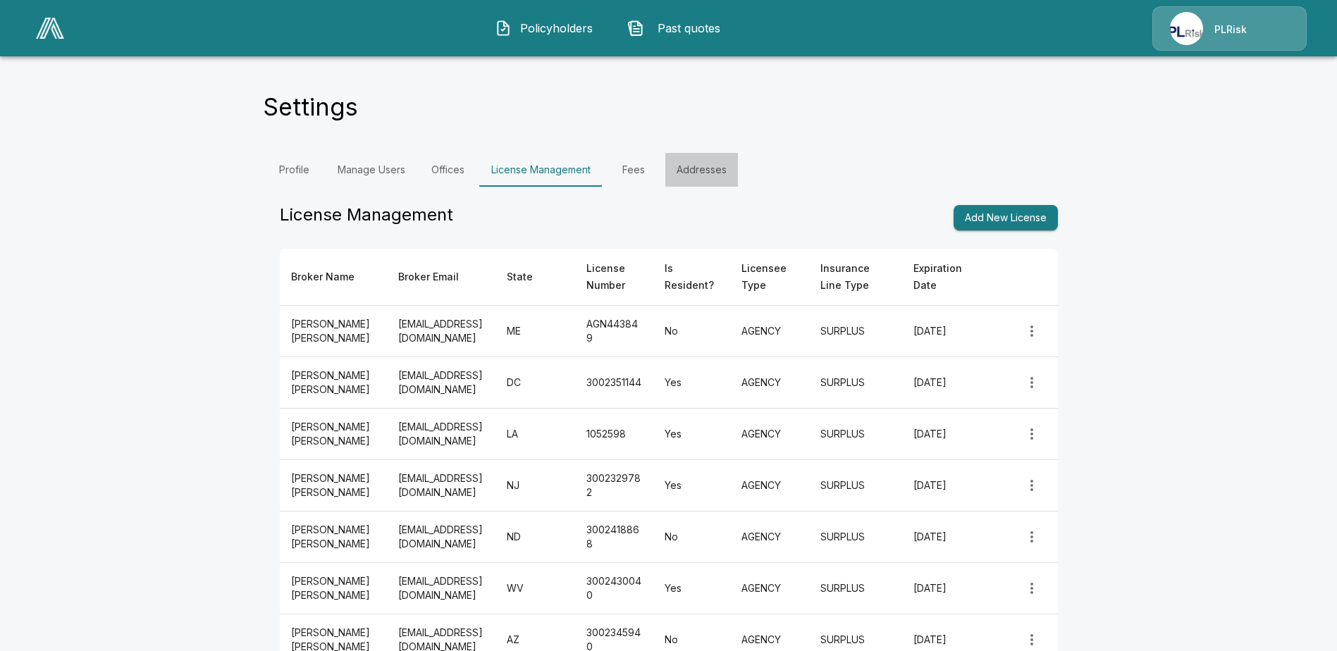
click at [702, 174] on link "Addresses" at bounding box center [701, 170] width 73 height 34
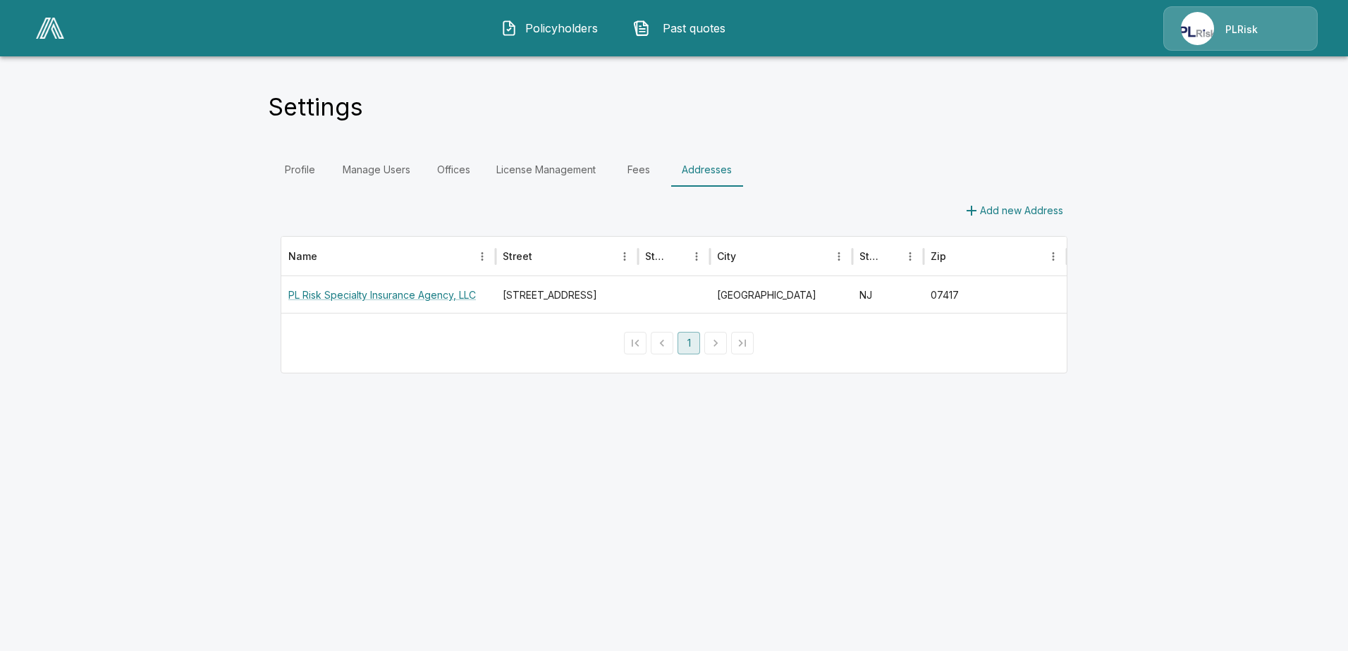
click at [642, 170] on link "Fees" at bounding box center [638, 170] width 63 height 34
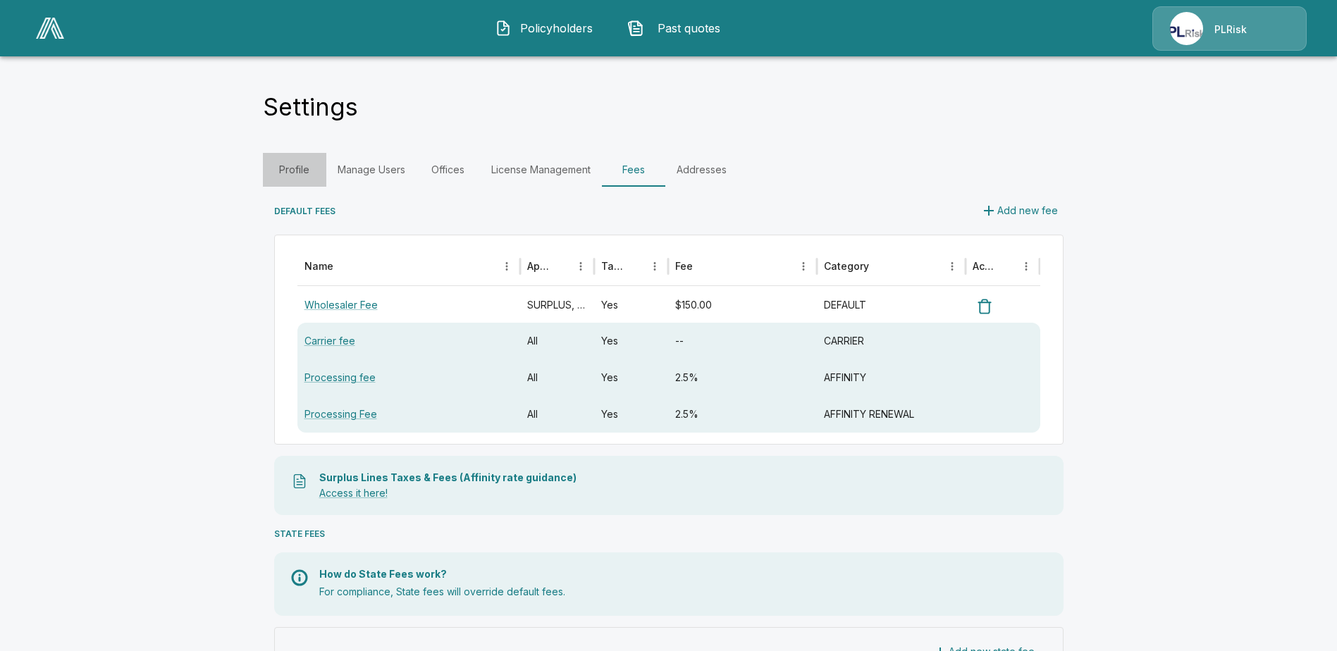
click at [295, 167] on link "Profile" at bounding box center [294, 170] width 63 height 34
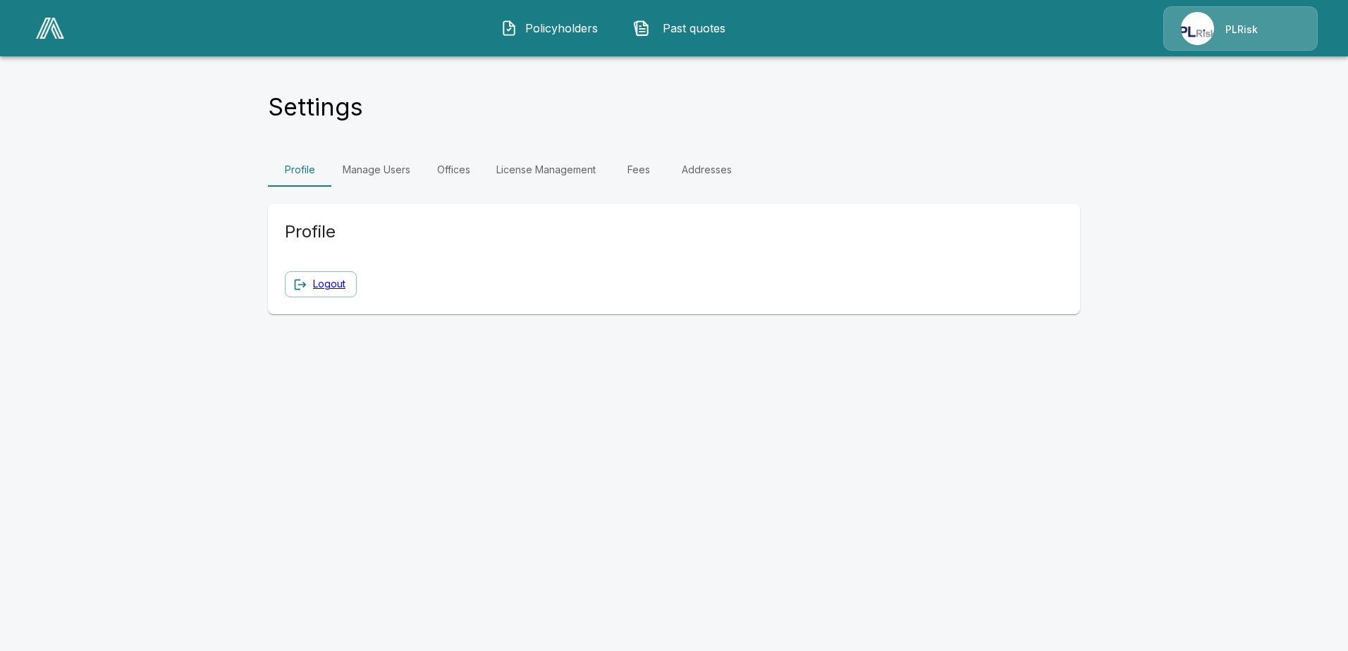
click at [364, 168] on link "Manage Users" at bounding box center [376, 170] width 90 height 34
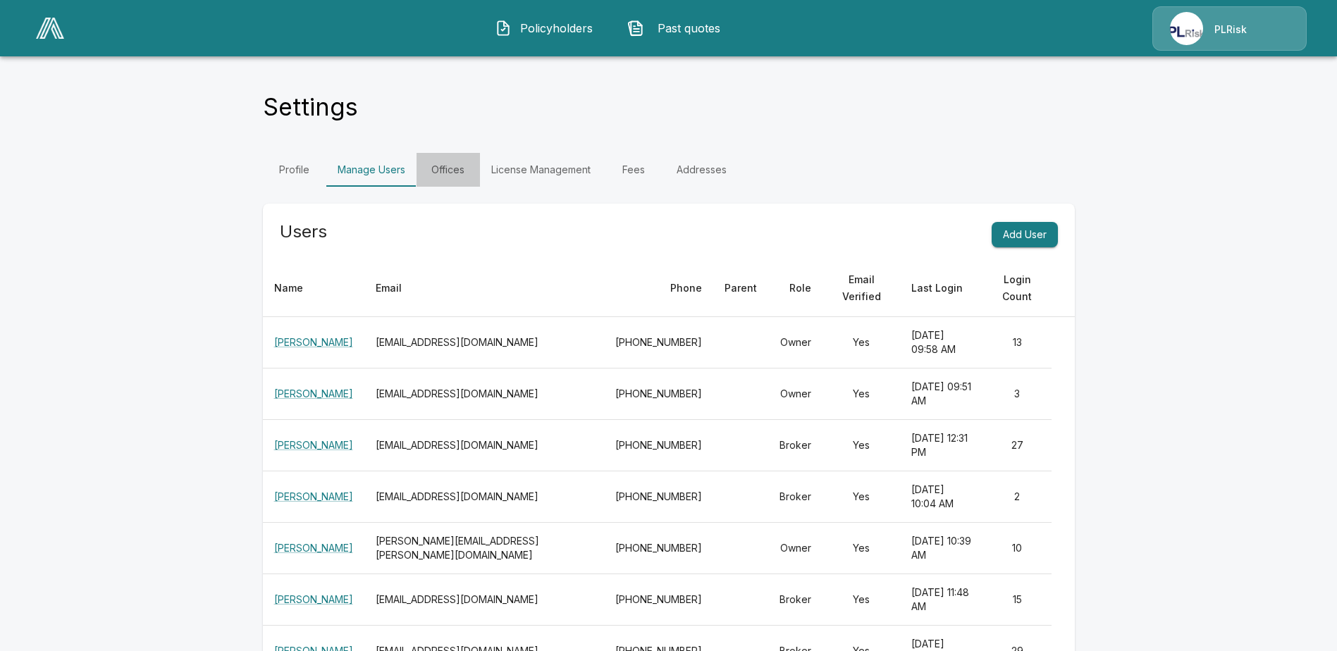
click at [450, 168] on link "Offices" at bounding box center [448, 170] width 63 height 34
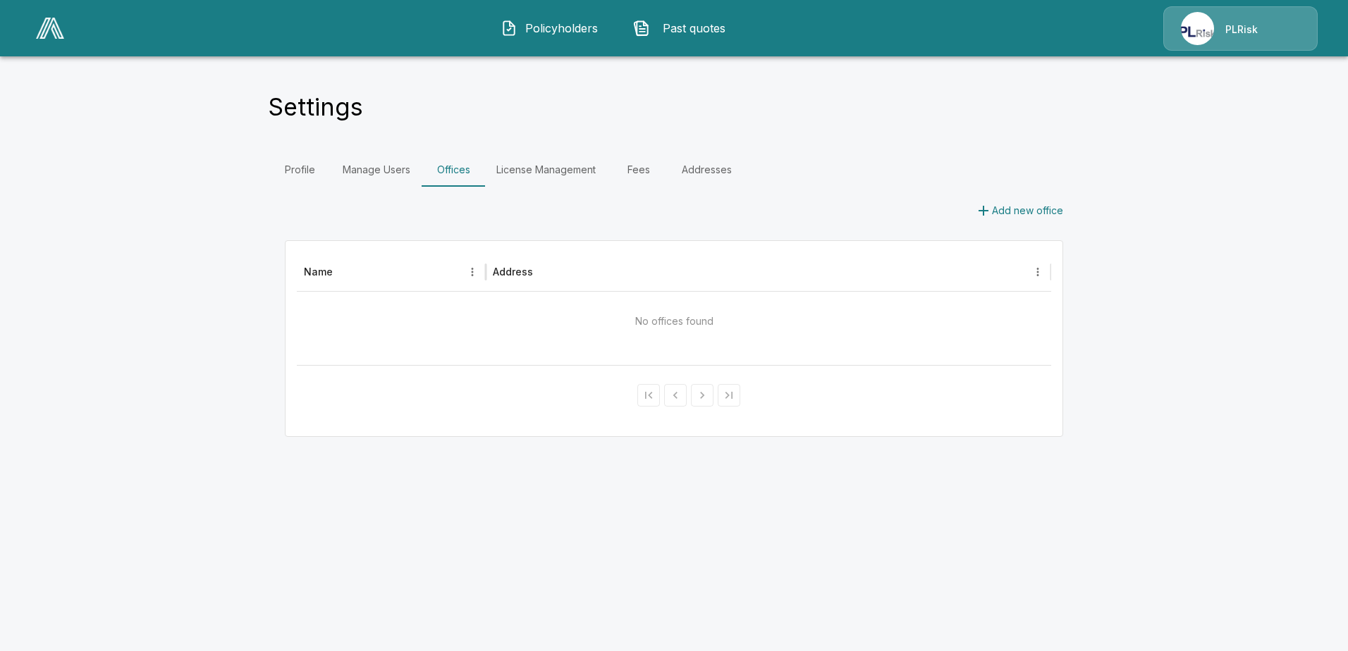
click at [641, 169] on link "Fees" at bounding box center [638, 170] width 63 height 34
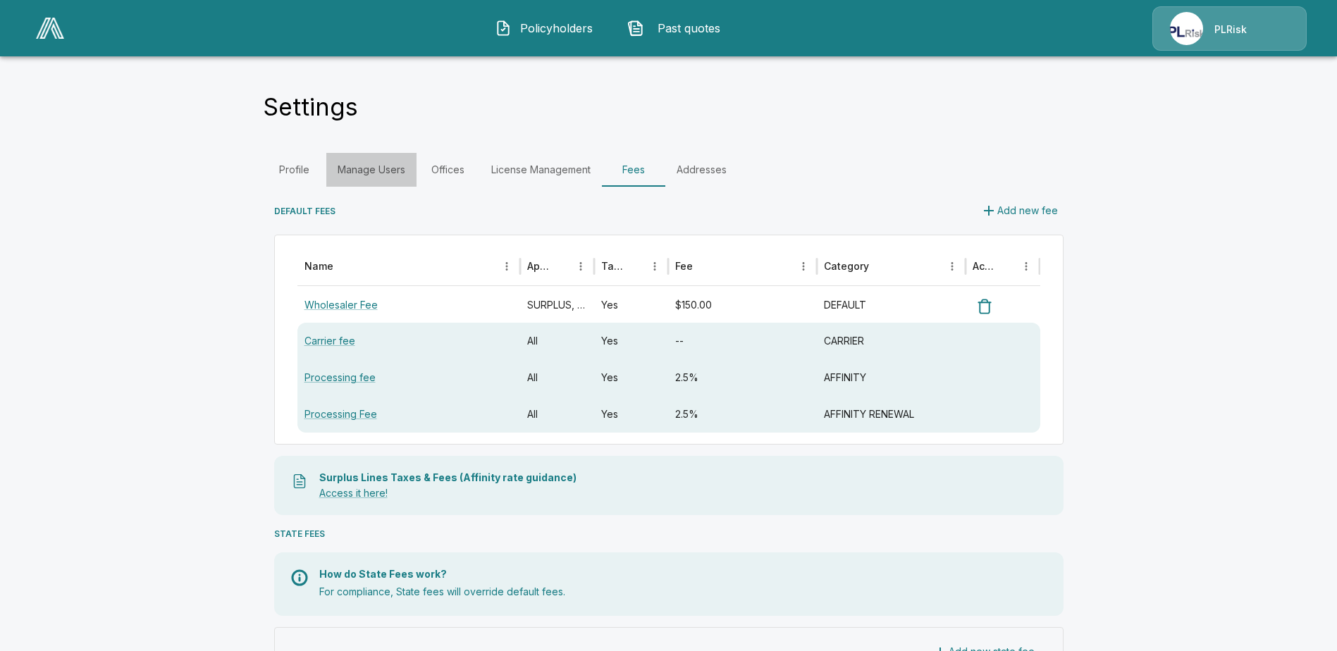
click at [397, 162] on link "Manage Users" at bounding box center [371, 170] width 90 height 34
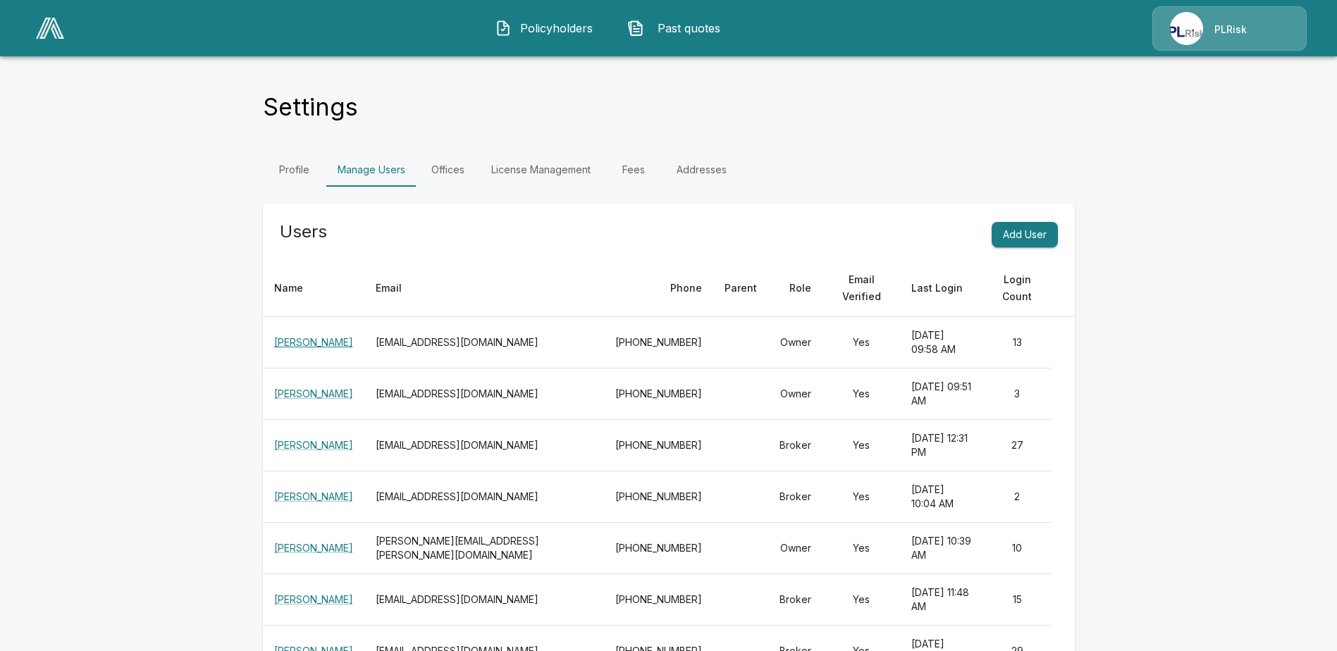
click at [333, 336] on link "[PERSON_NAME]" at bounding box center [313, 342] width 79 height 12
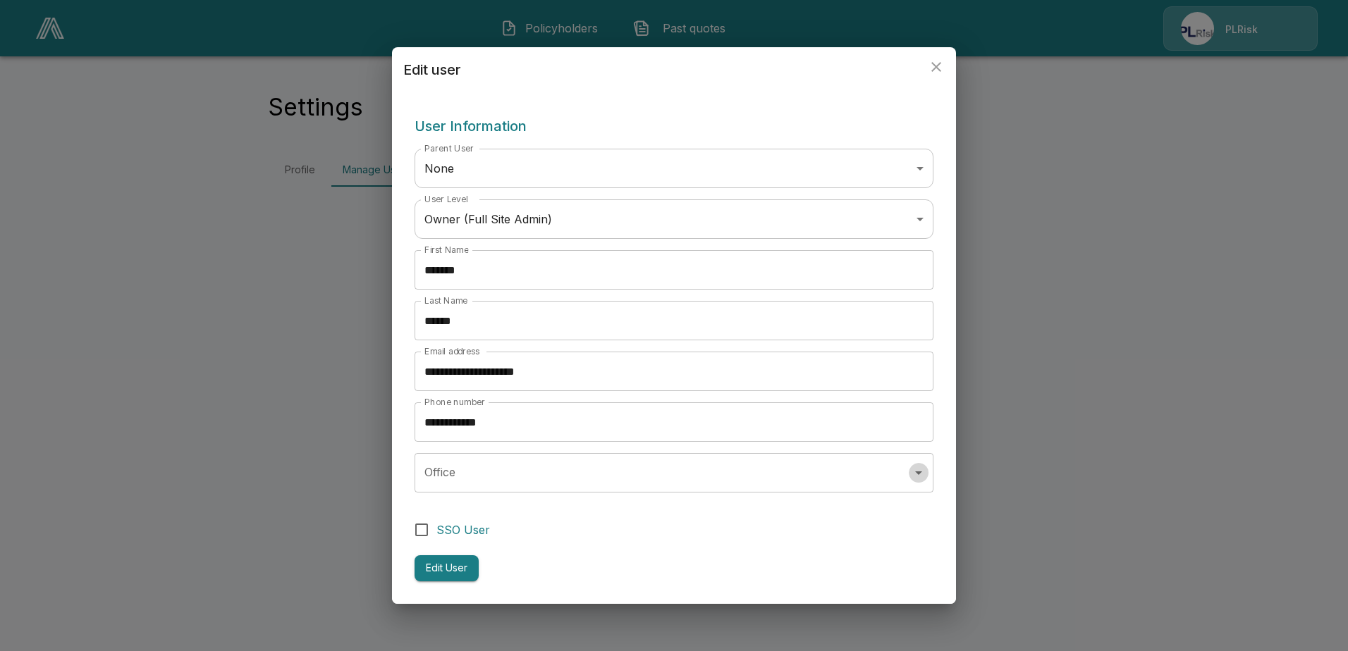
click at [918, 472] on icon "Open" at bounding box center [918, 474] width 7 height 4
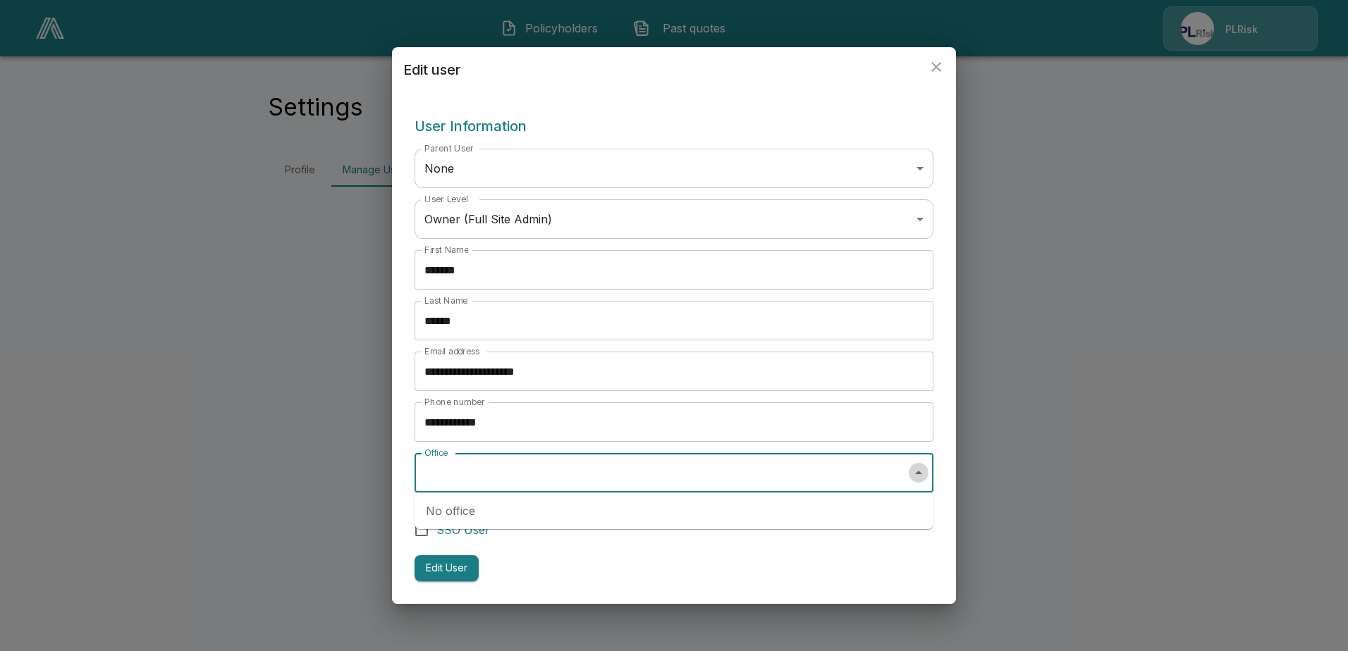
click at [918, 472] on icon "Close" at bounding box center [918, 473] width 7 height 4
click at [931, 68] on icon "close" at bounding box center [936, 67] width 17 height 17
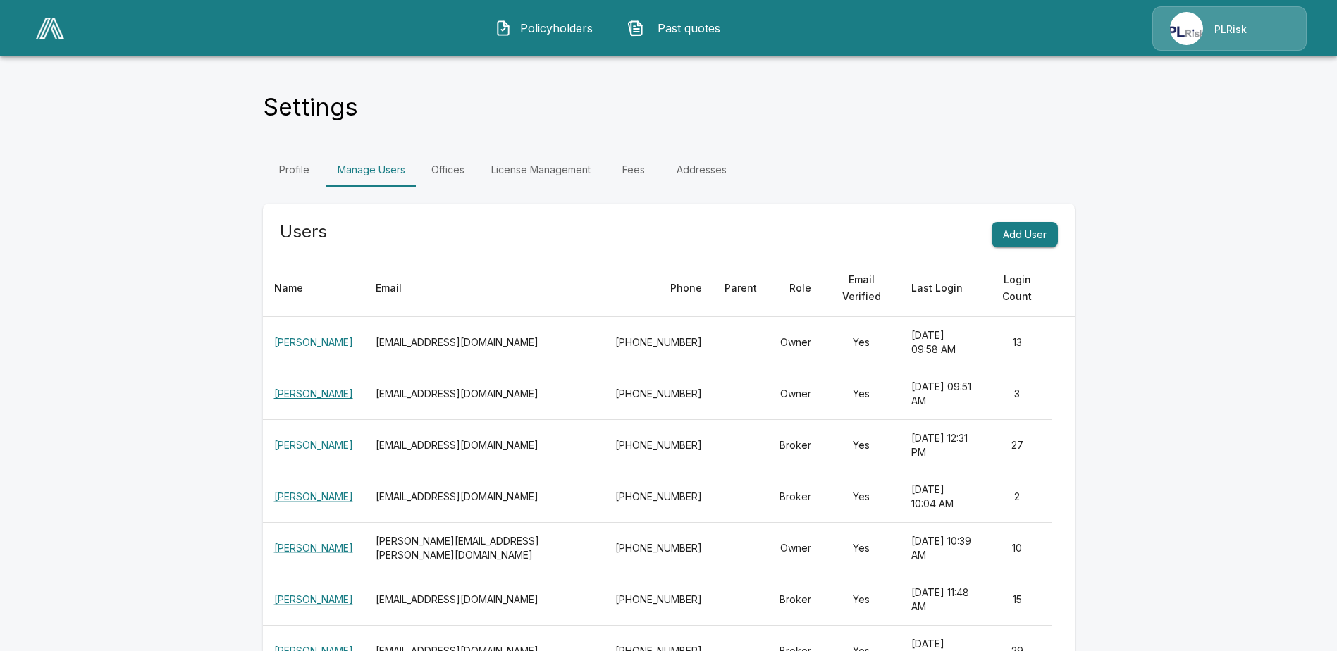
click at [326, 388] on link "[PERSON_NAME]" at bounding box center [313, 394] width 79 height 12
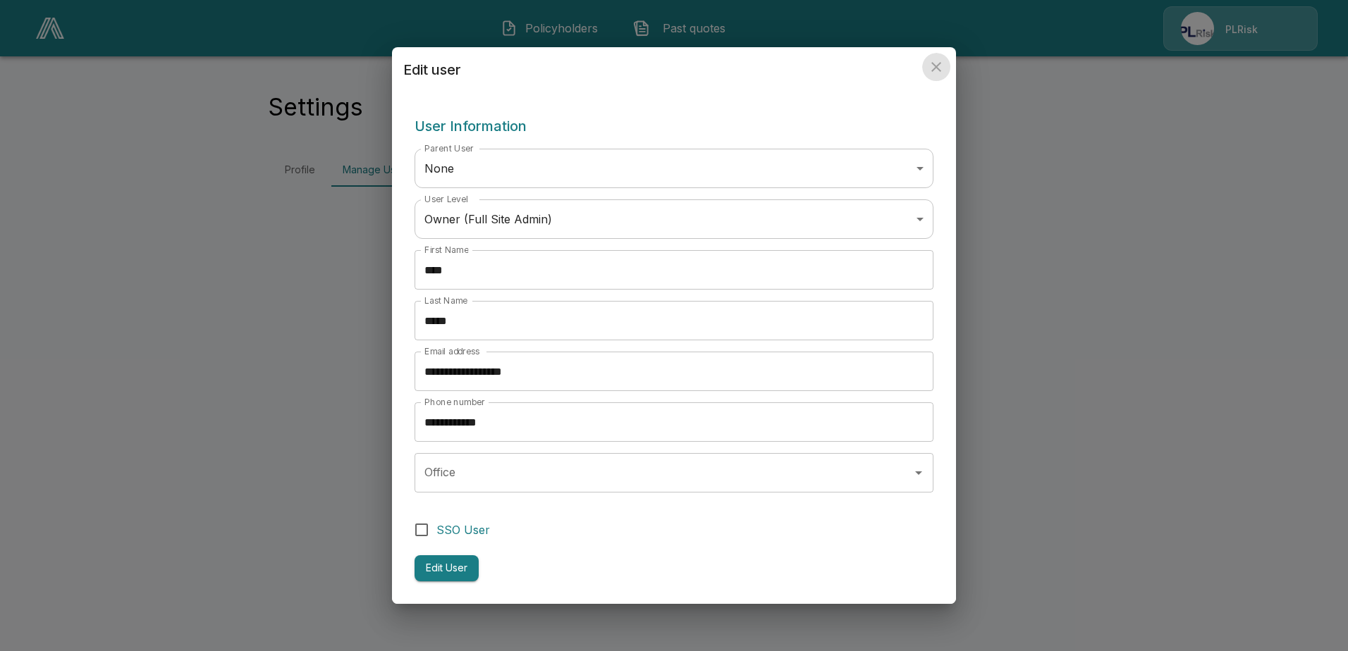
click at [933, 68] on icon "close" at bounding box center [936, 67] width 17 height 17
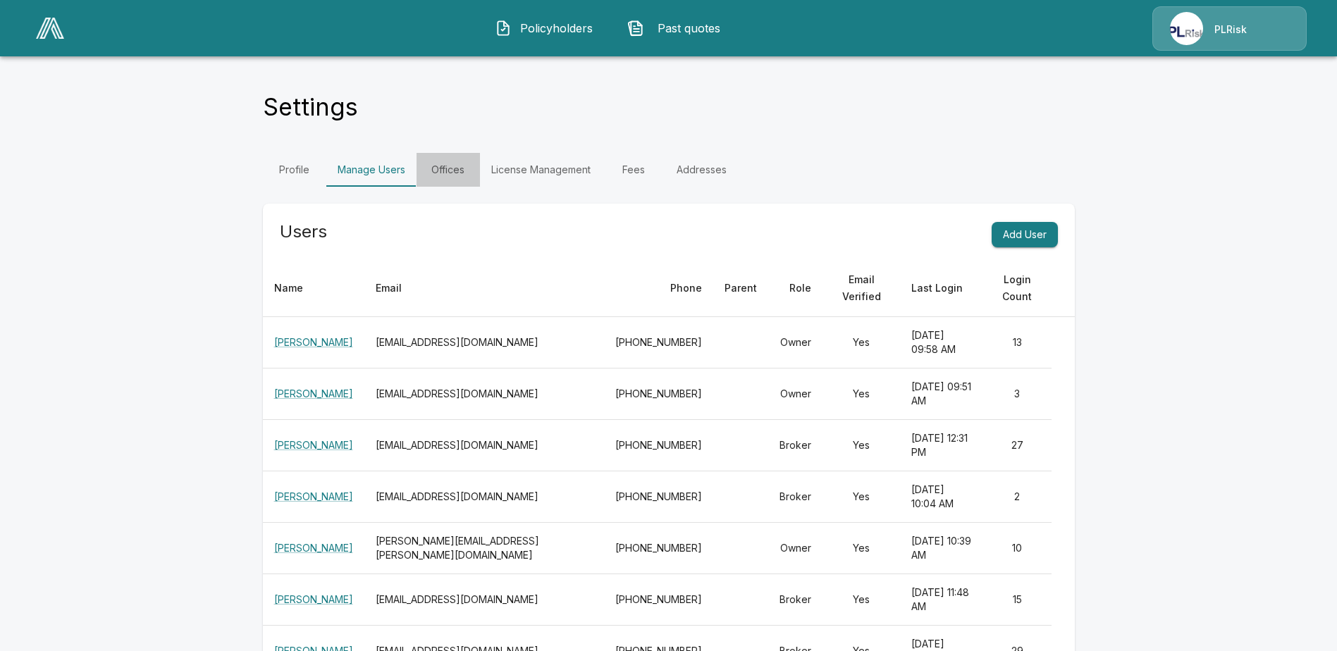
click at [456, 171] on link "Offices" at bounding box center [448, 170] width 63 height 34
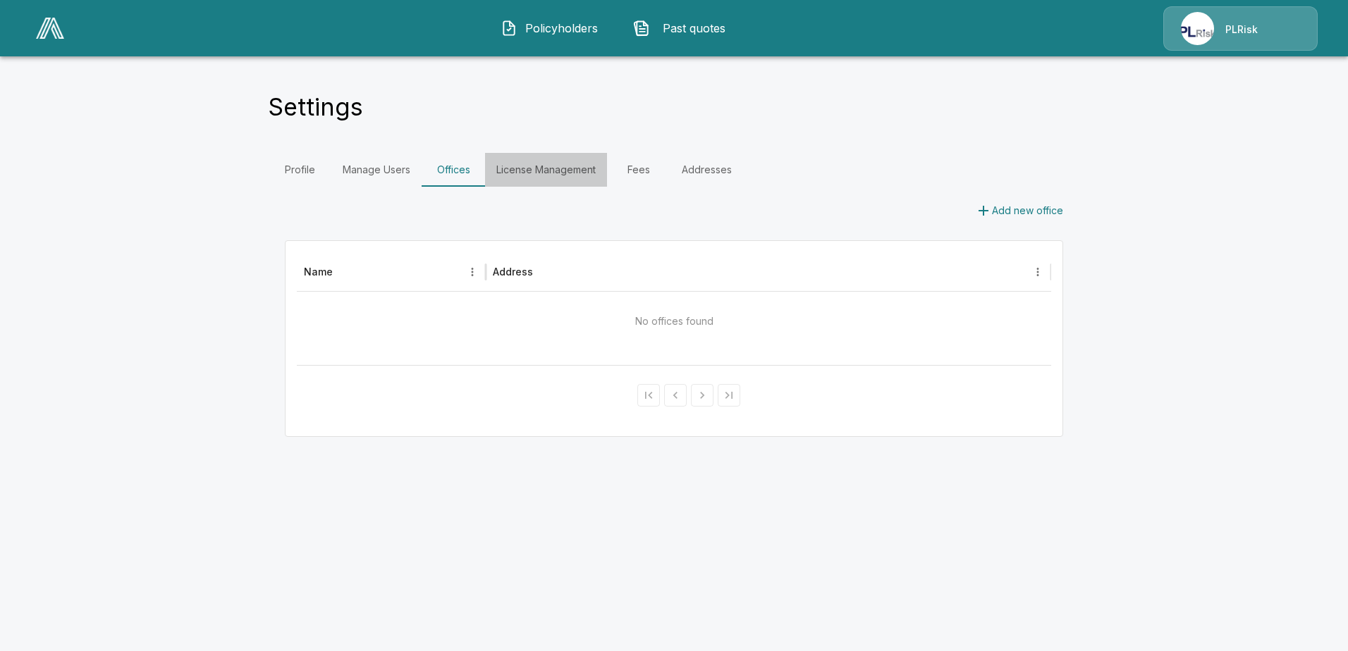
click at [531, 173] on link "License Management" at bounding box center [546, 170] width 122 height 34
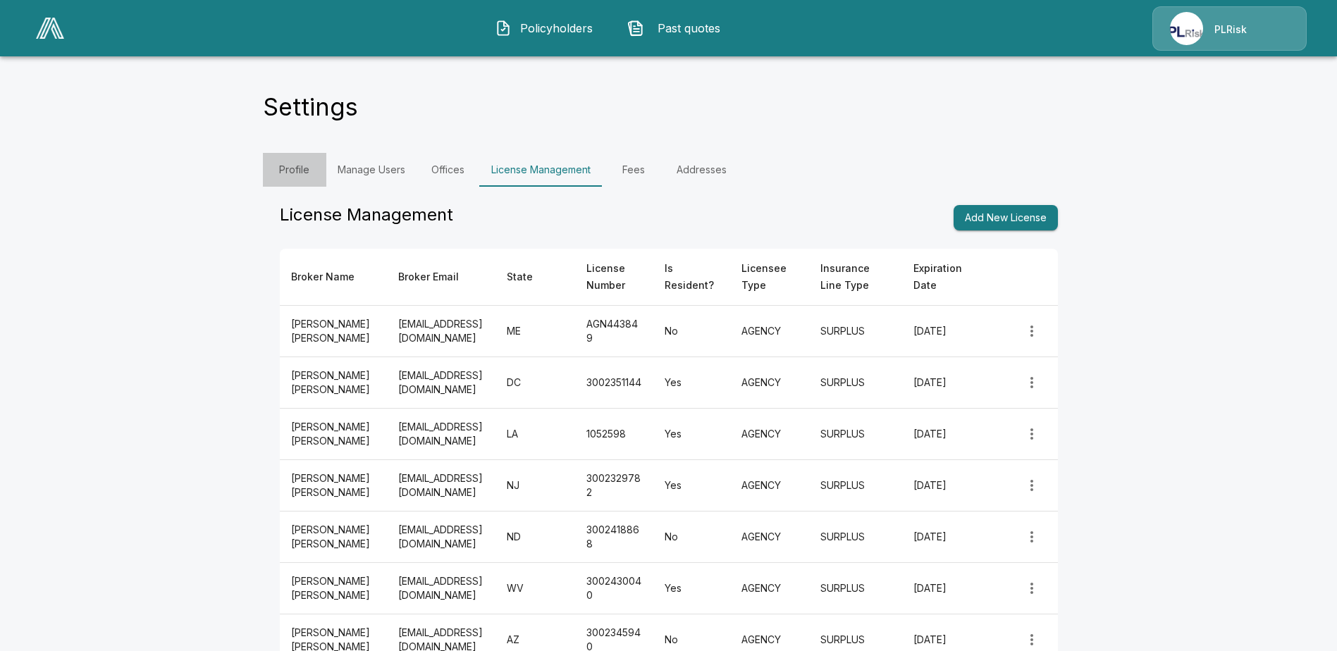
click at [309, 171] on link "Profile" at bounding box center [294, 170] width 63 height 34
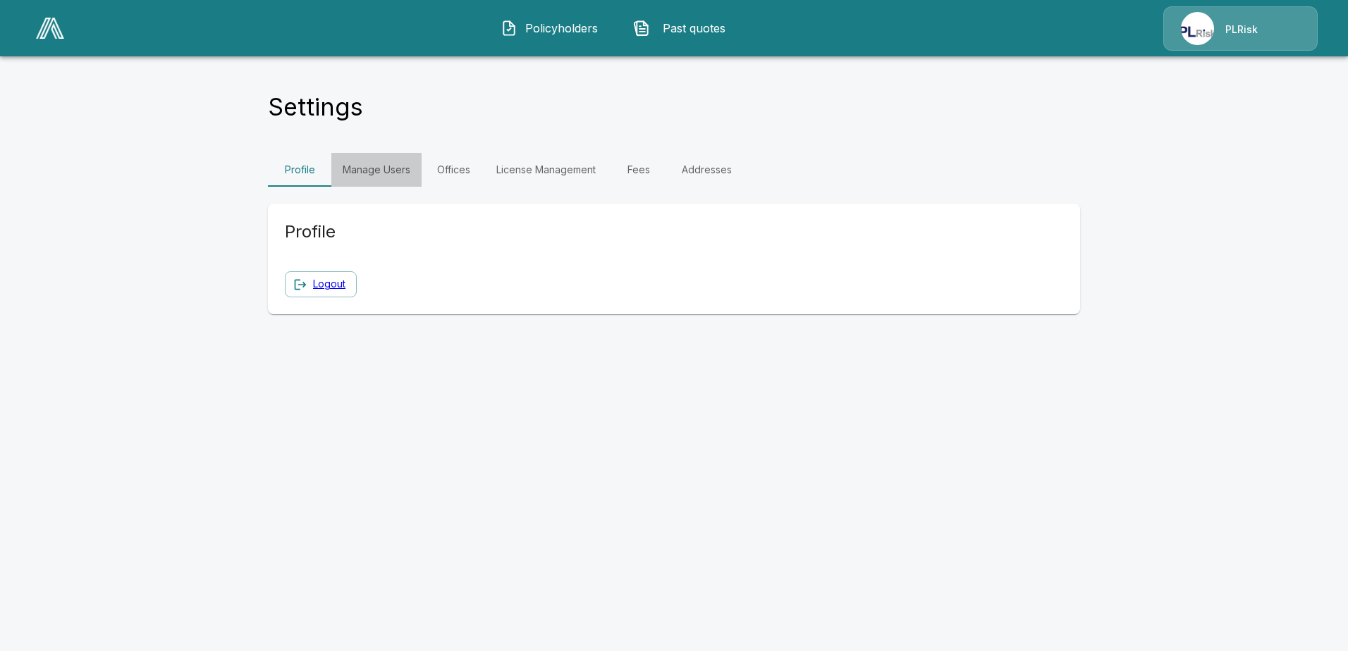
click at [374, 172] on link "Manage Users" at bounding box center [376, 170] width 90 height 34
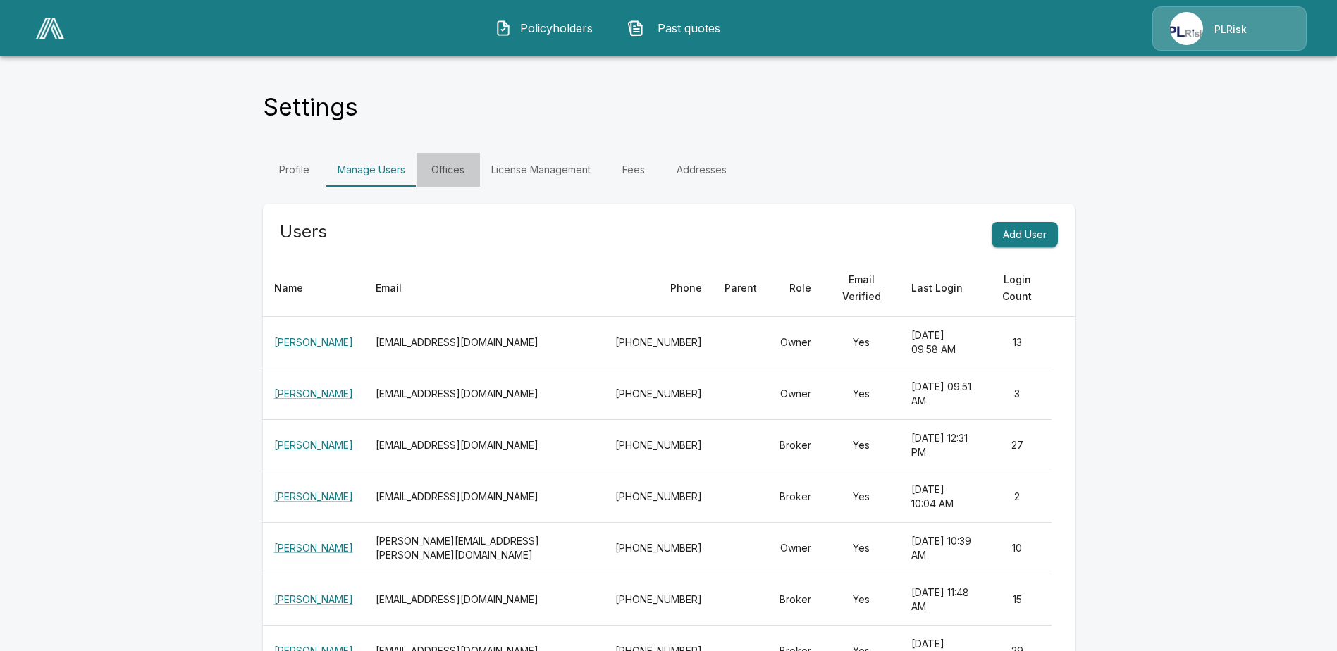
click at [455, 168] on link "Offices" at bounding box center [448, 170] width 63 height 34
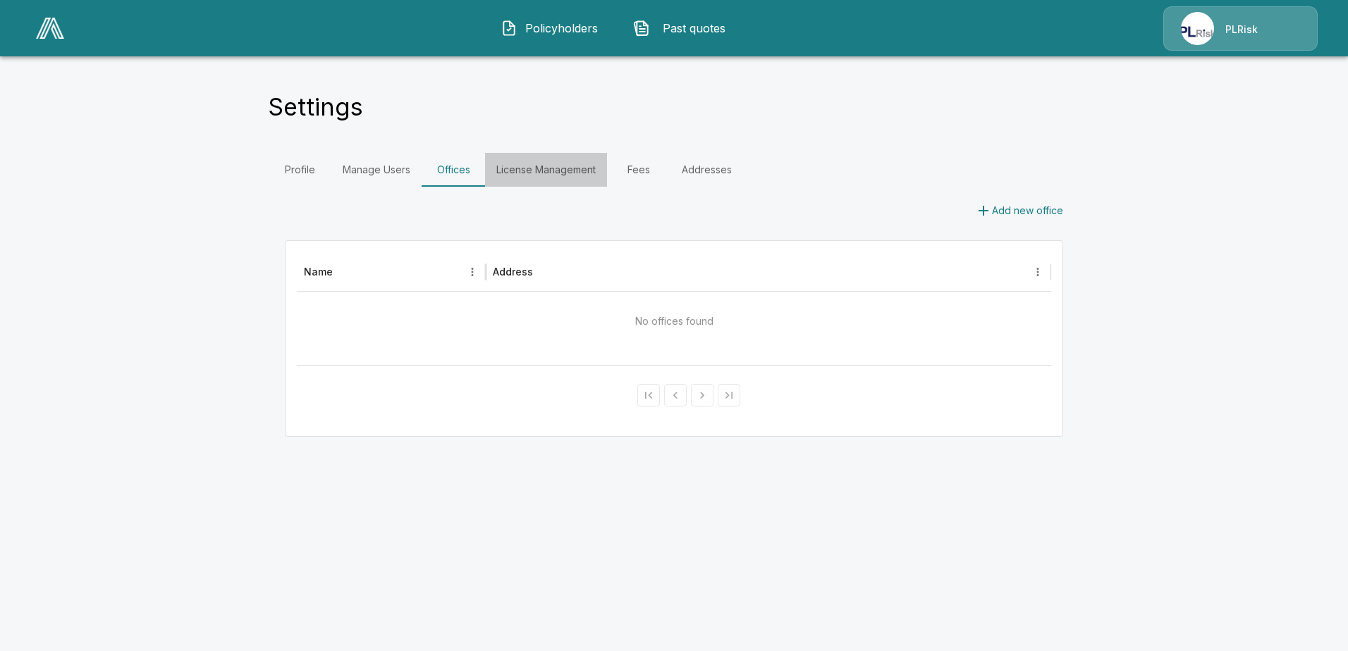
click at [532, 168] on link "License Management" at bounding box center [546, 170] width 122 height 34
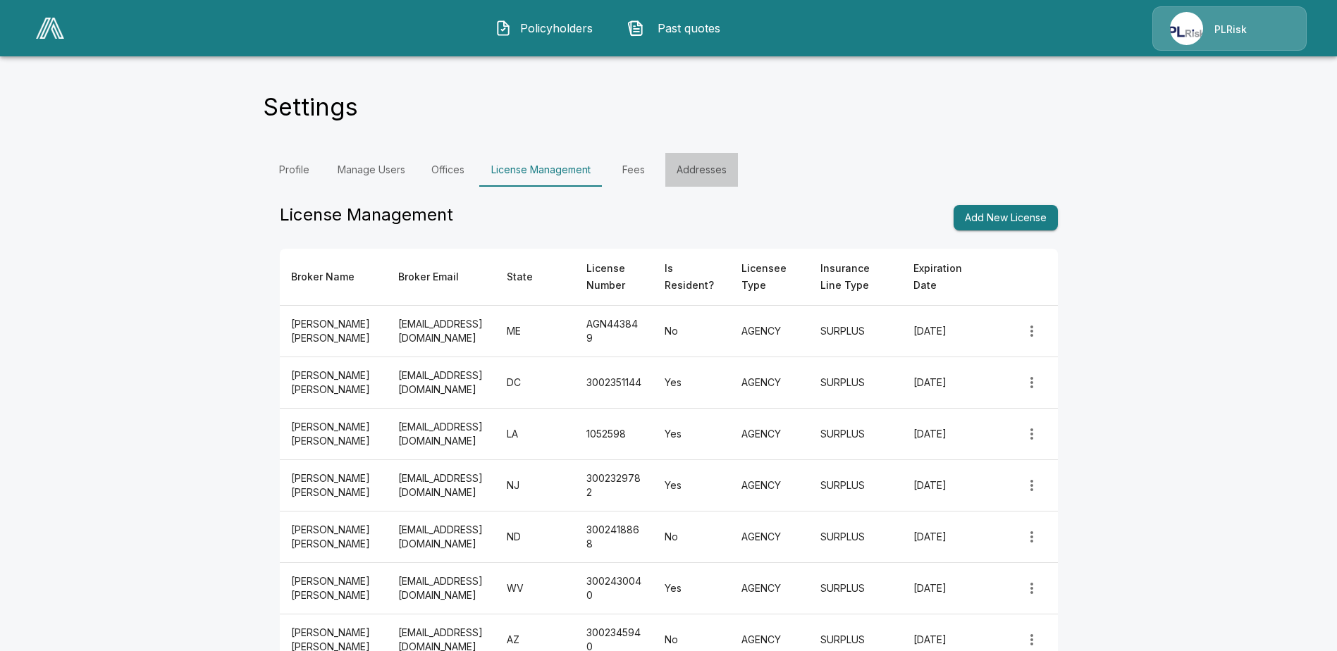
click at [699, 174] on link "Addresses" at bounding box center [701, 170] width 73 height 34
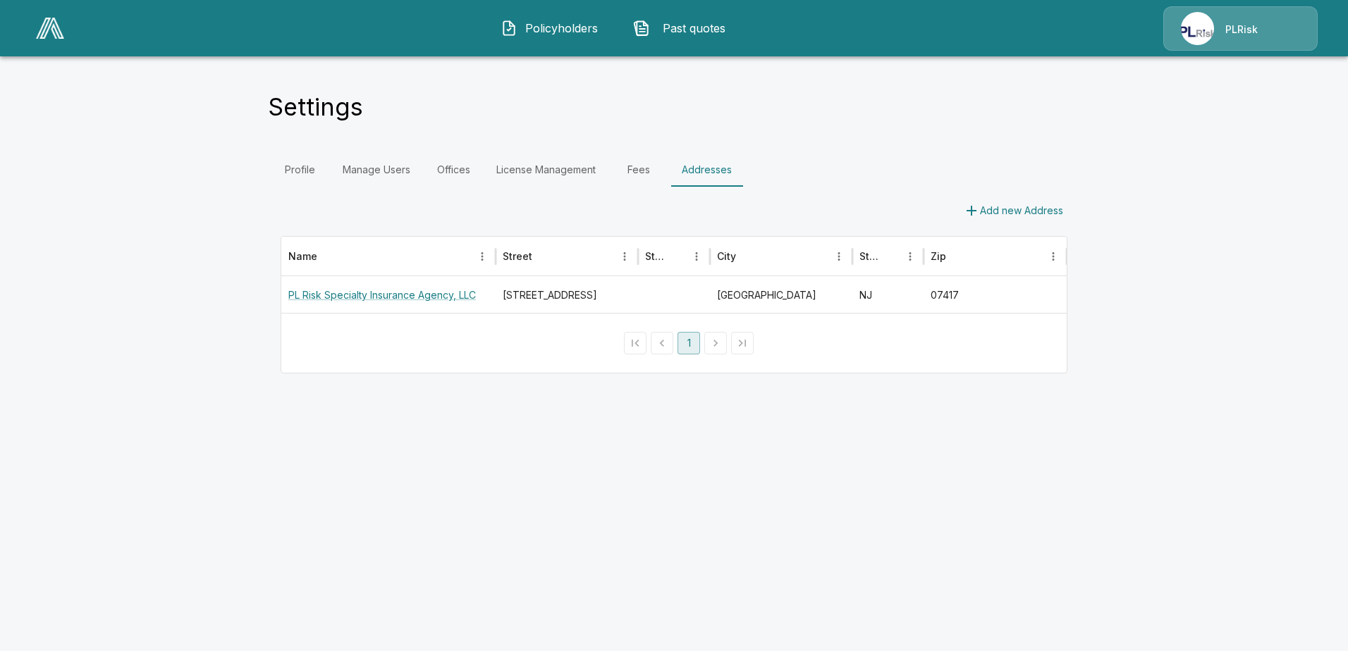
click at [634, 169] on link "Fees" at bounding box center [638, 170] width 63 height 34
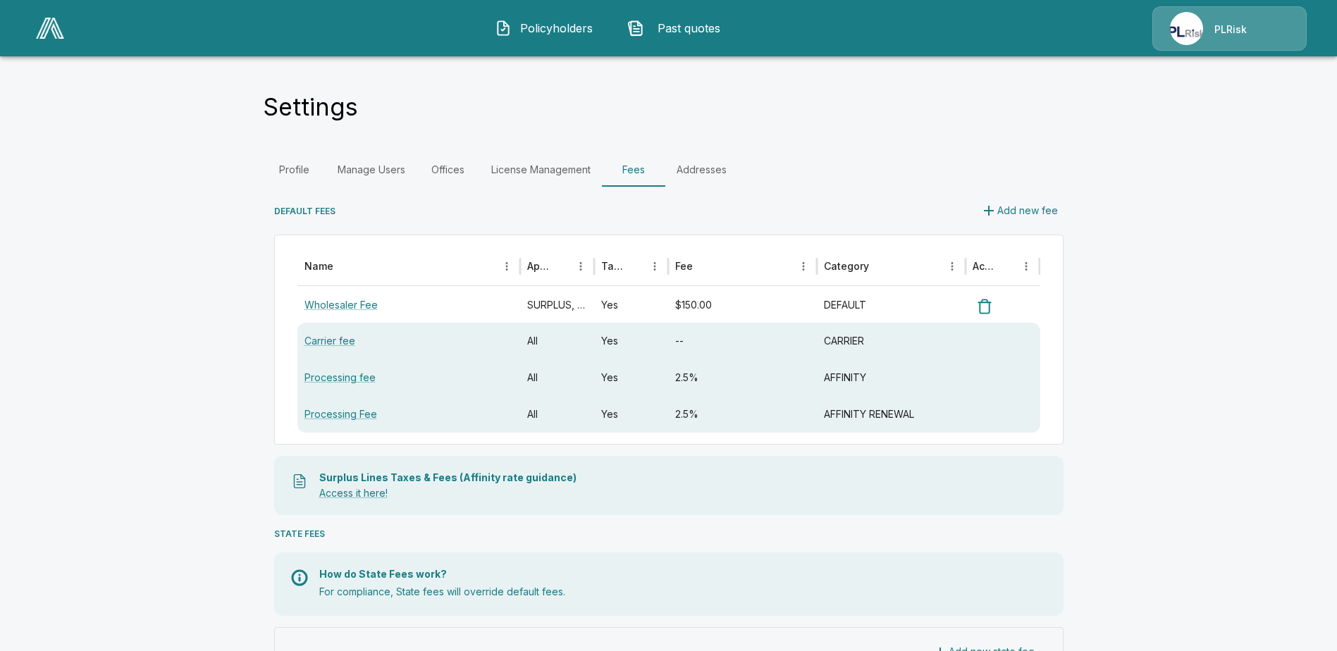
click at [398, 164] on link "Manage Users" at bounding box center [371, 170] width 90 height 34
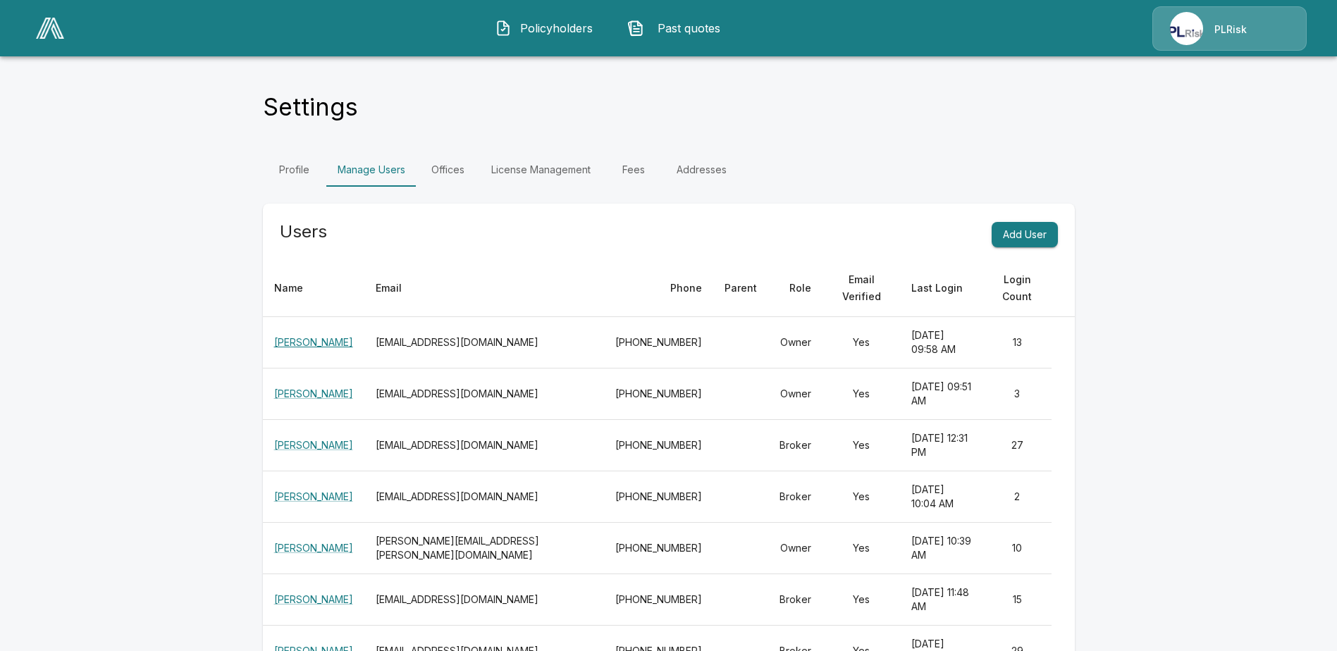
click at [300, 336] on link "[PERSON_NAME]" at bounding box center [313, 342] width 79 height 12
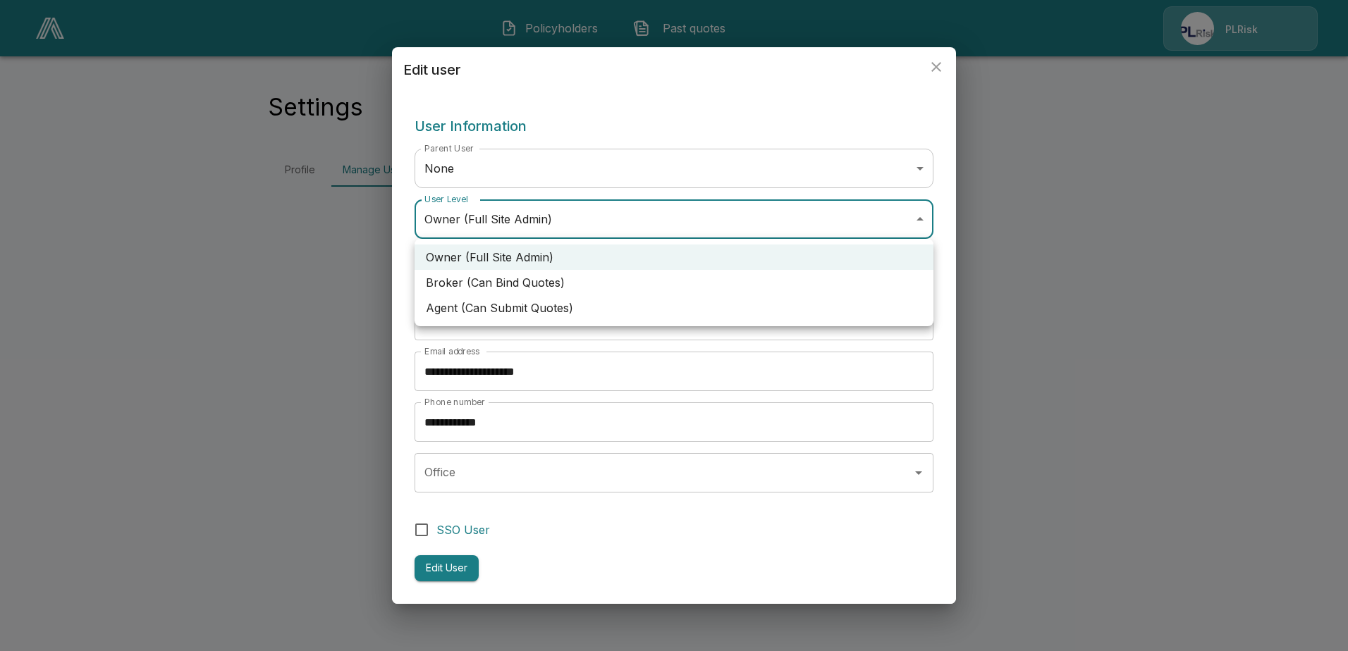
click at [925, 204] on body "**********" at bounding box center [674, 102] width 1348 height 204
click at [497, 257] on li "Owner (Full Site Admin)" at bounding box center [673, 257] width 519 height 25
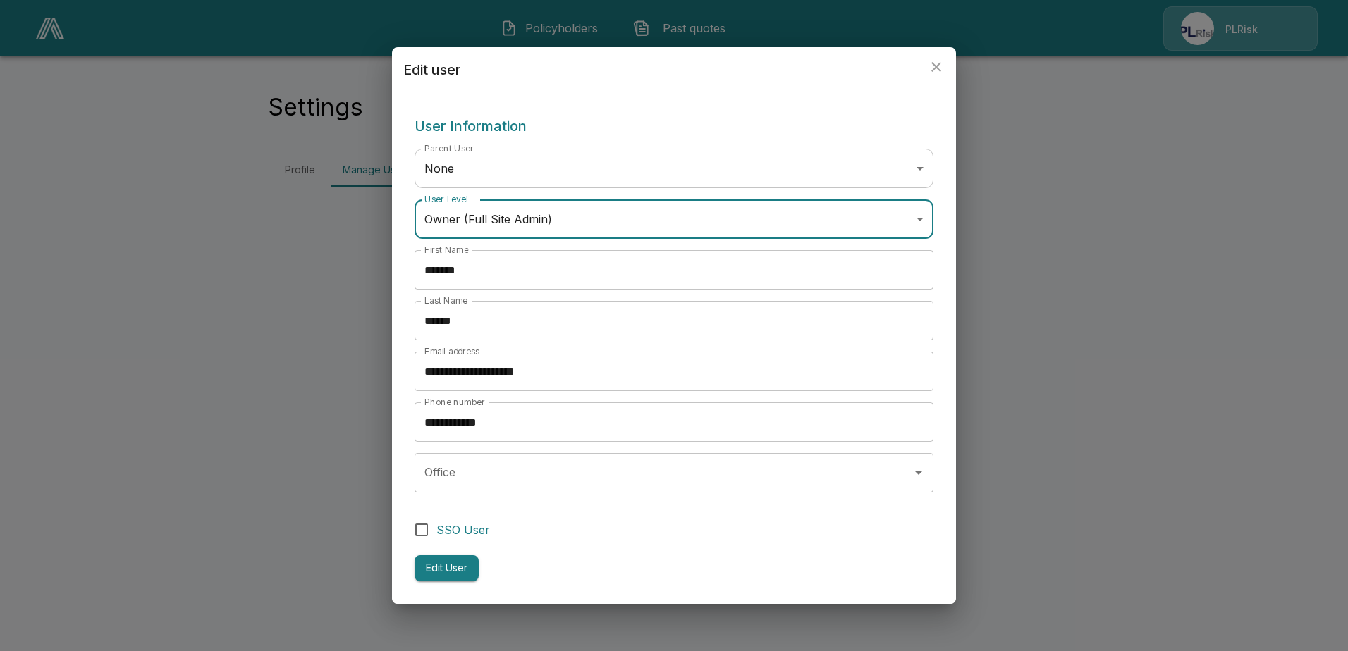
click at [442, 566] on button "Edit User" at bounding box center [446, 568] width 64 height 26
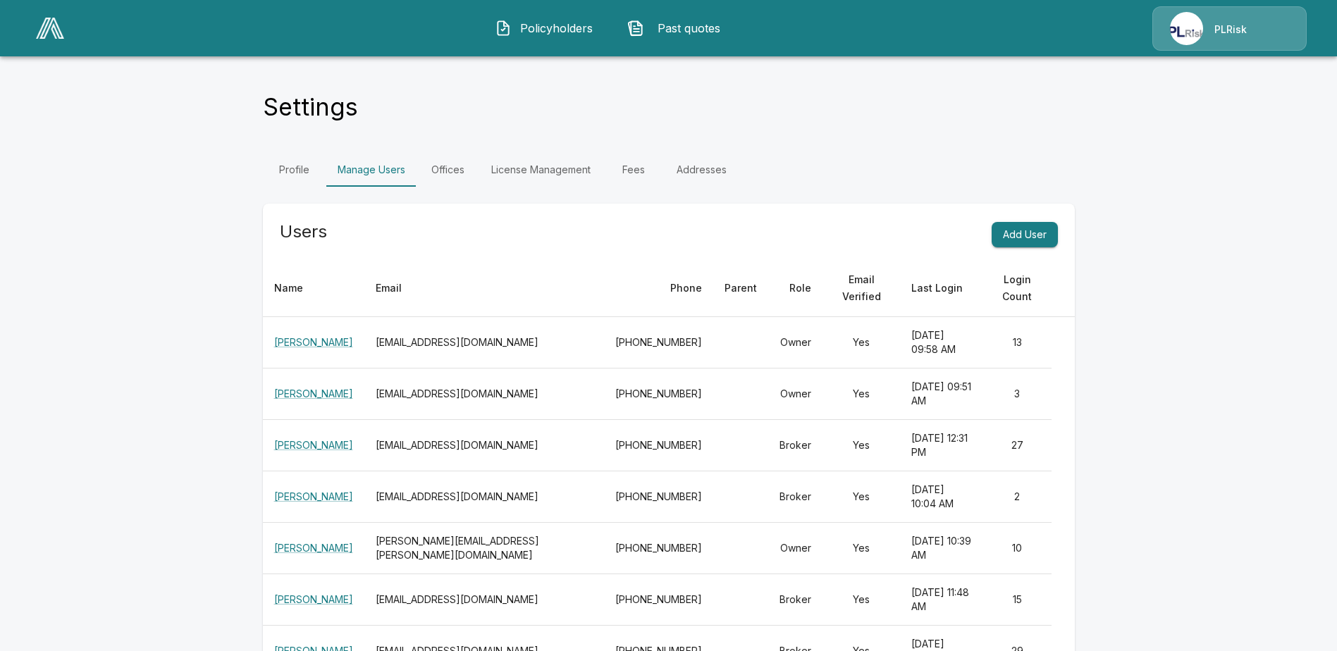
click at [532, 22] on span "Policyholders" at bounding box center [556, 28] width 78 height 17
